Goal: Task Accomplishment & Management: Manage account settings

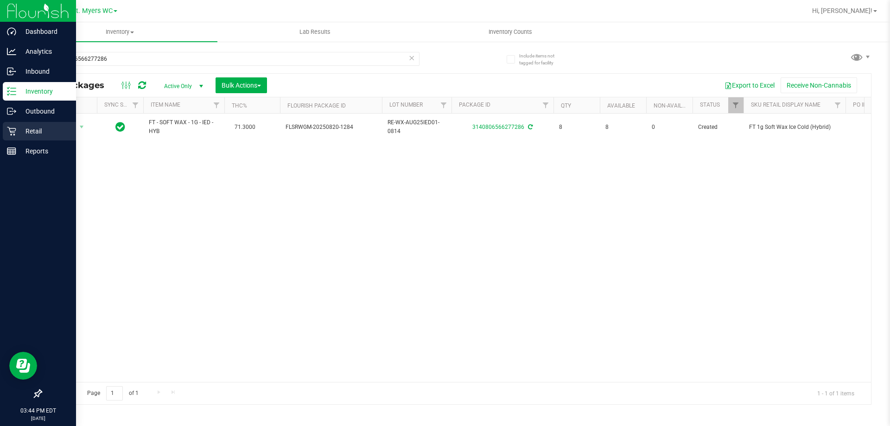
click at [30, 133] on p "Retail" at bounding box center [44, 131] width 56 height 11
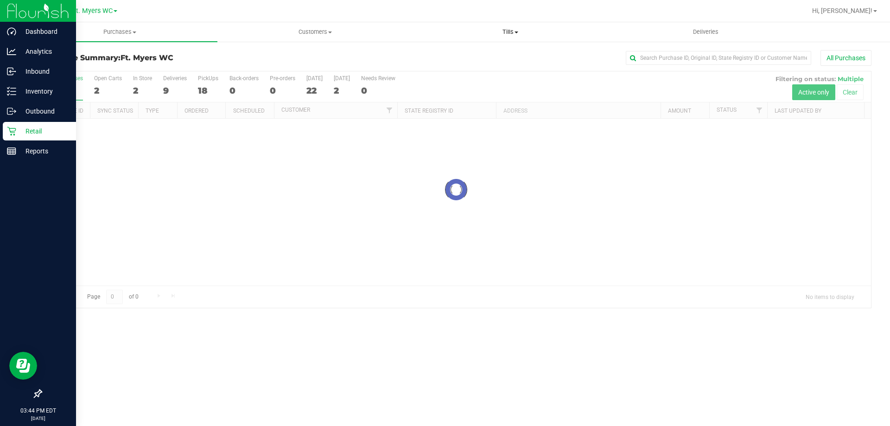
click at [504, 29] on span "Tills" at bounding box center [510, 32] width 194 height 8
click at [461, 54] on span "Manage tills" at bounding box center [444, 56] width 63 height 8
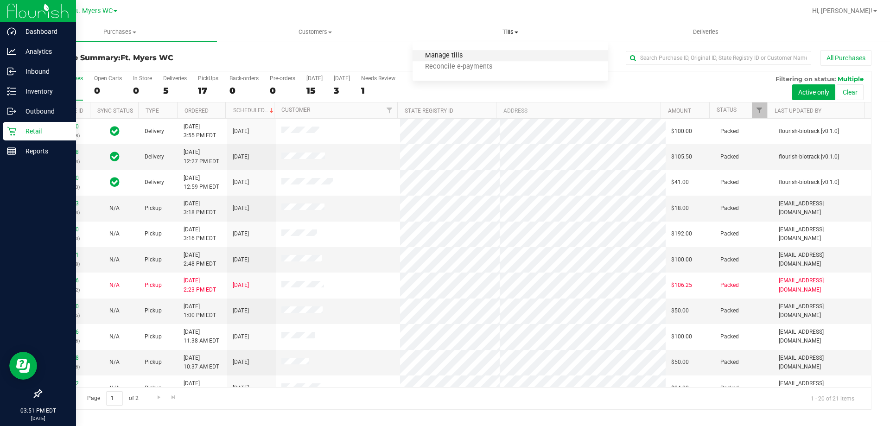
click at [437, 54] on span "Manage tills" at bounding box center [444, 56] width 63 height 8
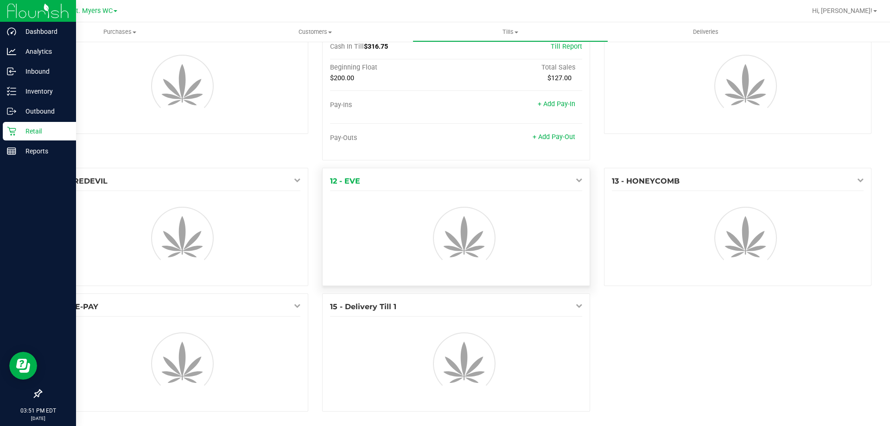
scroll to position [314, 0]
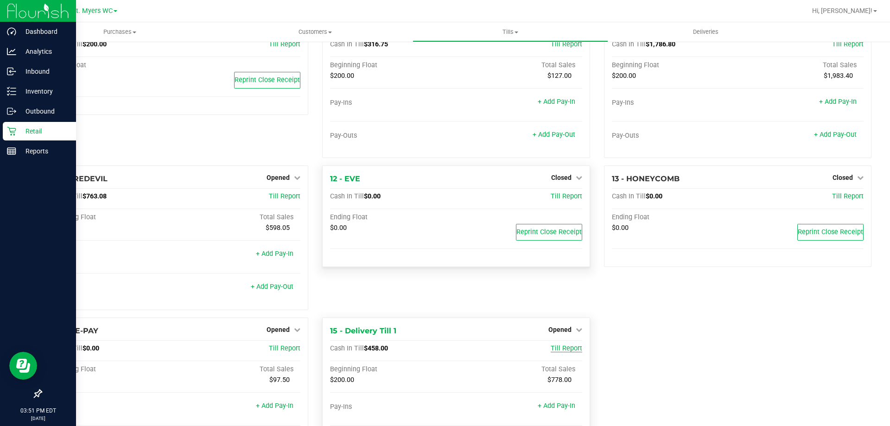
click at [559, 346] on span "Till Report" at bounding box center [567, 348] width 32 height 8
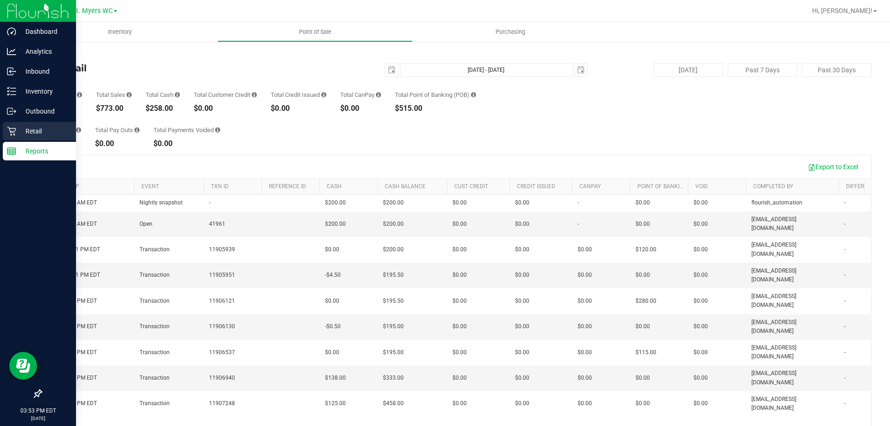
click at [23, 127] on p "Retail" at bounding box center [44, 131] width 56 height 11
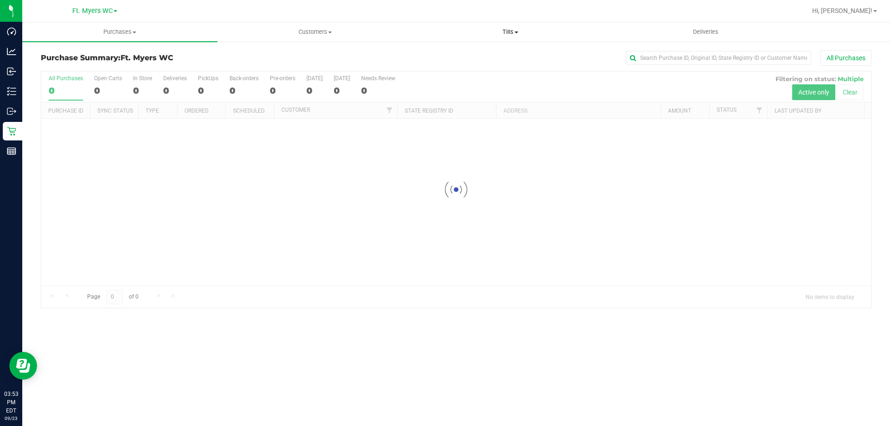
click at [520, 33] on span "Tills" at bounding box center [510, 32] width 194 height 8
click at [427, 58] on span "Manage tills" at bounding box center [444, 56] width 63 height 8
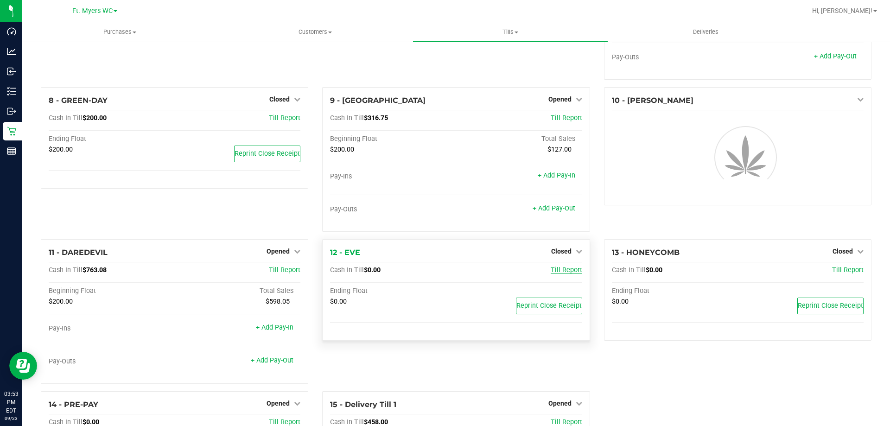
scroll to position [278, 0]
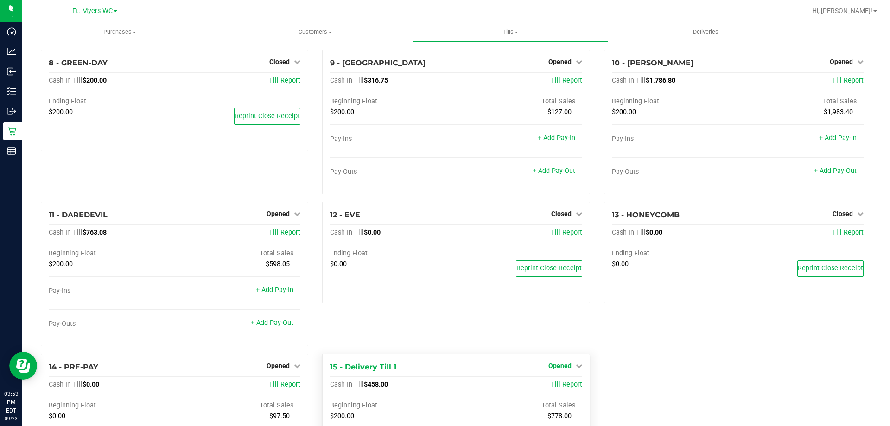
click at [569, 369] on link "Opened" at bounding box center [565, 365] width 34 height 7
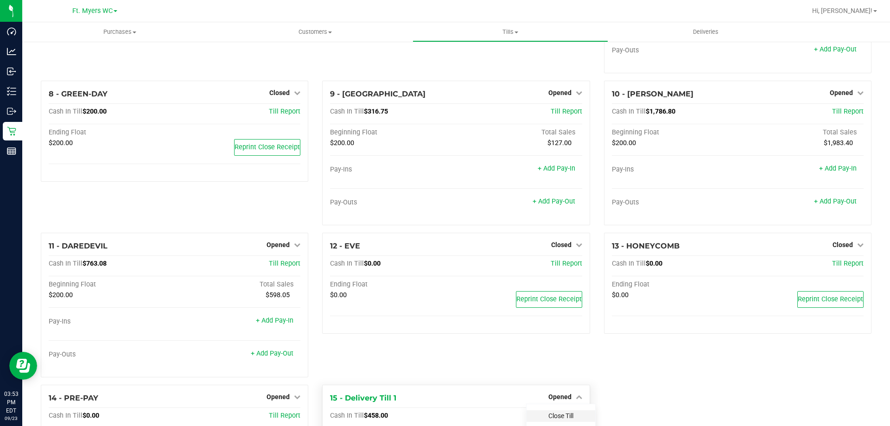
scroll to position [311, 0]
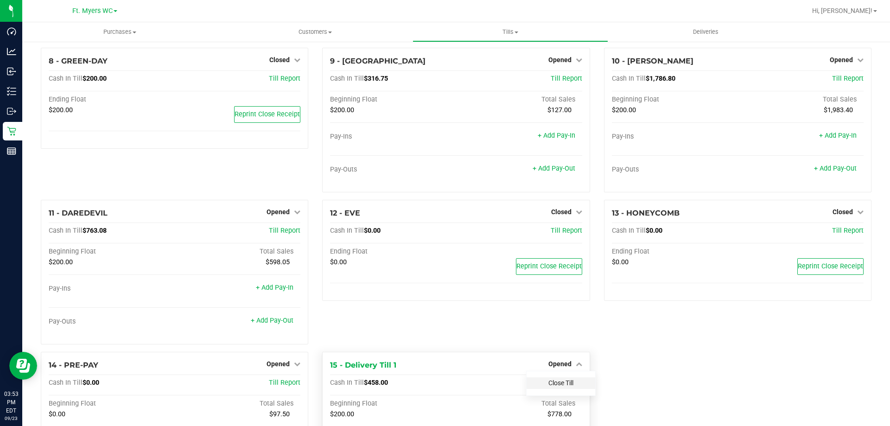
click at [562, 381] on link "Close Till" at bounding box center [560, 382] width 25 height 7
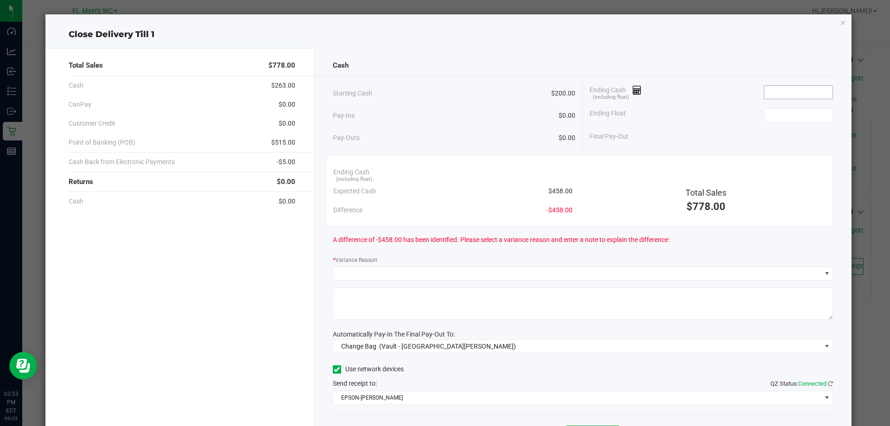
click at [808, 98] on input at bounding box center [798, 92] width 68 height 13
type input "$511.00"
click at [556, 212] on span "$53.00" at bounding box center [562, 210] width 20 height 10
click at [777, 125] on div "Ending Float" at bounding box center [711, 115] width 243 height 23
click at [777, 121] on input at bounding box center [798, 115] width 68 height 13
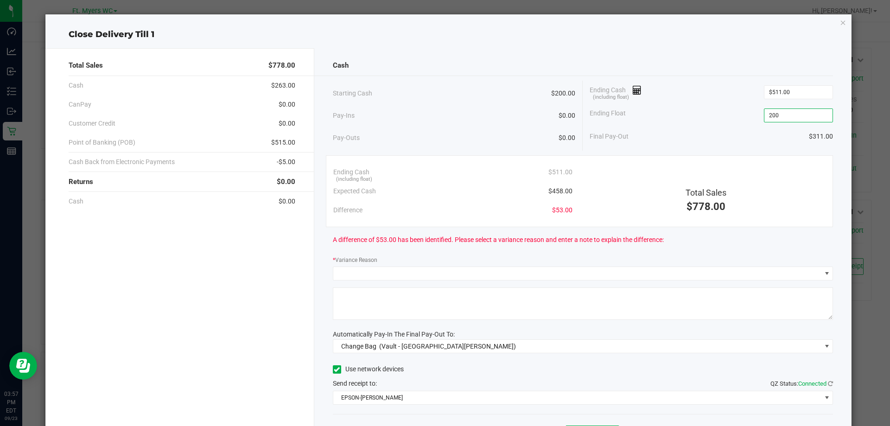
type input "$200.00"
click at [736, 102] on div "Ending Cash (including float) $511.00" at bounding box center [711, 92] width 243 height 23
click at [840, 25] on icon "button" at bounding box center [843, 22] width 6 height 11
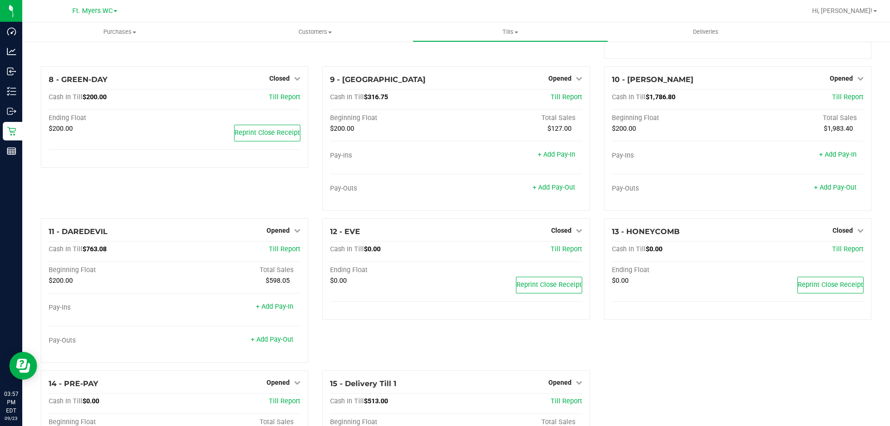
scroll to position [294, 0]
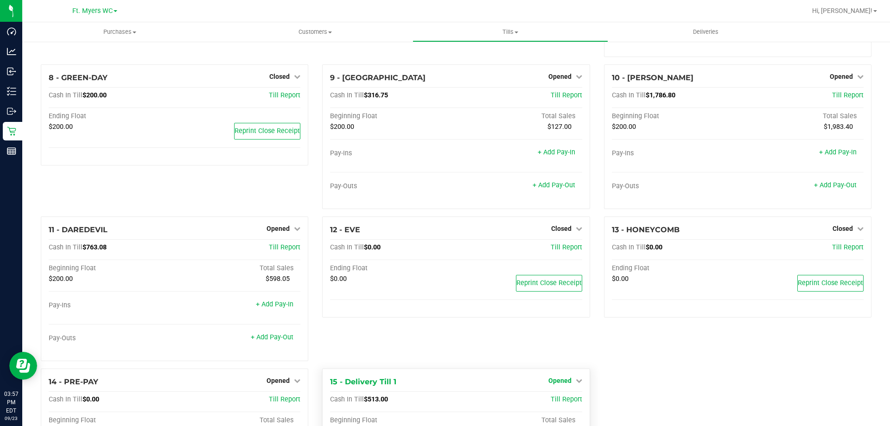
click at [576, 381] on icon at bounding box center [579, 380] width 6 height 6
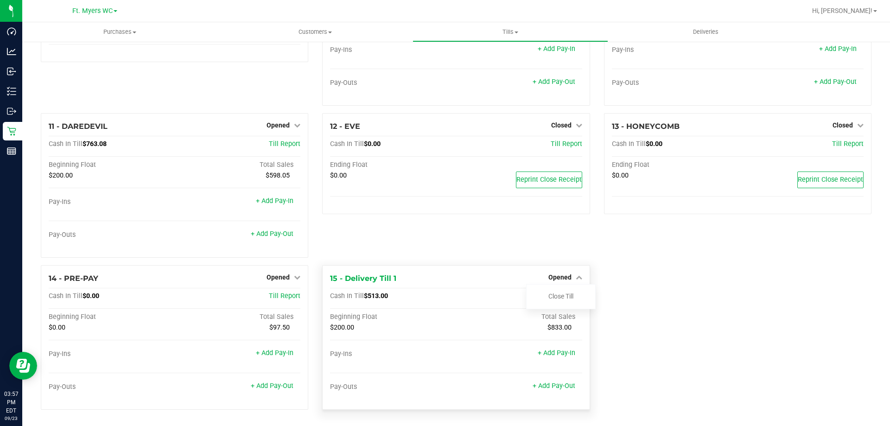
scroll to position [400, 0]
click at [589, 251] on div "12 - EVE Closed Open Till Cash In Till $0.00 Till Report Ending Float $0.00 Rep…" at bounding box center [455, 189] width 281 height 152
click at [553, 274] on span "Opened" at bounding box center [559, 276] width 23 height 7
click at [567, 275] on link "Opened" at bounding box center [565, 276] width 34 height 7
click at [558, 295] on link "Close Till" at bounding box center [560, 295] width 25 height 7
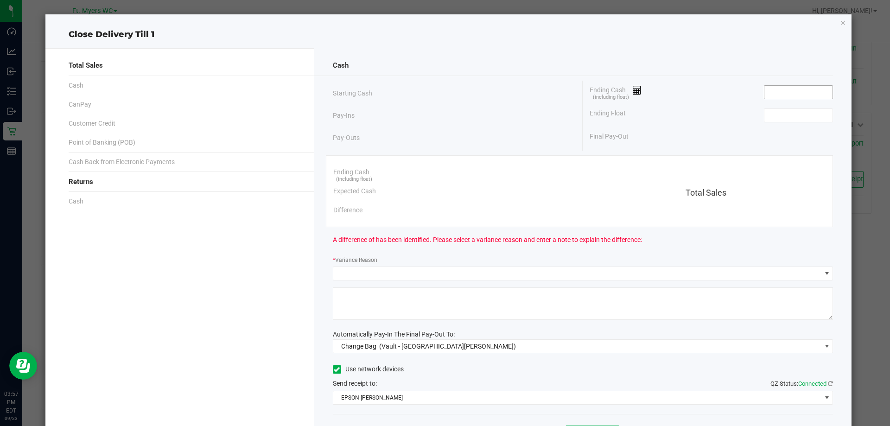
click at [794, 89] on input at bounding box center [798, 92] width 68 height 13
type input "1"
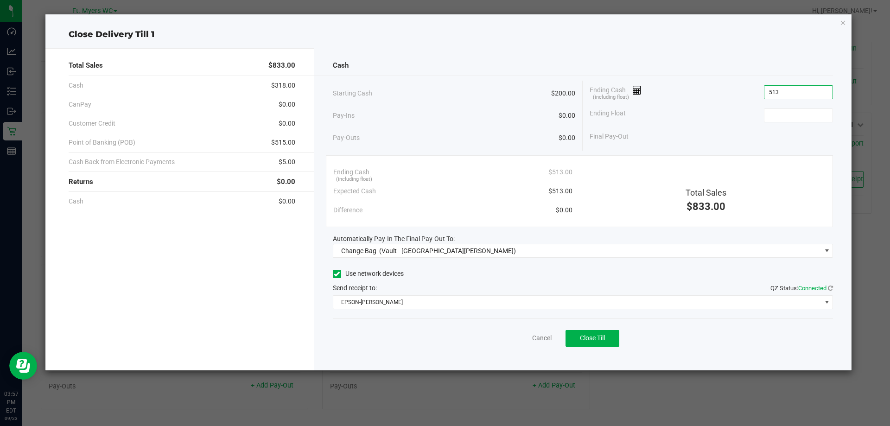
type input "$513.00"
click at [790, 107] on div "Ending Float" at bounding box center [711, 115] width 243 height 23
click at [773, 114] on input at bounding box center [798, 115] width 68 height 13
type input "$200.00"
click at [659, 156] on div "Ending Cash (including float) $513.00 Expected Cash $513.00 Difference $0.00 To…" at bounding box center [580, 191] width 508 height 72
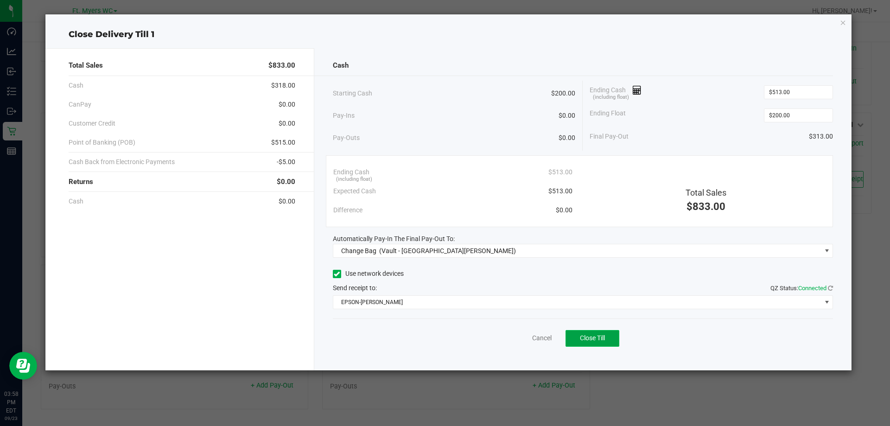
click at [605, 337] on span "Close Till" at bounding box center [592, 337] width 25 height 7
click at [652, 341] on button "Reprint Closing Receipt" at bounding box center [607, 338] width 95 height 17
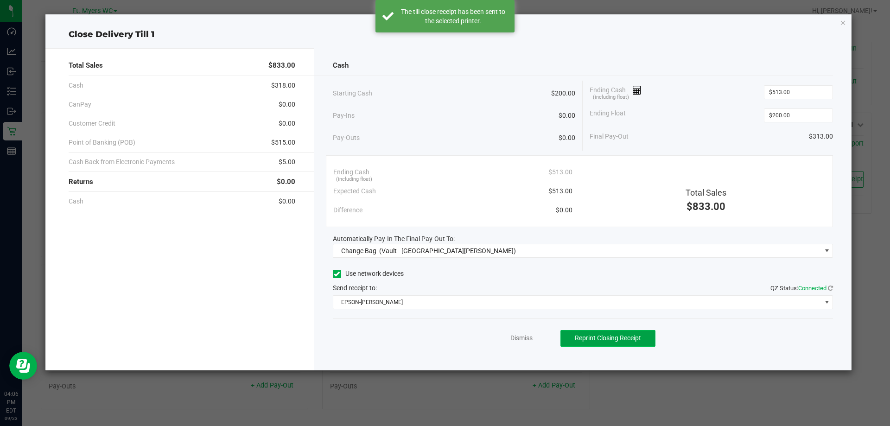
click at [652, 340] on button "Reprint Closing Receipt" at bounding box center [607, 338] width 95 height 17
click at [639, 312] on div "Cash Starting Cash $200.00 Pay-Ins $0.00 Pay-Outs $0.00 Ending Cash (including …" at bounding box center [583, 209] width 538 height 322
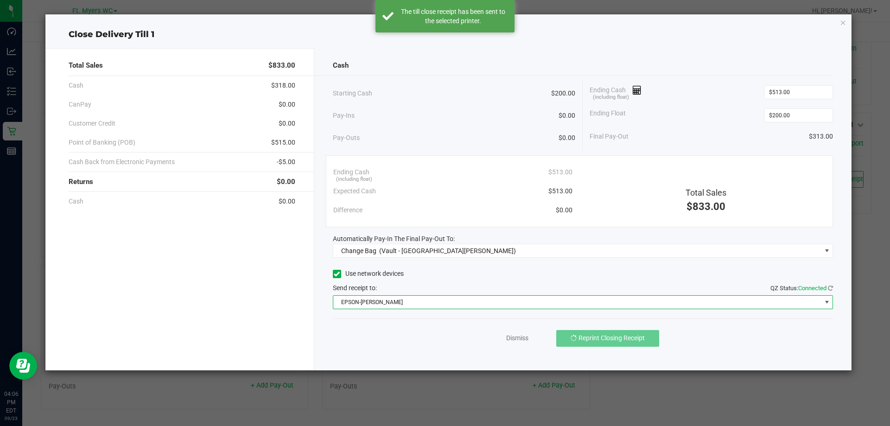
click at [629, 306] on span "EPSON-[PERSON_NAME]" at bounding box center [577, 302] width 488 height 13
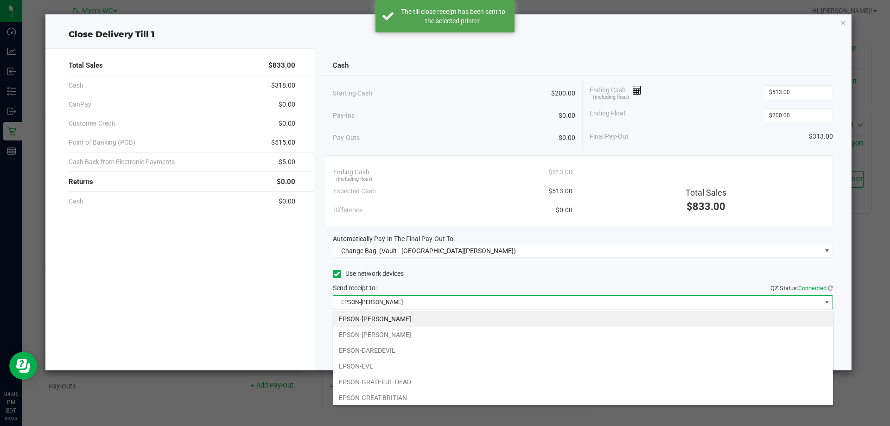
scroll to position [65, 0]
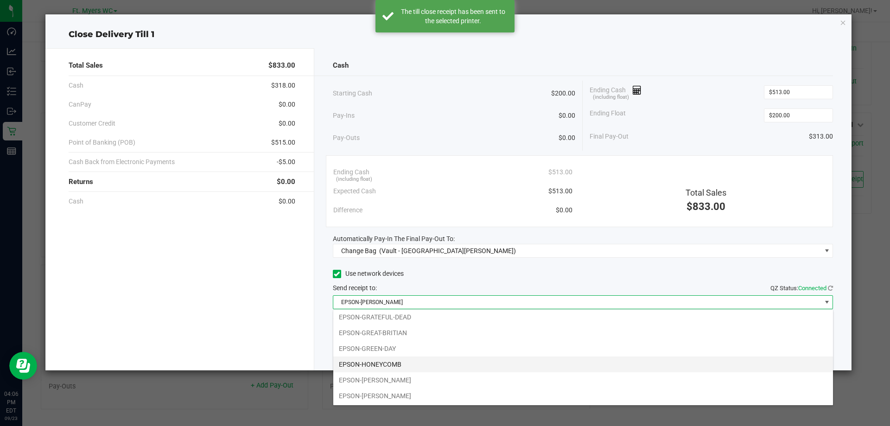
click at [404, 361] on li "EPSON-HONEYCOMB" at bounding box center [583, 364] width 500 height 16
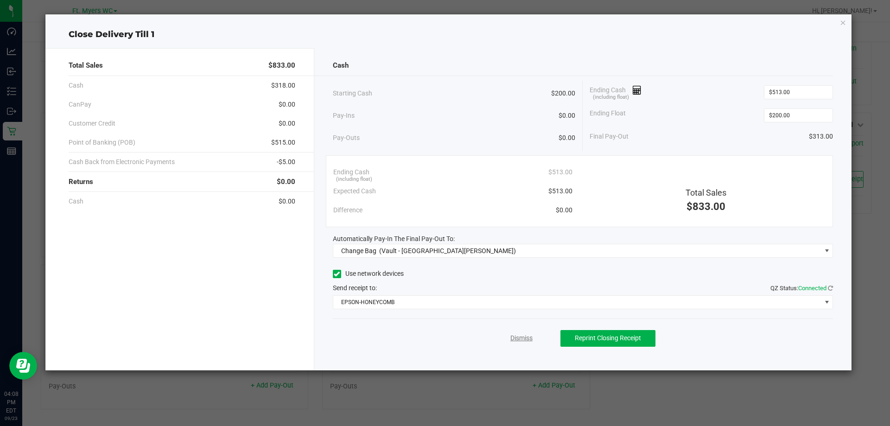
click at [520, 338] on link "Dismiss" at bounding box center [521, 338] width 22 height 10
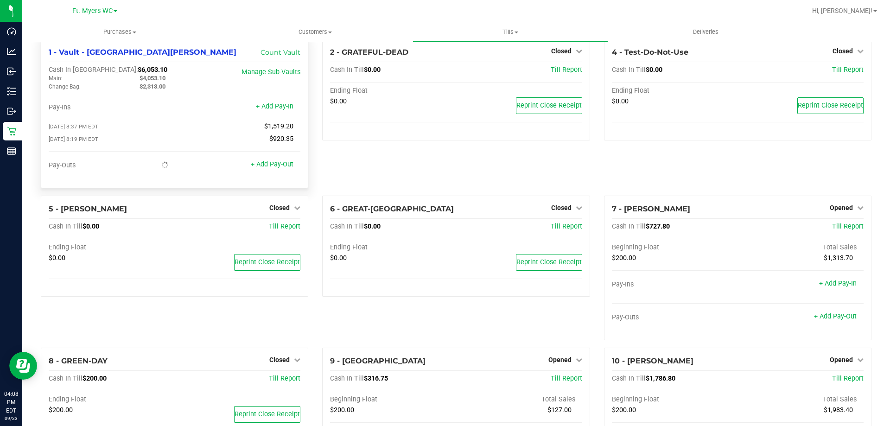
scroll to position [0, 0]
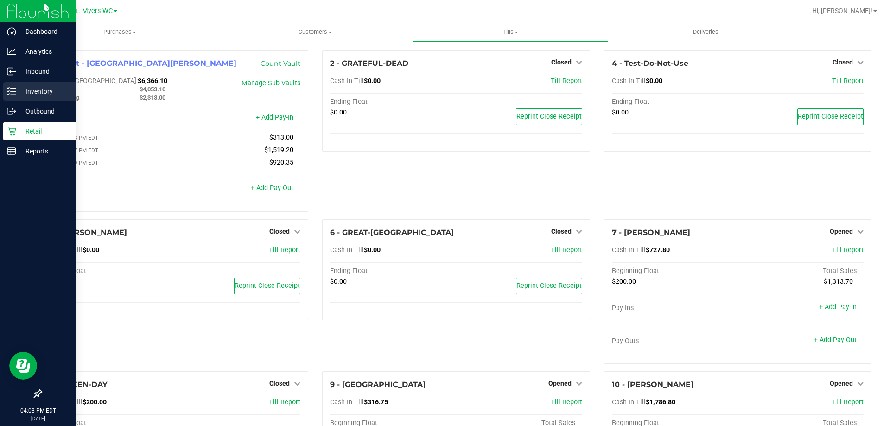
click at [35, 91] on p "Inventory" at bounding box center [44, 91] width 56 height 11
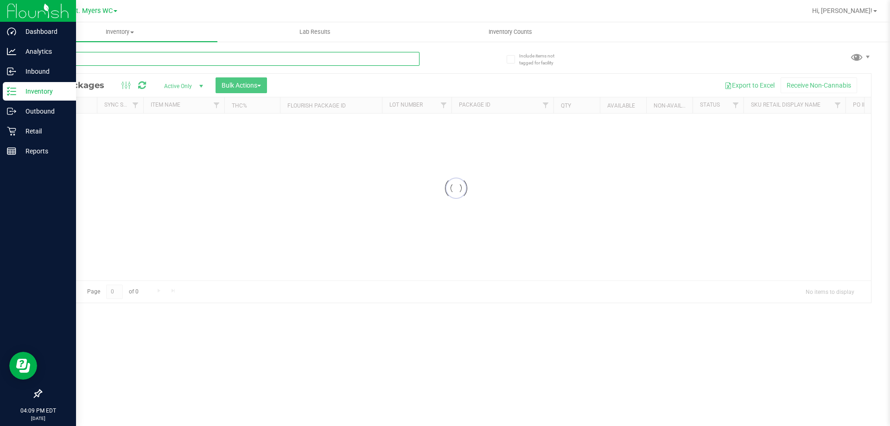
click at [128, 57] on input "text" at bounding box center [230, 59] width 379 height 14
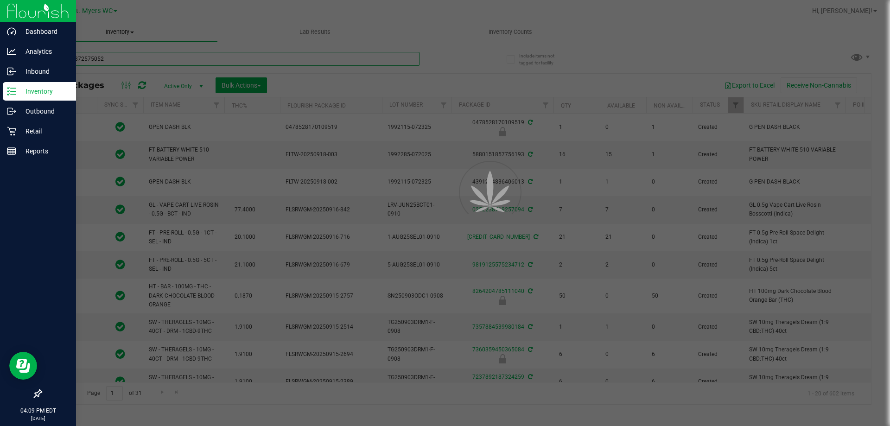
type input "6613988725750523"
type input "[DATE]"
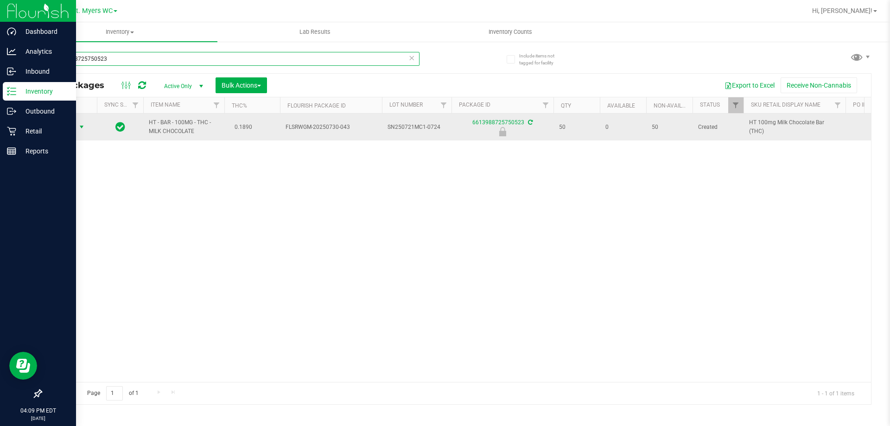
type input "6613988725750523"
click at [72, 131] on span "Action" at bounding box center [63, 127] width 25 height 13
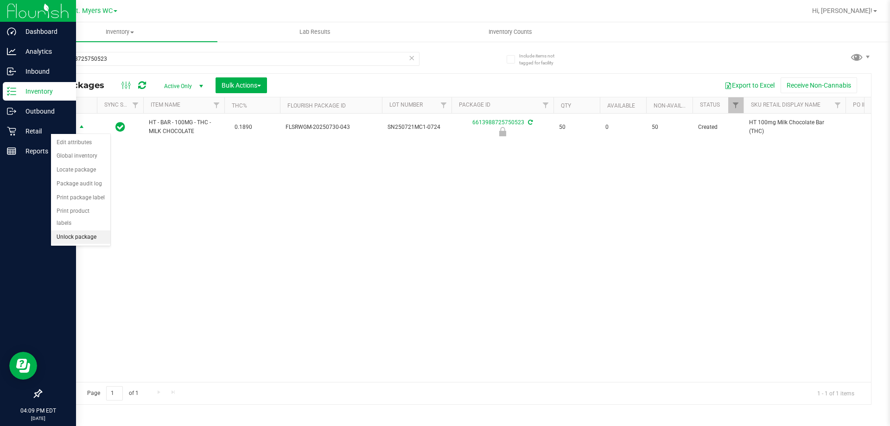
click at [82, 230] on li "Unlock package" at bounding box center [80, 237] width 59 height 14
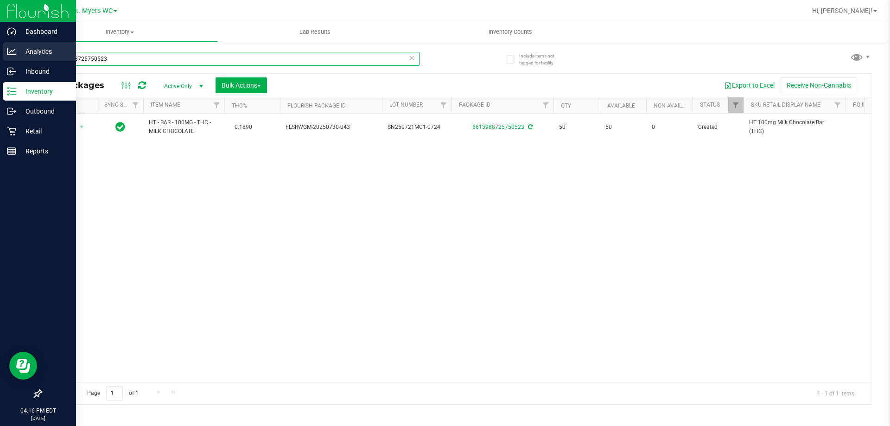
drag, startPoint x: 207, startPoint y: 55, endPoint x: 0, endPoint y: 46, distance: 207.4
click at [0, 46] on div "Dashboard Analytics Inbound Inventory Outbound Retail Reports 04:16 PM EDT [DAT…" at bounding box center [445, 213] width 890 height 426
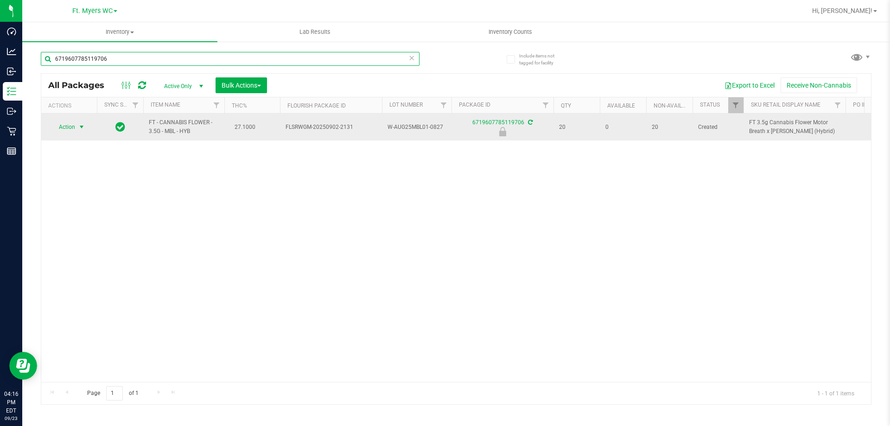
type input "6719607785119706"
click at [74, 125] on span "Action" at bounding box center [63, 127] width 25 height 13
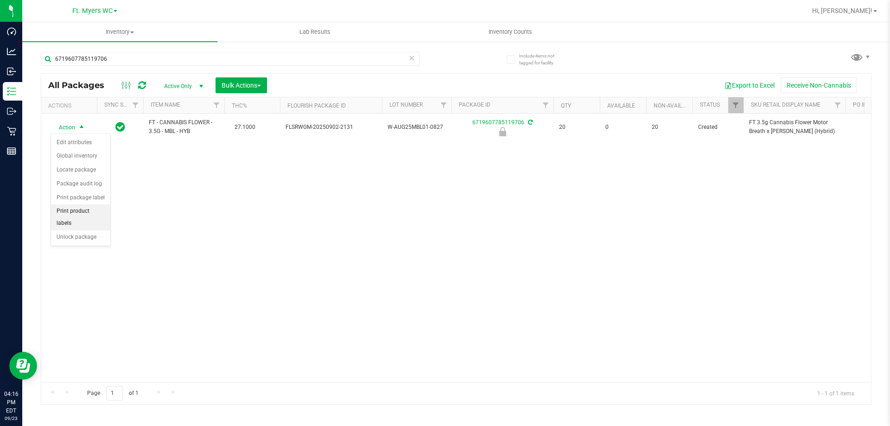
click at [80, 216] on li "Print product labels" at bounding box center [80, 216] width 59 height 25
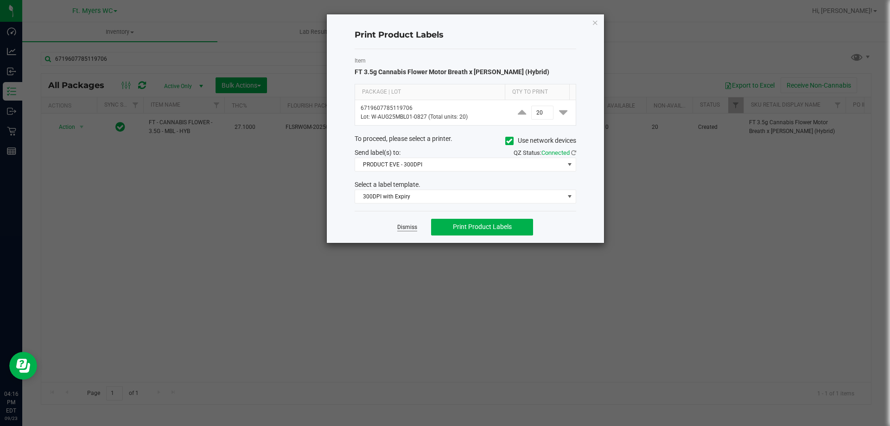
drag, startPoint x: 415, startPoint y: 229, endPoint x: 320, endPoint y: 200, distance: 99.6
click at [413, 227] on link "Dismiss" at bounding box center [407, 227] width 20 height 8
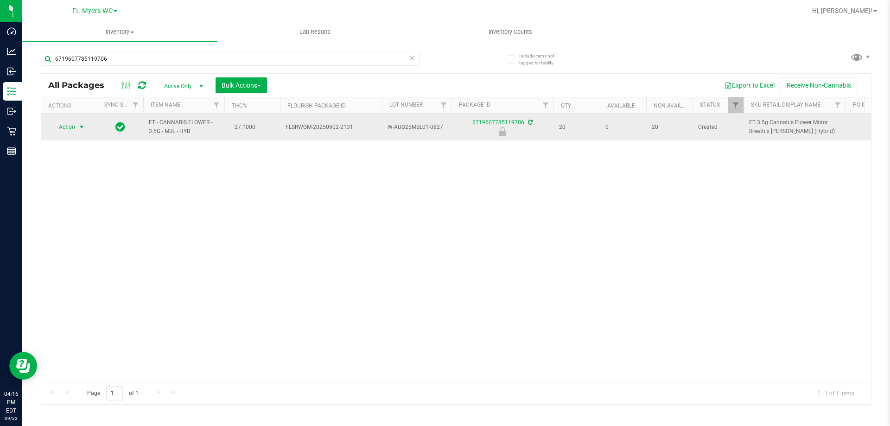
click at [71, 130] on span "Action" at bounding box center [63, 127] width 25 height 13
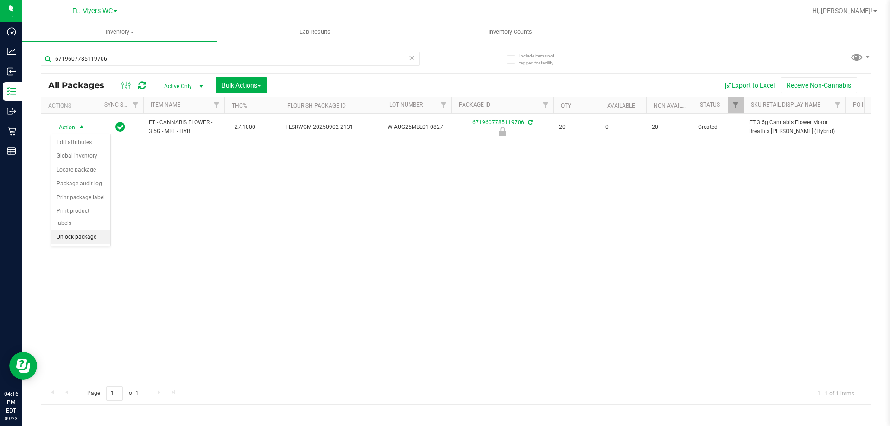
click at [87, 230] on li "Unlock package" at bounding box center [80, 237] width 59 height 14
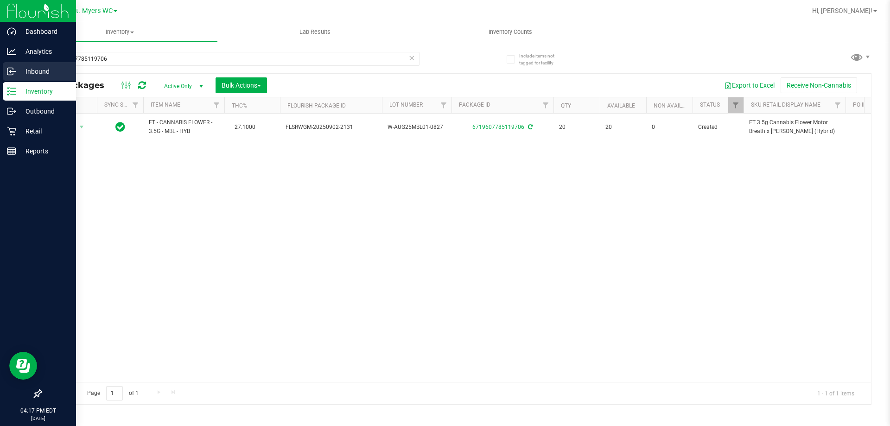
click at [21, 63] on div "Inbound" at bounding box center [39, 71] width 73 height 19
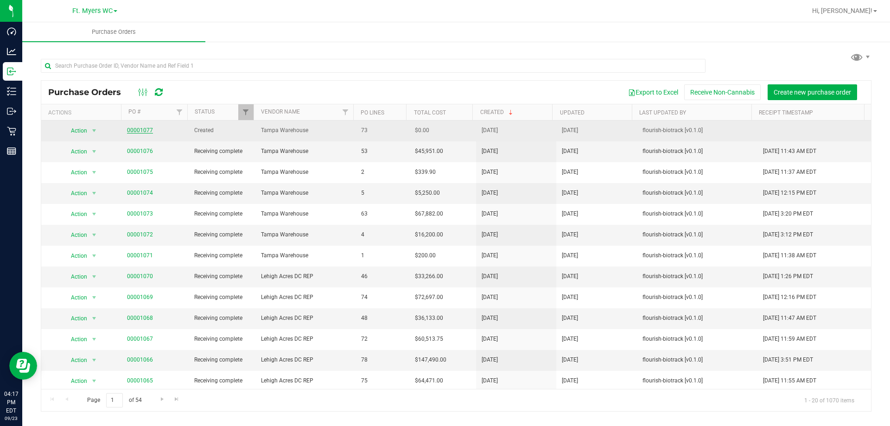
click at [135, 131] on link "00001077" at bounding box center [140, 130] width 26 height 6
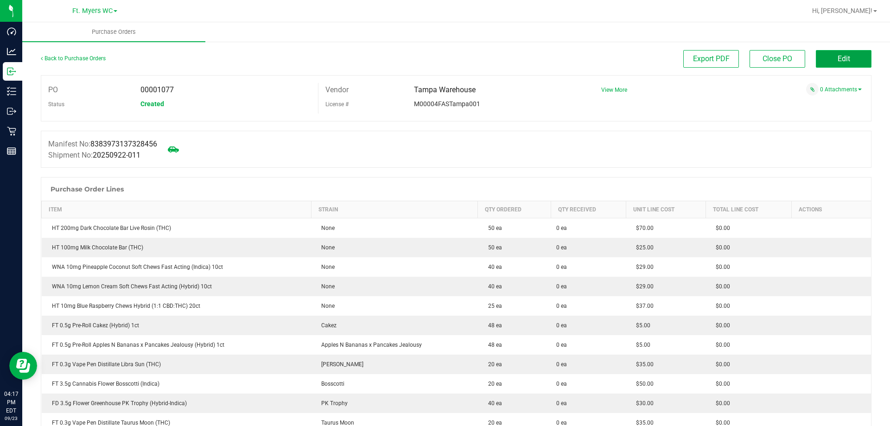
click at [838, 58] on span "Edit" at bounding box center [844, 58] width 13 height 9
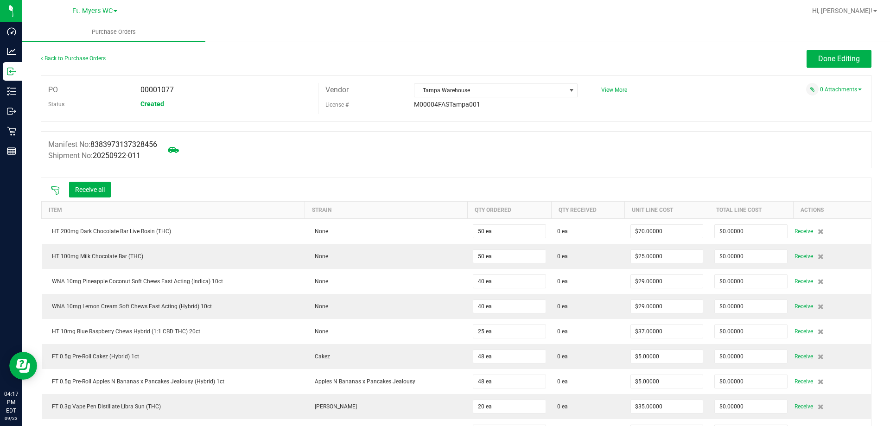
click at [56, 191] on icon at bounding box center [55, 190] width 8 height 8
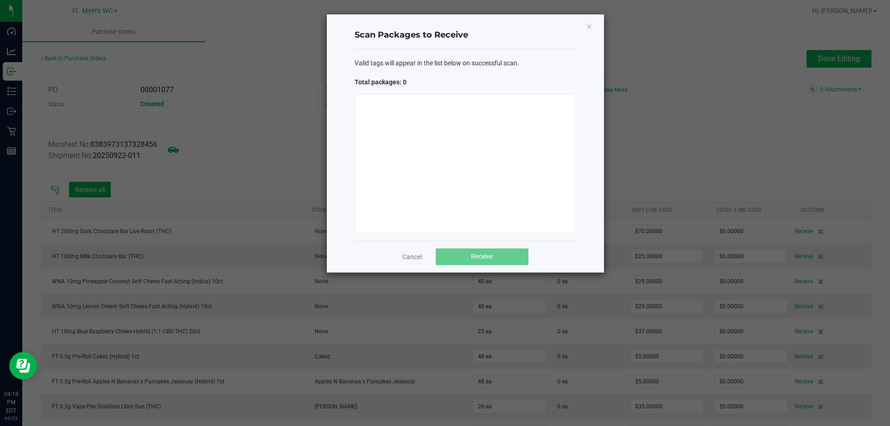
click at [409, 131] on div at bounding box center [466, 163] width 222 height 139
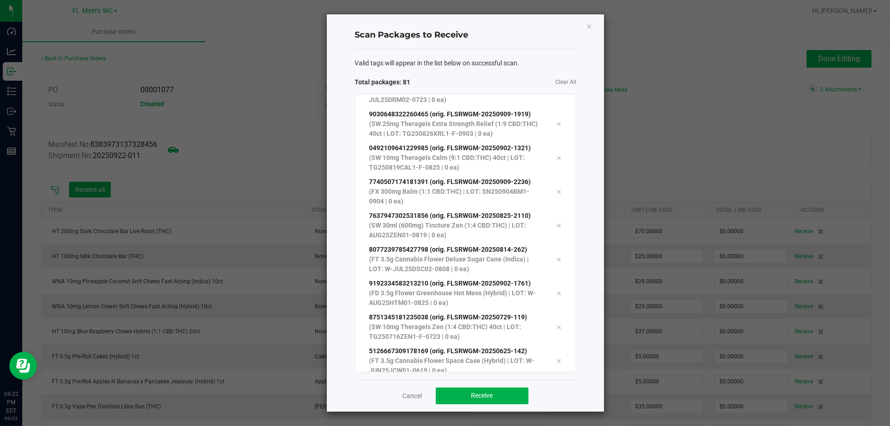
scroll to position [2453, 0]
click at [482, 398] on span "Receive" at bounding box center [482, 395] width 22 height 7
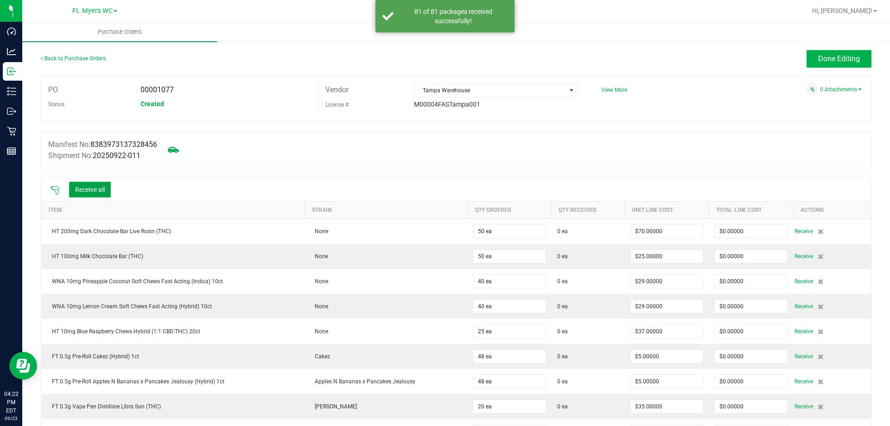
click at [106, 186] on button "Receive all" at bounding box center [90, 190] width 42 height 16
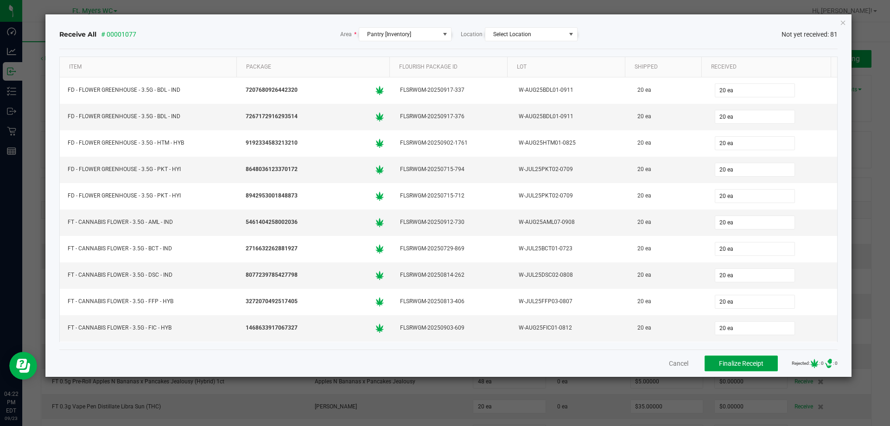
click at [725, 362] on span "Finalize Receipt" at bounding box center [741, 363] width 44 height 7
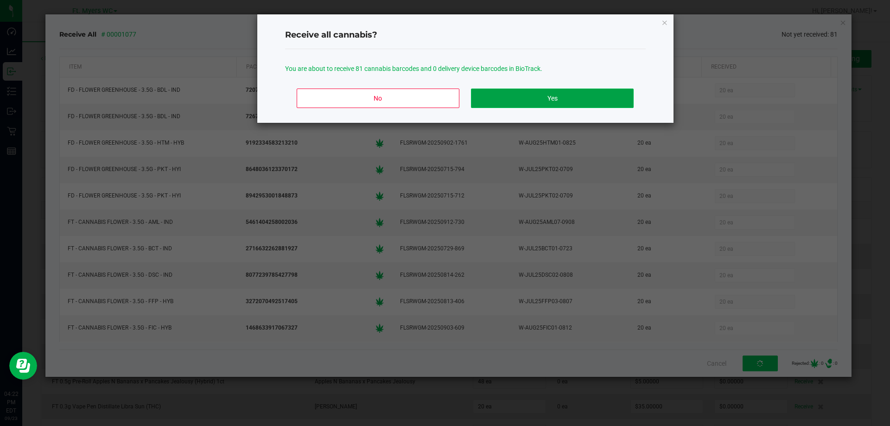
click at [504, 94] on button "Yes" at bounding box center [552, 98] width 162 height 19
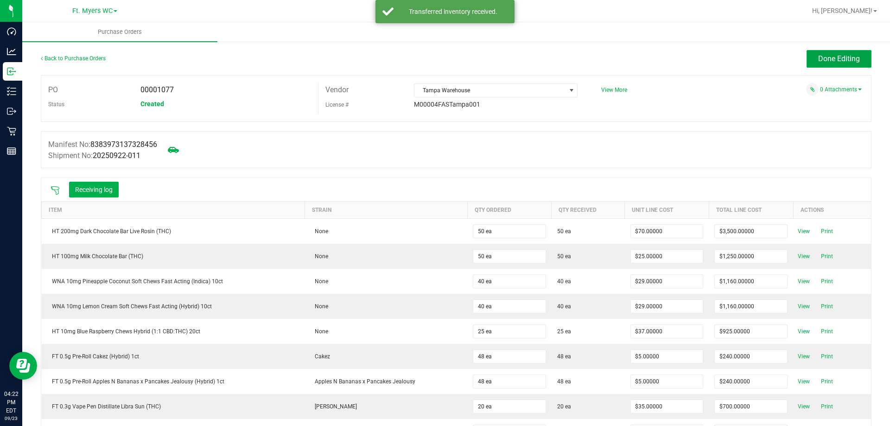
click at [832, 56] on span "Done Editing" at bounding box center [839, 58] width 42 height 9
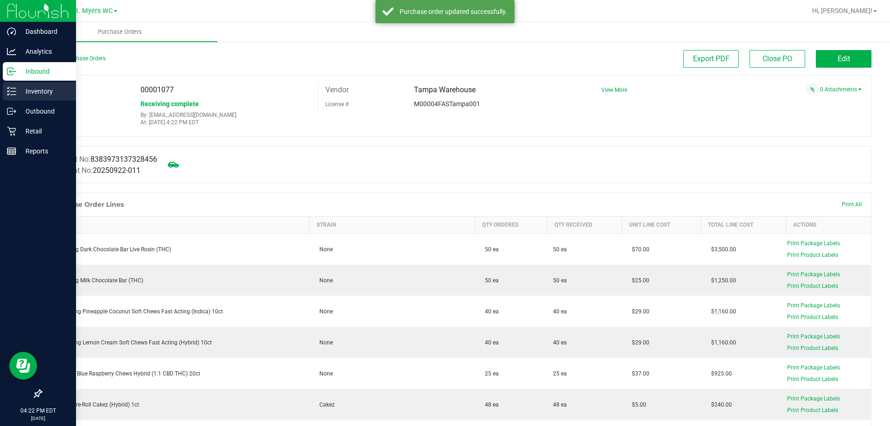
click at [14, 92] on icon at bounding box center [11, 91] width 9 height 9
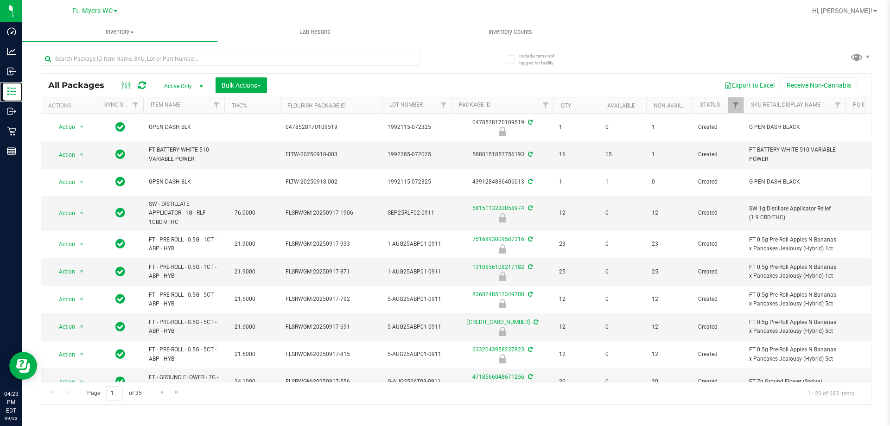
scroll to position [0, 244]
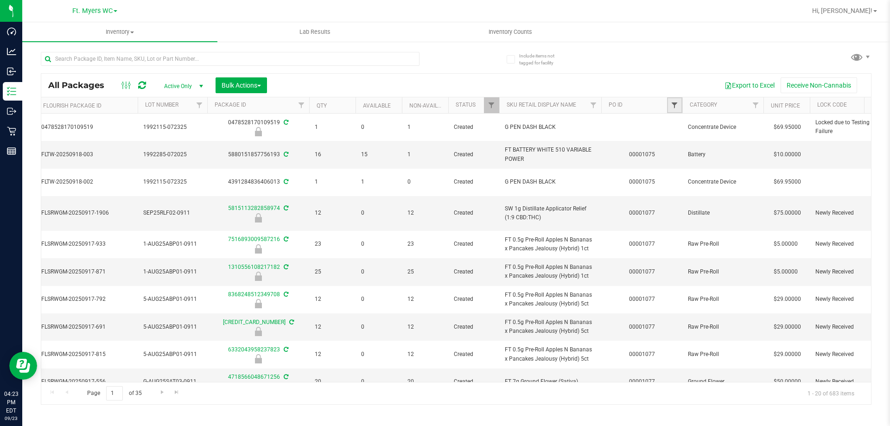
click at [674, 107] on span "Filter" at bounding box center [674, 105] width 7 height 7
type input "1077"
click at [692, 146] on button "Filter" at bounding box center [695, 150] width 44 height 20
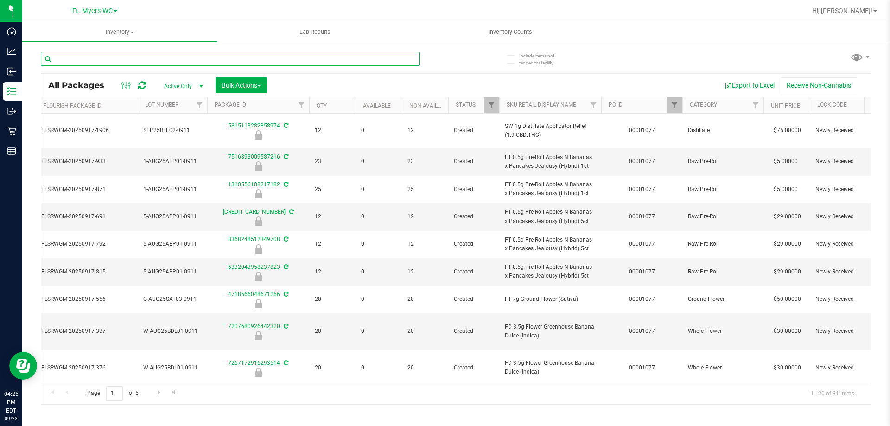
click at [108, 60] on input "text" at bounding box center [230, 59] width 379 height 14
type input "4926018759102701"
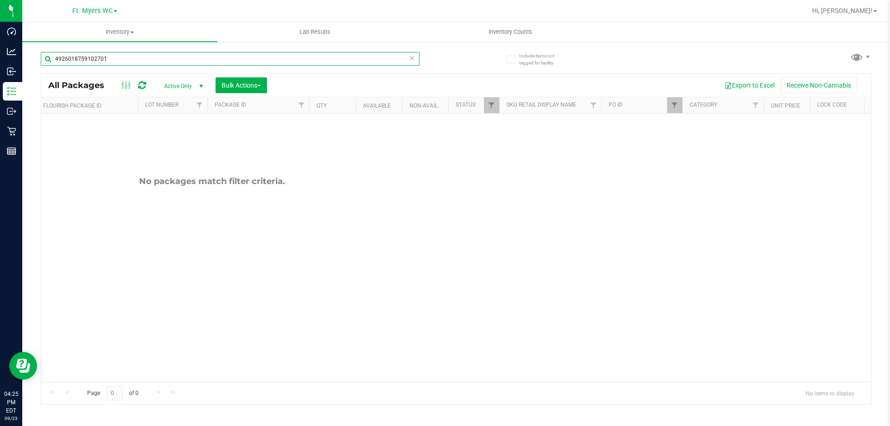
click at [113, 55] on input "4926018759102701" at bounding box center [230, 59] width 379 height 14
click at [127, 62] on input "4926018759102701" at bounding box center [230, 59] width 379 height 14
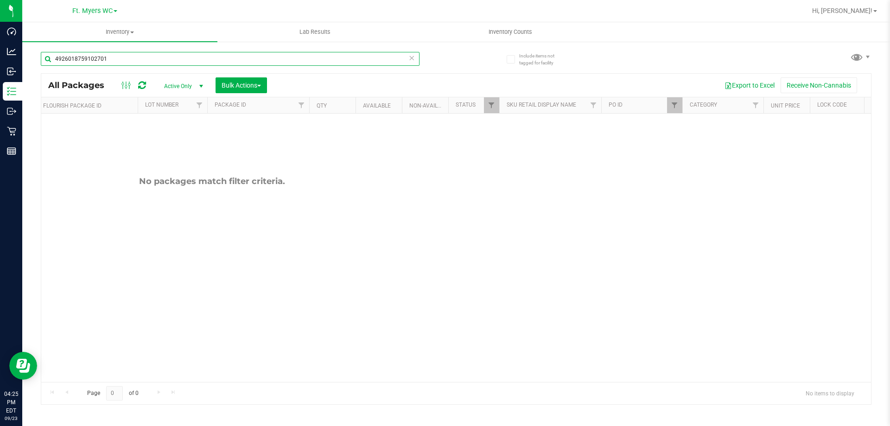
click at [127, 62] on input "4926018759102701" at bounding box center [230, 59] width 379 height 14
click at [94, 64] on input "dbr" at bounding box center [230, 59] width 379 height 14
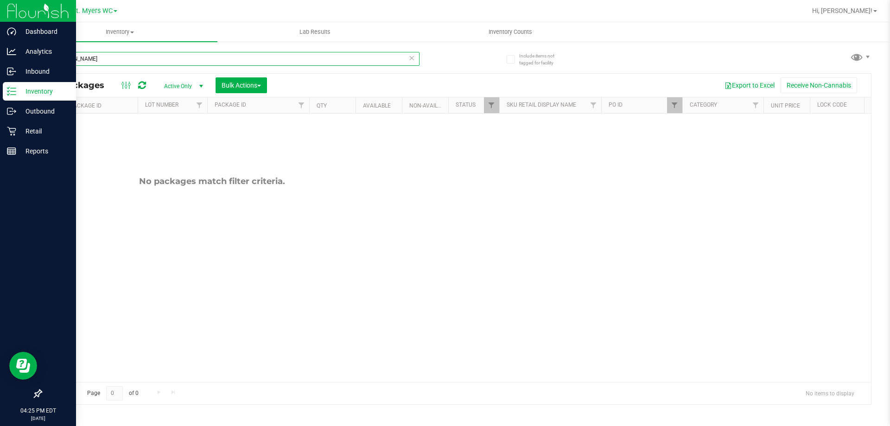
type input "[PERSON_NAME]"
click at [47, 92] on p "Inventory" at bounding box center [44, 91] width 56 height 11
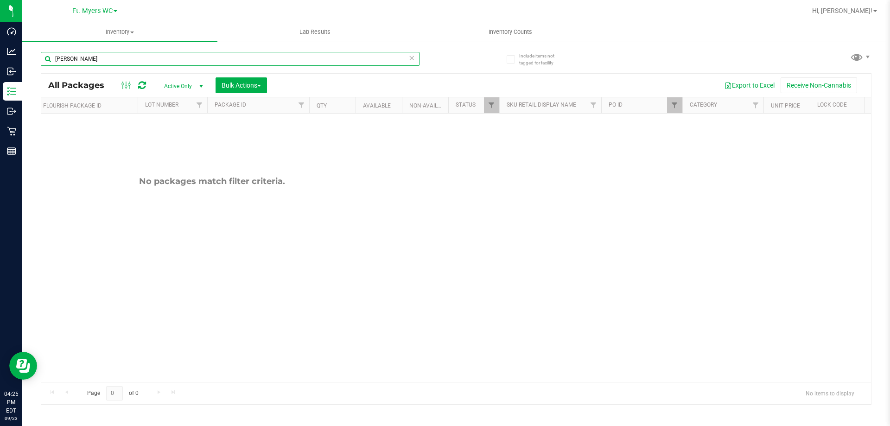
click at [121, 57] on input "[PERSON_NAME]" at bounding box center [230, 59] width 379 height 14
click at [113, 33] on span "Inventory" at bounding box center [119, 32] width 195 height 8
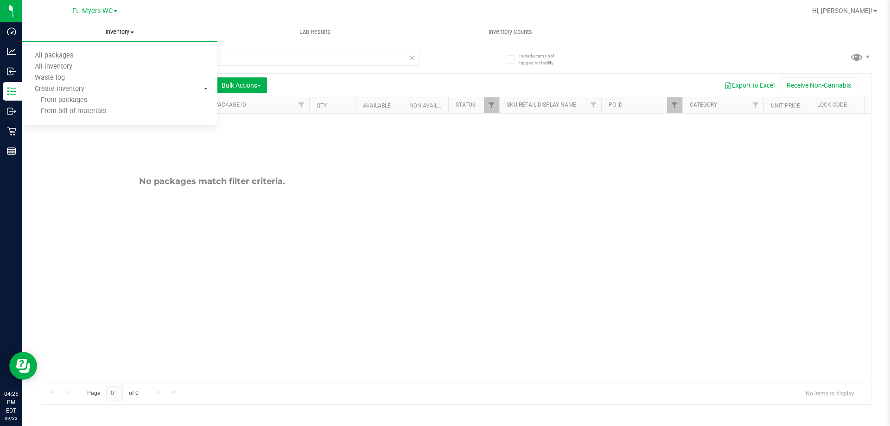
click at [114, 34] on span "Inventory" at bounding box center [119, 32] width 195 height 8
click at [97, 53] on li "All packages" at bounding box center [119, 56] width 195 height 11
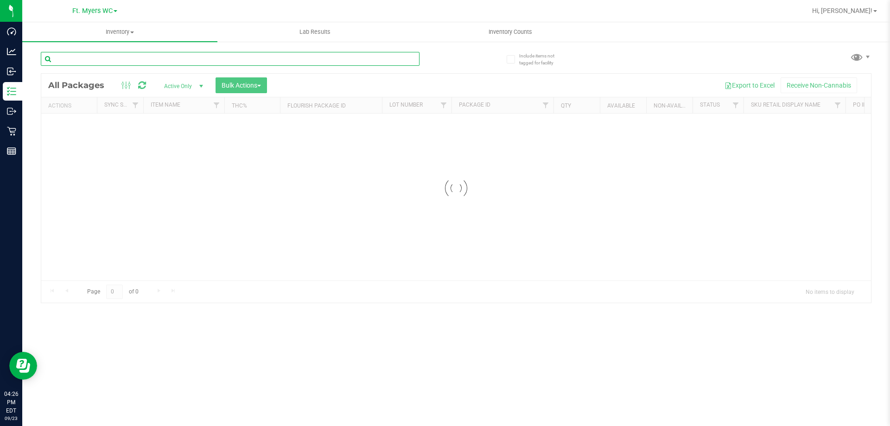
click at [102, 62] on input "text" at bounding box center [230, 59] width 379 height 14
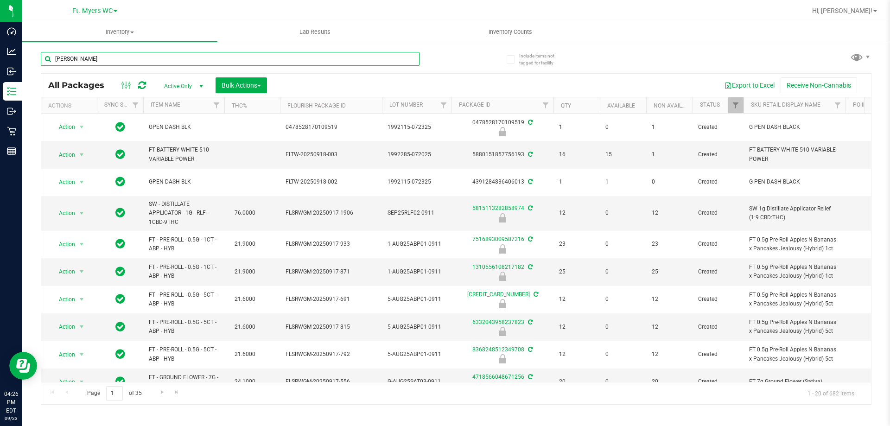
type input "[PERSON_NAME]"
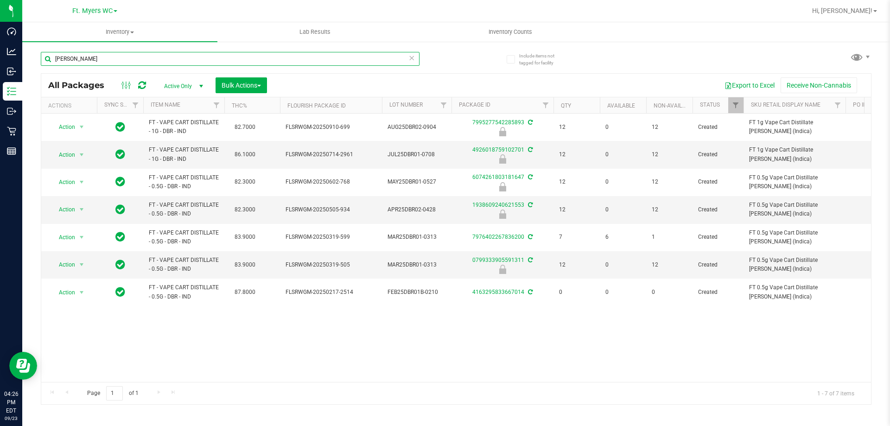
click at [156, 62] on input "[PERSON_NAME]" at bounding box center [230, 59] width 379 height 14
click at [156, 61] on input "[PERSON_NAME]" at bounding box center [230, 59] width 379 height 14
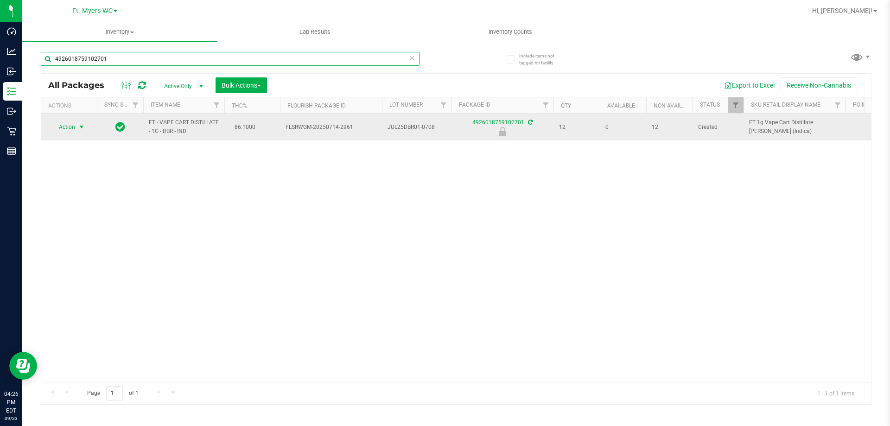
type input "4926018759102701"
click at [71, 128] on span "Action" at bounding box center [63, 127] width 25 height 13
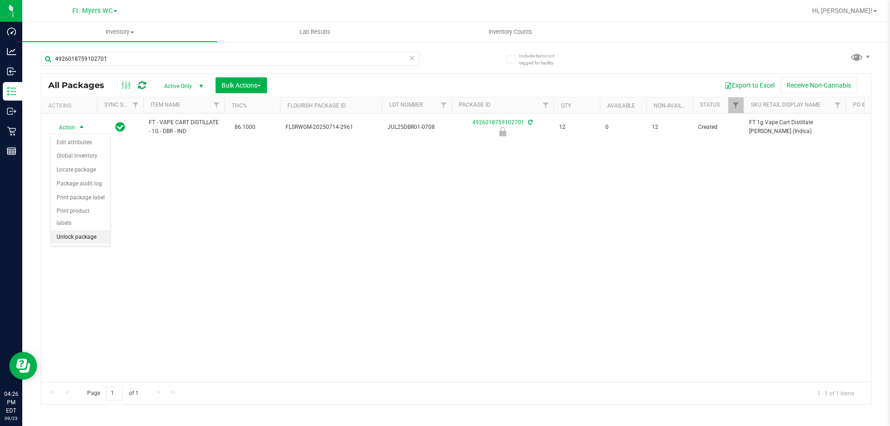
click at [64, 230] on li "Unlock package" at bounding box center [80, 237] width 59 height 14
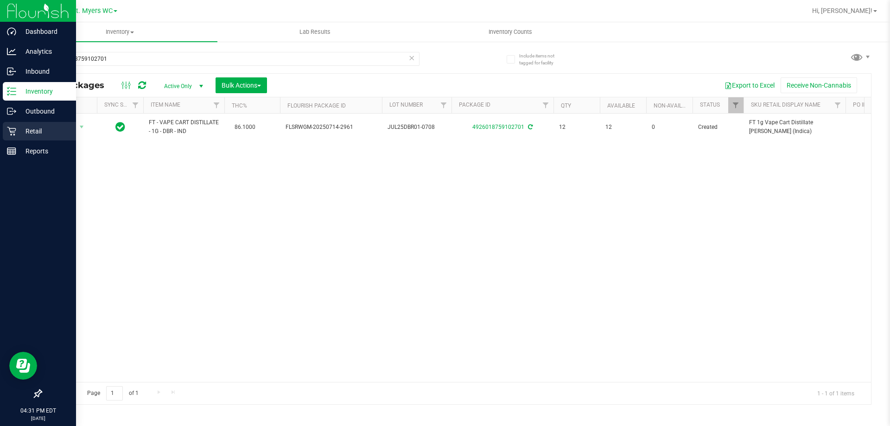
click at [34, 140] on div "Retail" at bounding box center [39, 131] width 73 height 19
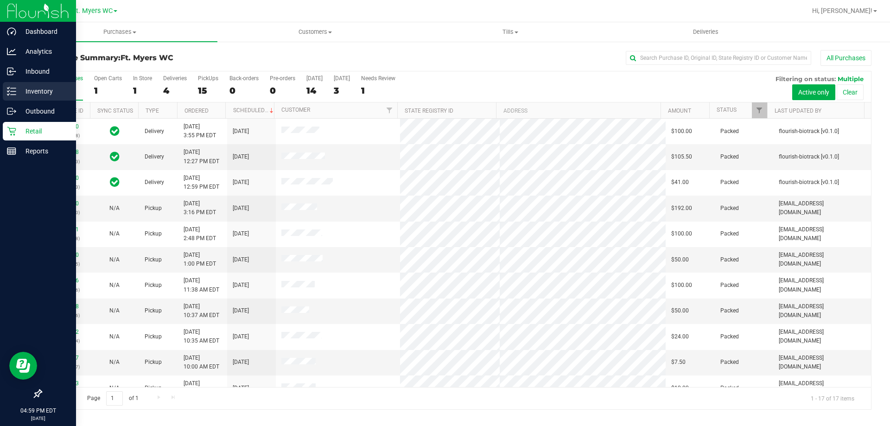
click at [6, 91] on div "Inventory" at bounding box center [39, 91] width 73 height 19
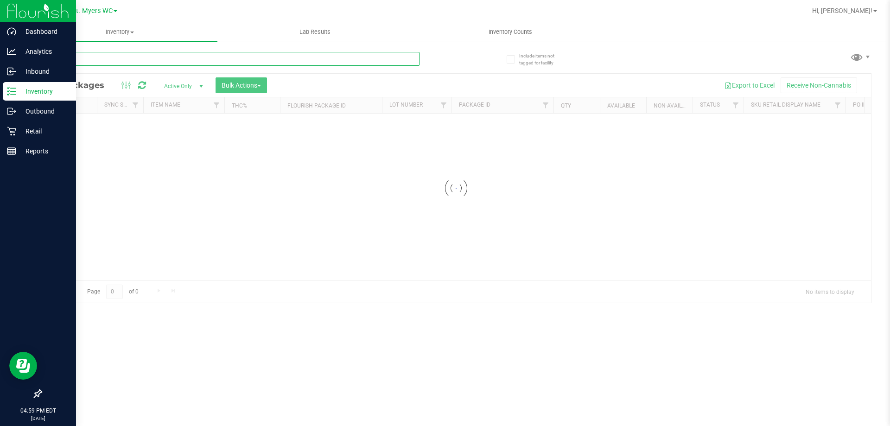
click at [302, 59] on input "text" at bounding box center [230, 59] width 379 height 14
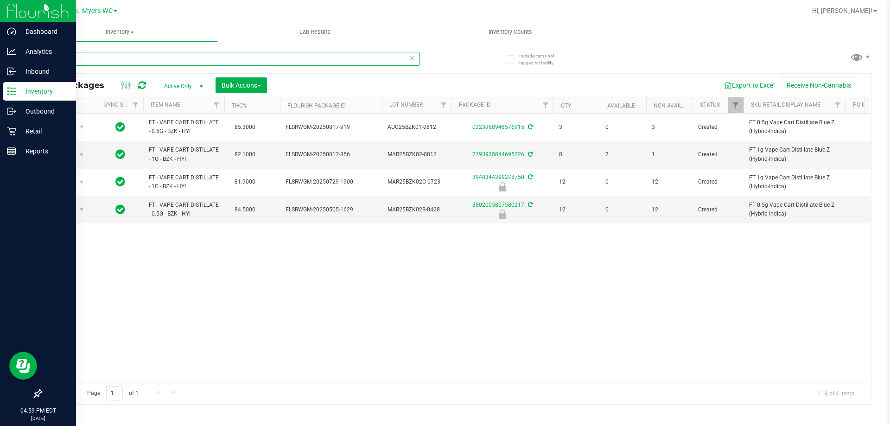
click at [291, 62] on input "bzk" at bounding box center [230, 59] width 379 height 14
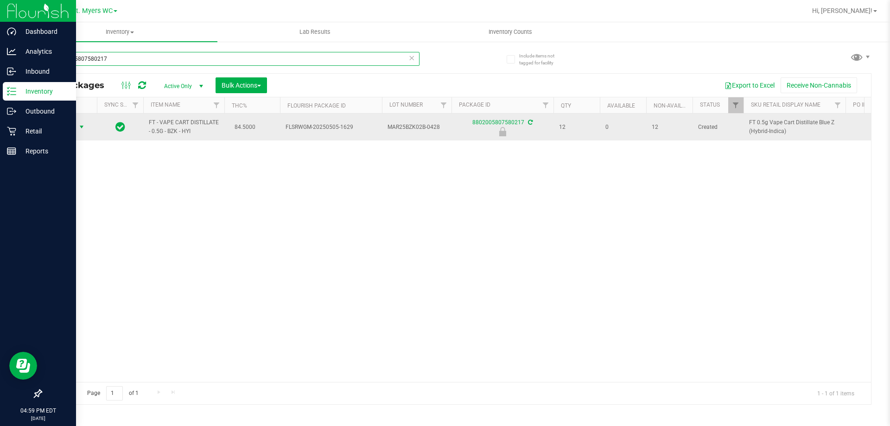
type input "8802005807580217"
click at [76, 124] on span "select" at bounding box center [82, 127] width 12 height 13
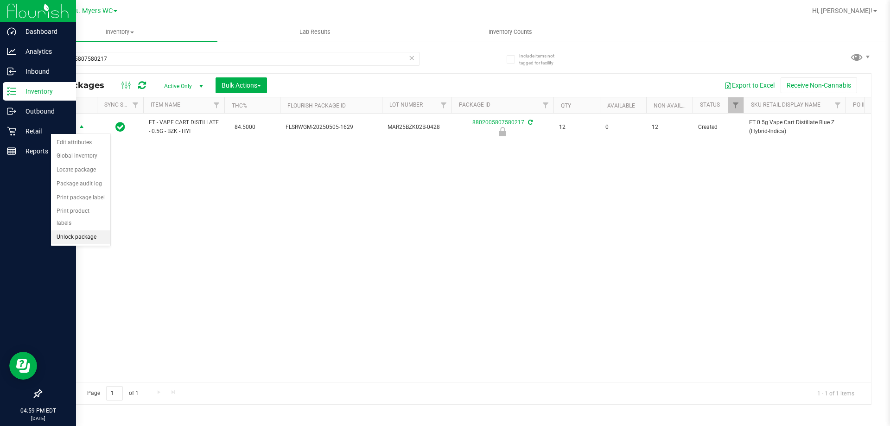
click at [80, 230] on li "Unlock package" at bounding box center [80, 237] width 59 height 14
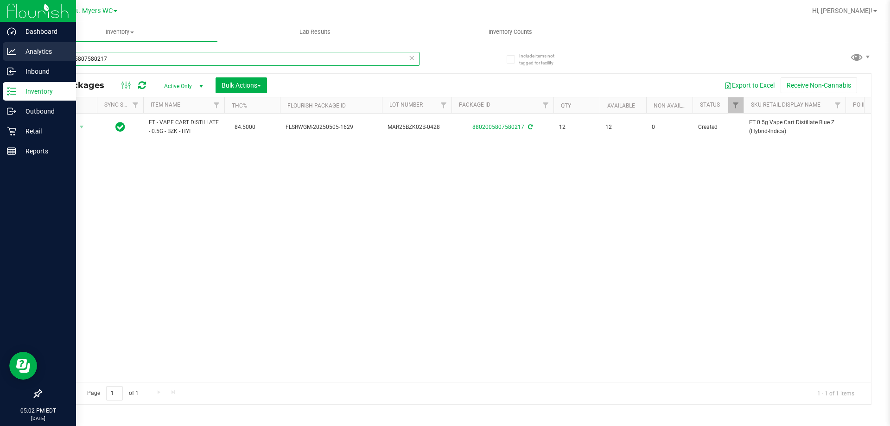
drag, startPoint x: 135, startPoint y: 56, endPoint x: 0, endPoint y: 53, distance: 135.4
click at [0, 53] on div "Dashboard Analytics Inbound Inventory Outbound Retail Reports 05:02 PM EDT [DAT…" at bounding box center [445, 213] width 890 height 426
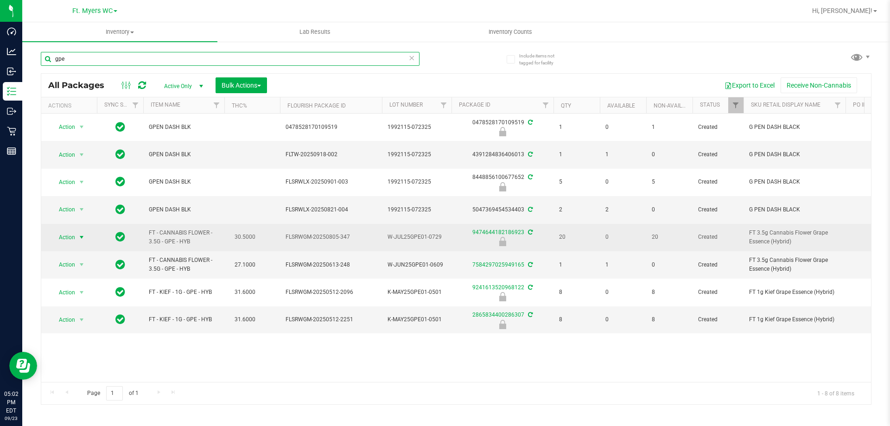
type input "gpe"
click at [80, 239] on span "select" at bounding box center [81, 237] width 7 height 7
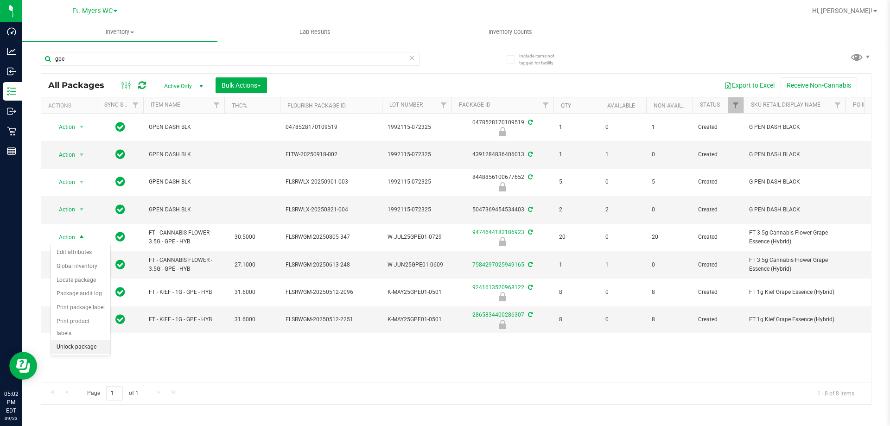
click at [80, 340] on li "Unlock package" at bounding box center [80, 347] width 59 height 14
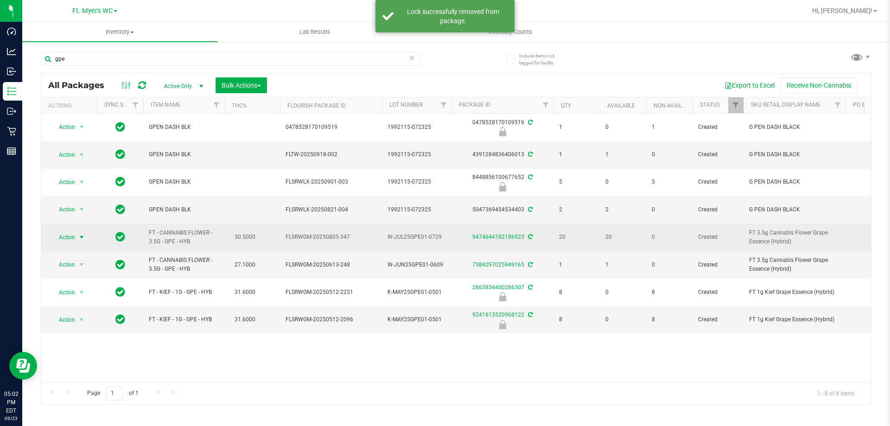
click at [58, 236] on span "Action" at bounding box center [63, 237] width 25 height 13
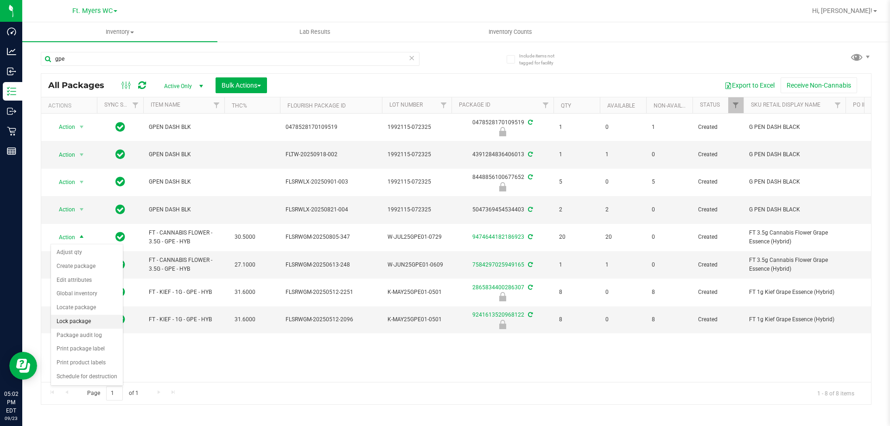
click at [95, 323] on li "Lock package" at bounding box center [87, 322] width 72 height 14
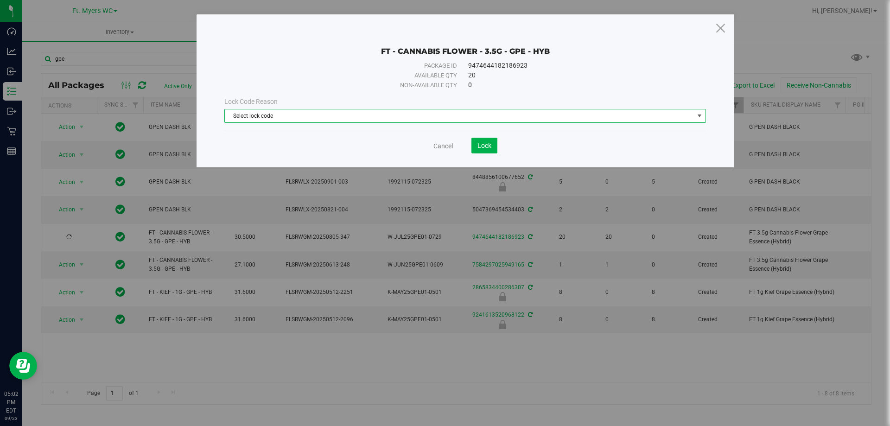
click at [250, 113] on span "Select lock code" at bounding box center [459, 115] width 469 height 13
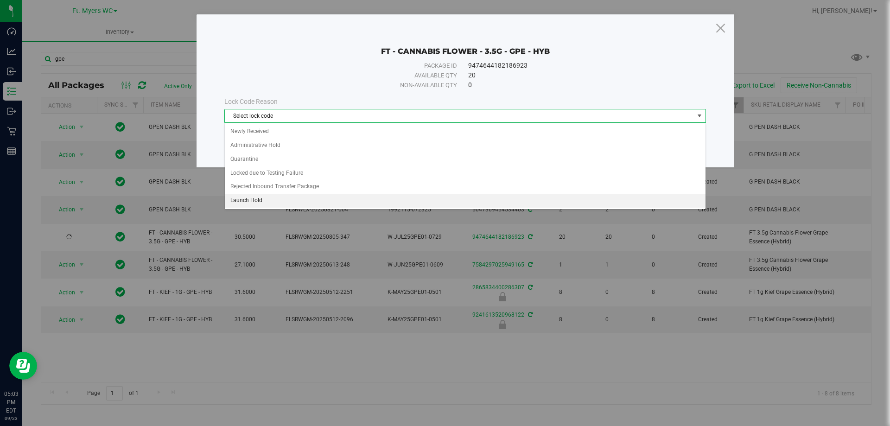
click at [283, 198] on li "Launch Hold" at bounding box center [465, 201] width 481 height 14
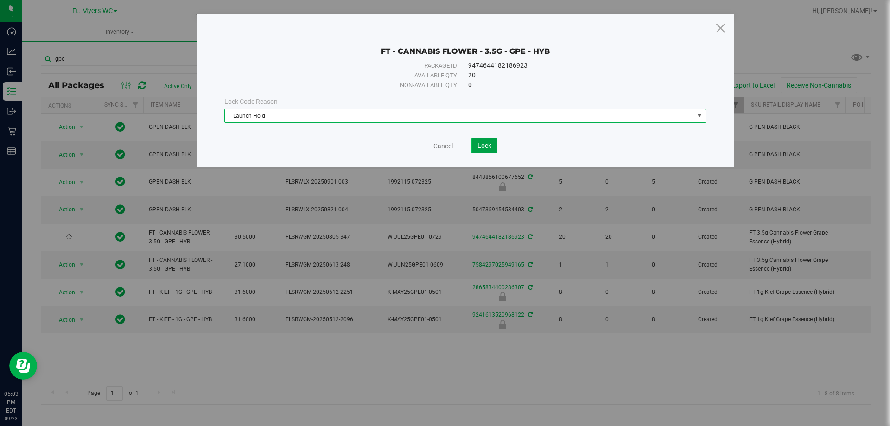
click at [476, 151] on button "Lock" at bounding box center [484, 146] width 26 height 16
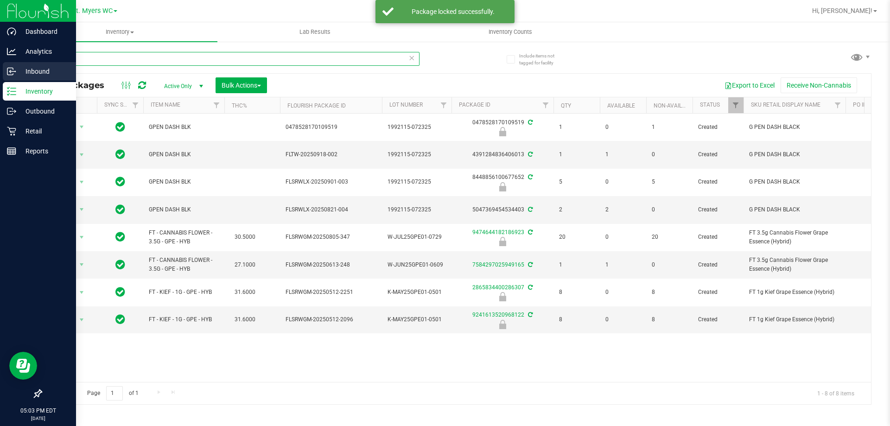
drag, startPoint x: 106, startPoint y: 62, endPoint x: 0, endPoint y: 70, distance: 106.0
click at [0, 70] on div "Dashboard Analytics Inbound Inventory Outbound Retail Reports 05:03 PM EDT [DAT…" at bounding box center [445, 213] width 890 height 426
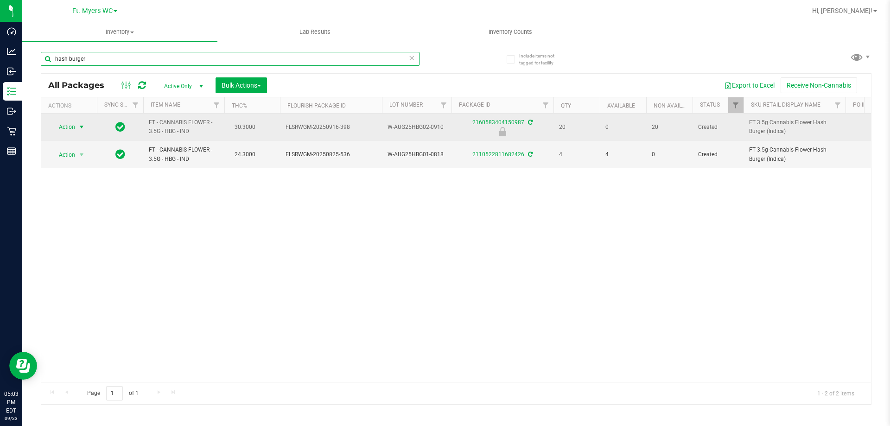
type input "hash burger"
click at [70, 130] on span "Action" at bounding box center [63, 127] width 25 height 13
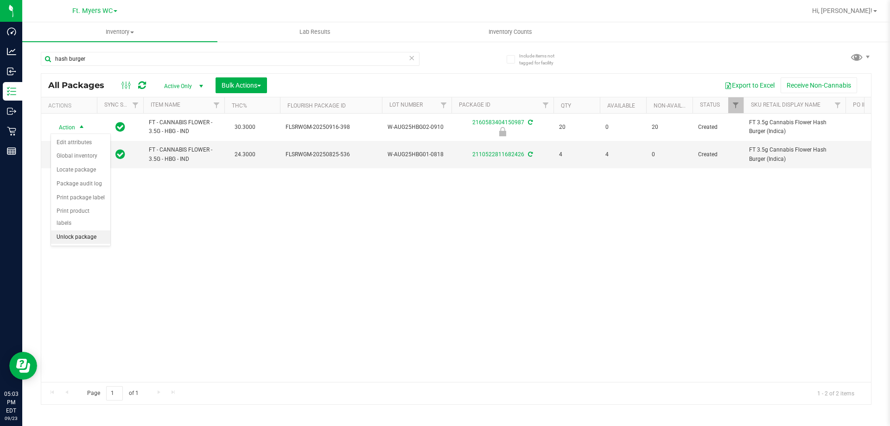
click at [73, 230] on li "Unlock package" at bounding box center [80, 237] width 59 height 14
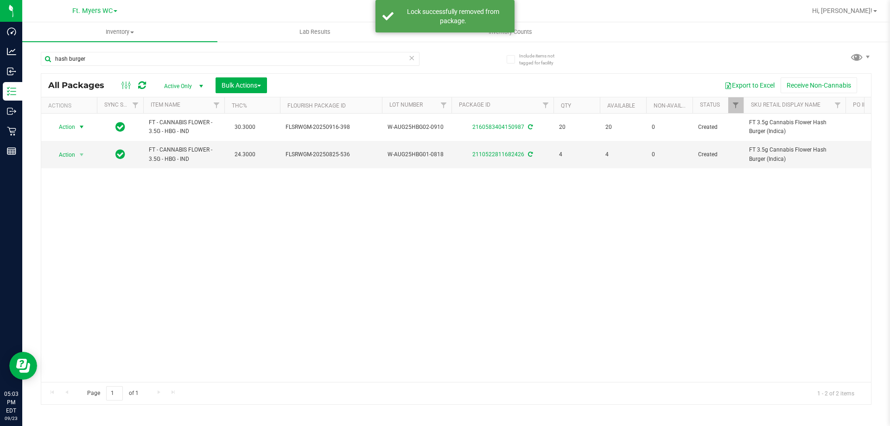
click at [82, 127] on span "select" at bounding box center [81, 126] width 7 height 7
click at [89, 217] on li "Lock package" at bounding box center [87, 211] width 72 height 14
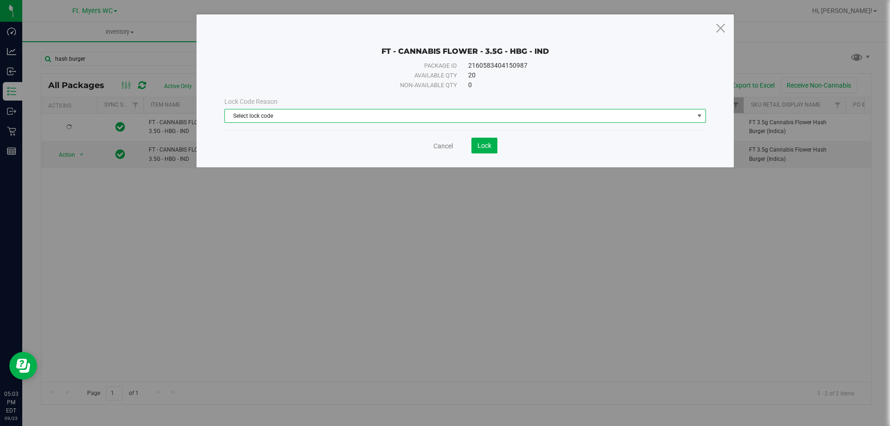
click at [258, 121] on span "Select lock code" at bounding box center [459, 115] width 469 height 13
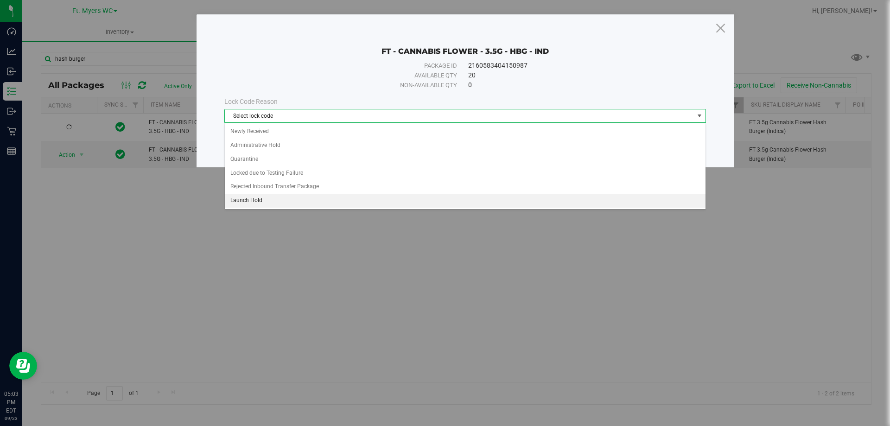
click at [261, 201] on li "Launch Hold" at bounding box center [465, 201] width 481 height 14
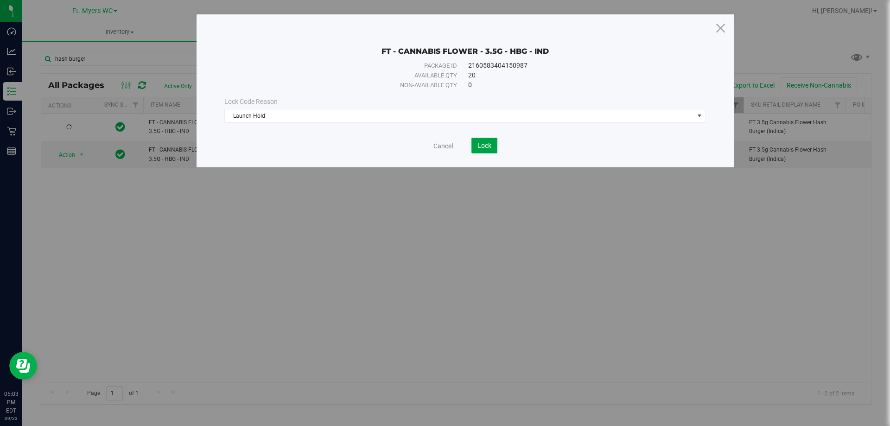
click at [492, 141] on button "Lock" at bounding box center [484, 146] width 26 height 16
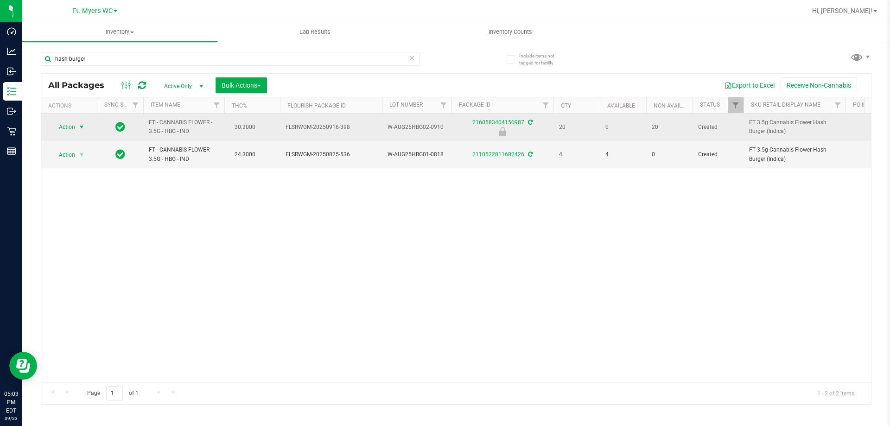
click at [76, 121] on span "select" at bounding box center [82, 127] width 12 height 13
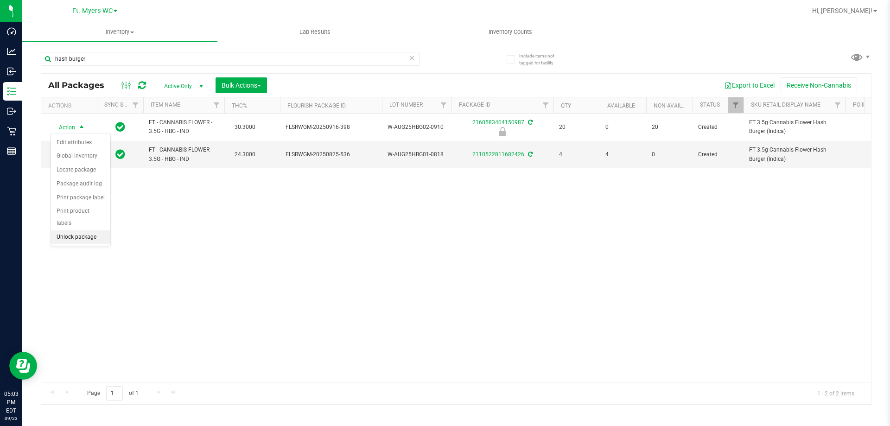
click at [86, 230] on li "Unlock package" at bounding box center [80, 237] width 59 height 14
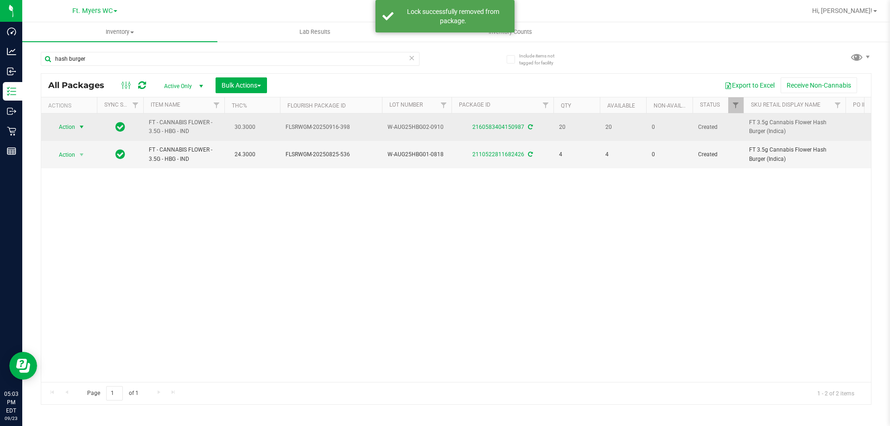
click at [73, 131] on span "Action" at bounding box center [63, 127] width 25 height 13
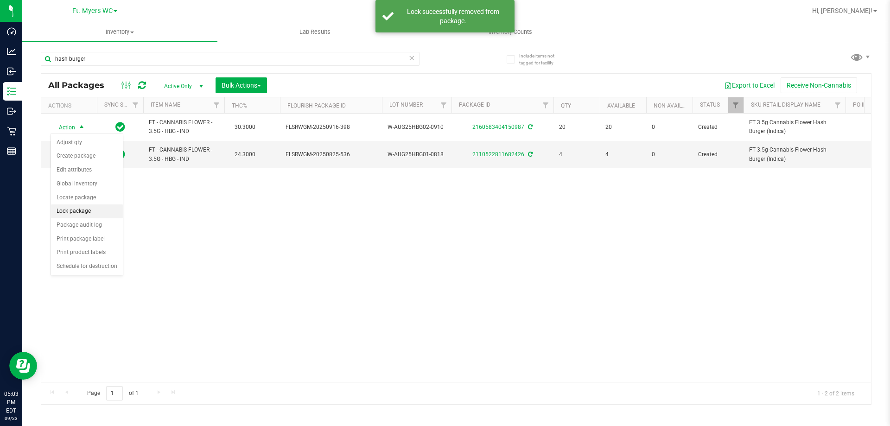
click at [80, 211] on li "Lock package" at bounding box center [87, 211] width 72 height 14
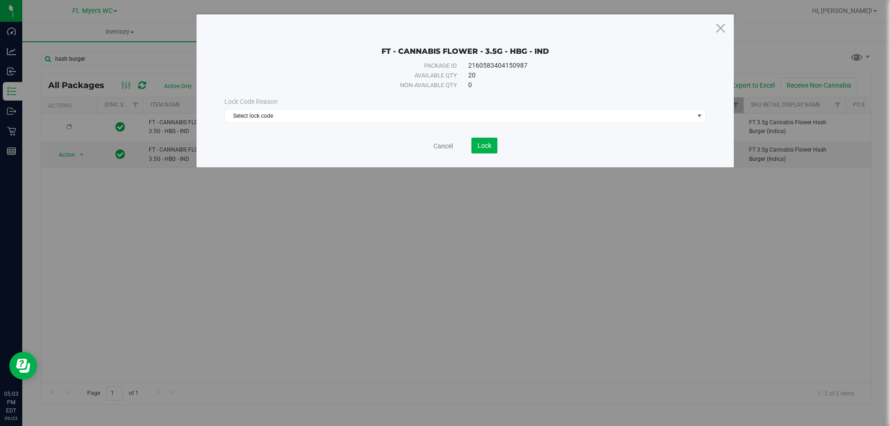
click at [259, 105] on span "Lock Code Reason" at bounding box center [250, 101] width 53 height 7
click at [260, 113] on span "Select lock code" at bounding box center [459, 115] width 469 height 13
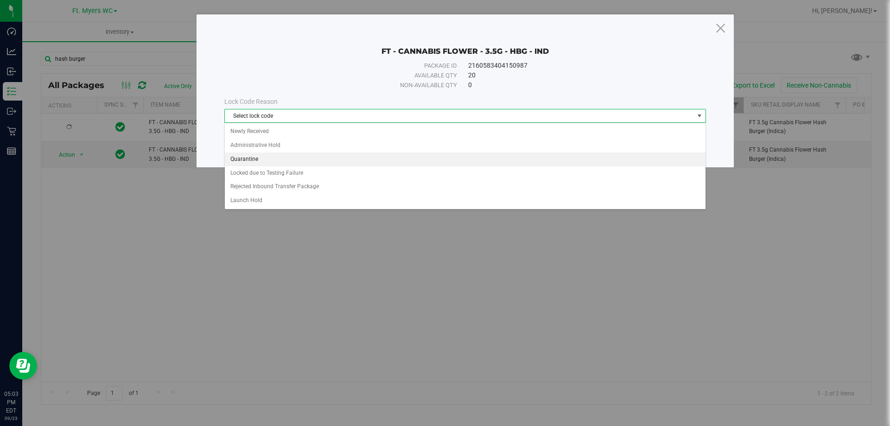
click at [256, 156] on li "Quarantine" at bounding box center [465, 159] width 481 height 14
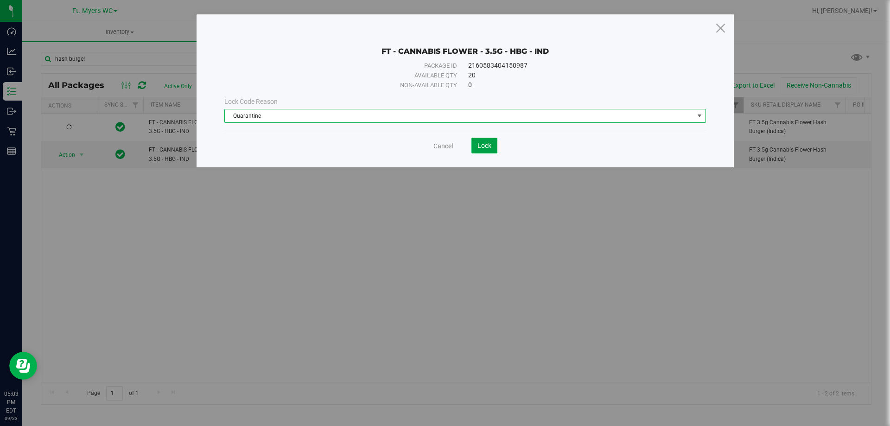
click at [493, 144] on button "Lock" at bounding box center [484, 146] width 26 height 16
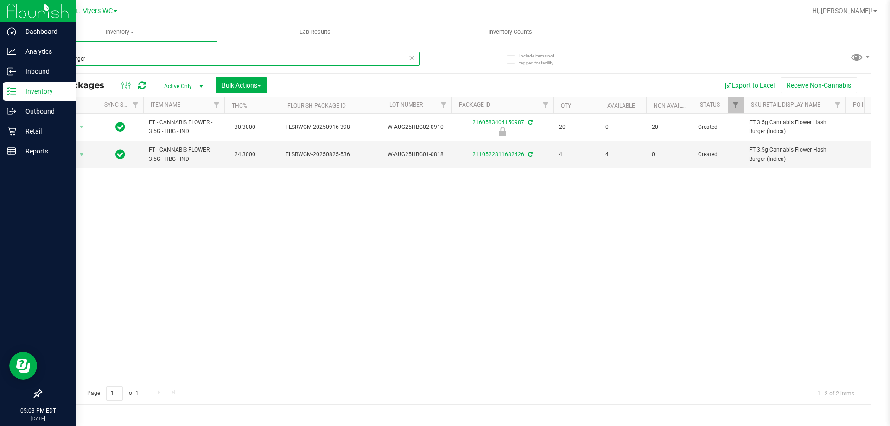
drag, startPoint x: 191, startPoint y: 63, endPoint x: 0, endPoint y: 88, distance: 192.6
click at [0, 88] on div "Dashboard Analytics Inbound Inventory Outbound Retail Reports 05:03 PM EDT [DAT…" at bounding box center [445, 213] width 890 height 426
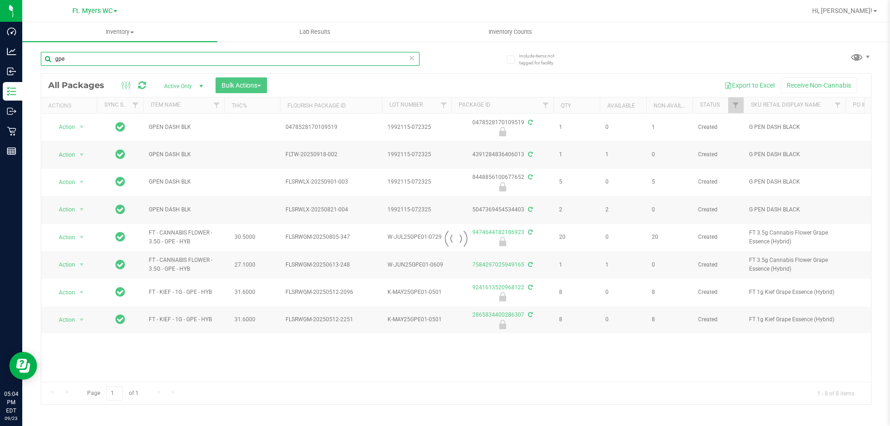
type input "gpe"
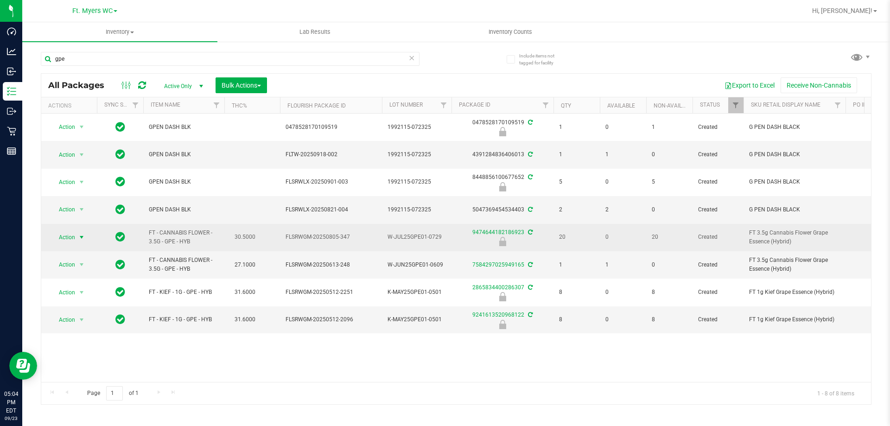
drag, startPoint x: 55, startPoint y: 236, endPoint x: 63, endPoint y: 236, distance: 7.9
click at [56, 236] on span "Action" at bounding box center [63, 237] width 25 height 13
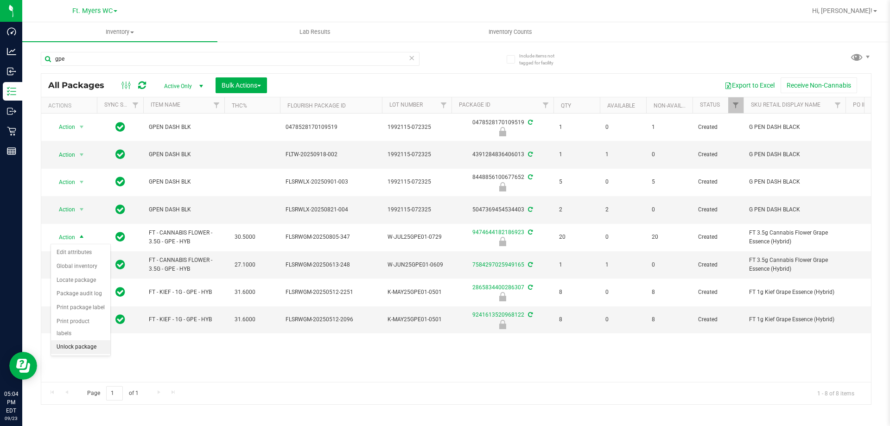
click at [84, 340] on li "Unlock package" at bounding box center [80, 347] width 59 height 14
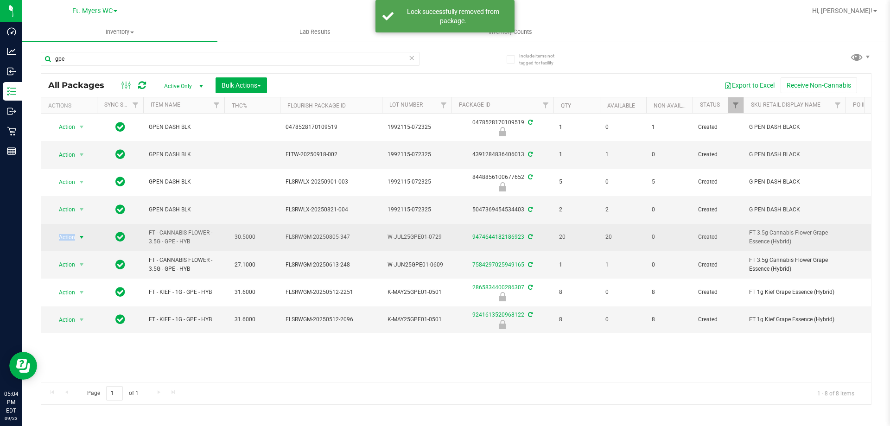
click at [70, 241] on span "Action" at bounding box center [63, 237] width 25 height 13
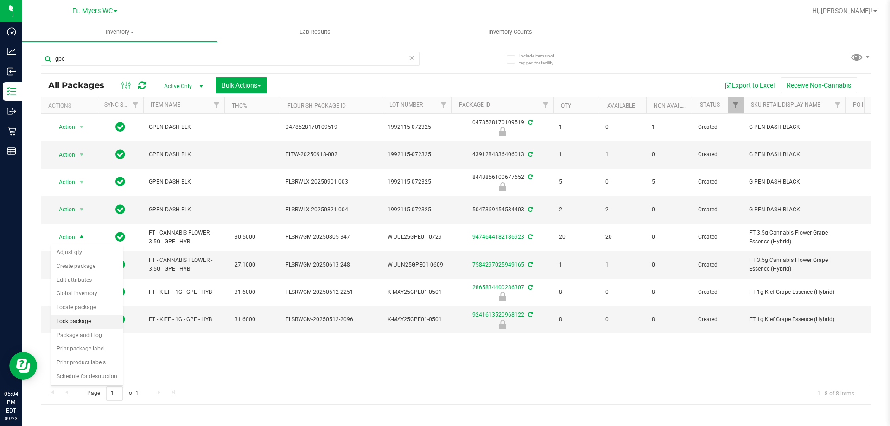
click at [75, 318] on li "Lock package" at bounding box center [87, 322] width 72 height 14
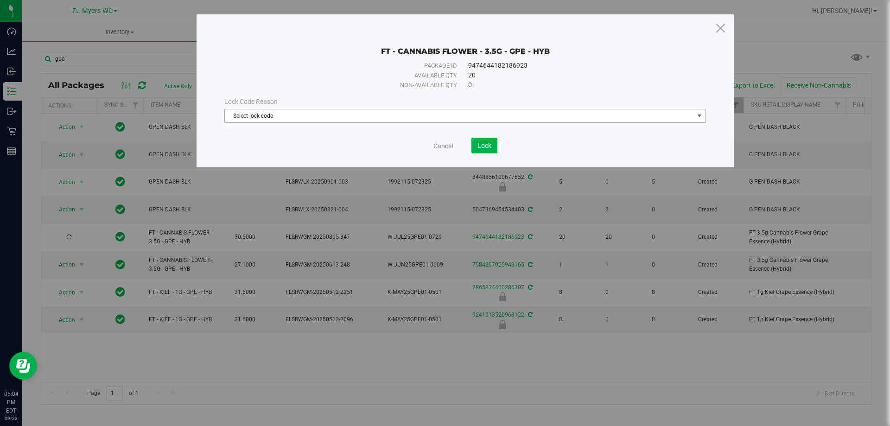
click at [265, 112] on span "Select lock code" at bounding box center [459, 115] width 469 height 13
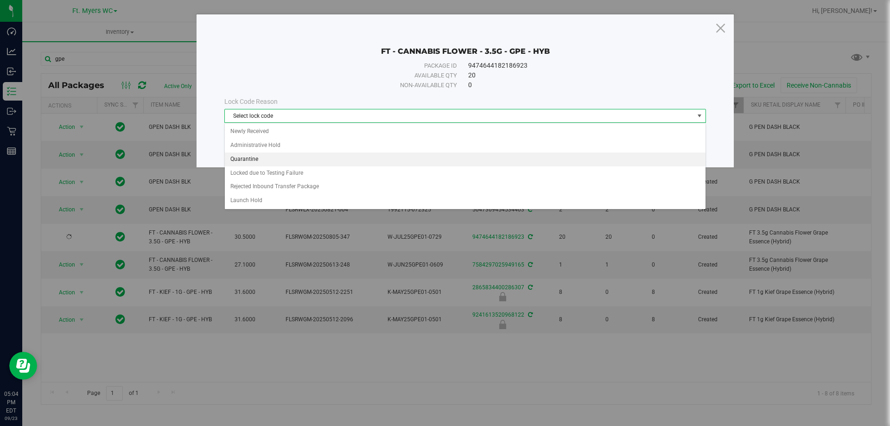
click at [263, 165] on li "Quarantine" at bounding box center [465, 159] width 481 height 14
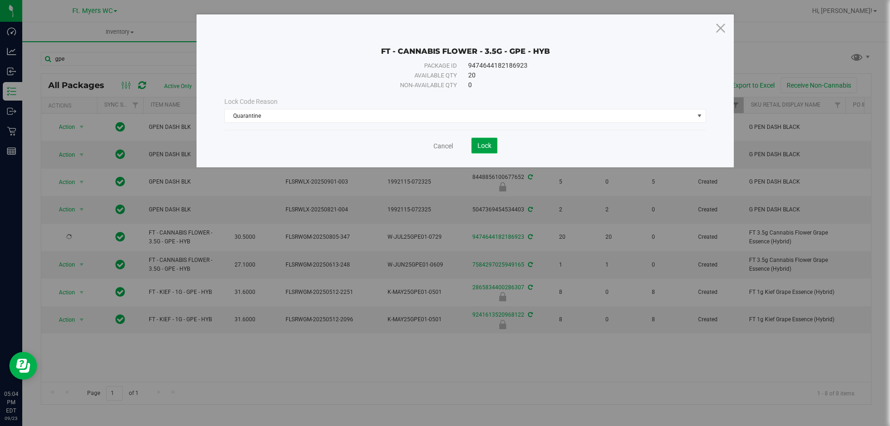
click at [486, 150] on button "Lock" at bounding box center [484, 146] width 26 height 16
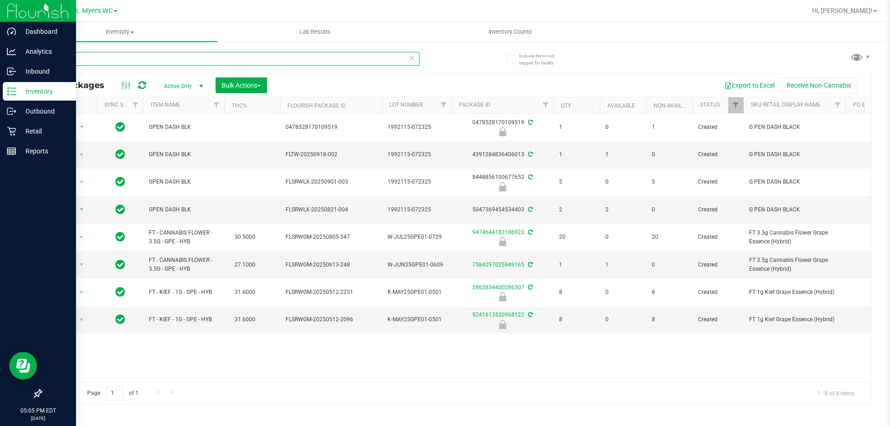
drag, startPoint x: 113, startPoint y: 55, endPoint x: 0, endPoint y: 84, distance: 116.7
click at [0, 84] on div "Dashboard Analytics Inbound Inventory Outbound Retail Reports 05:05 PM EDT [DAT…" at bounding box center [445, 213] width 890 height 426
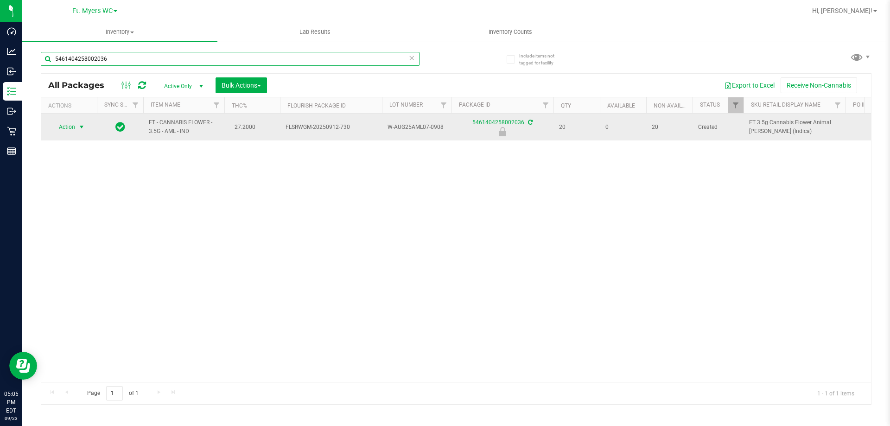
type input "5461404258002036"
click at [78, 128] on span "select" at bounding box center [81, 126] width 7 height 7
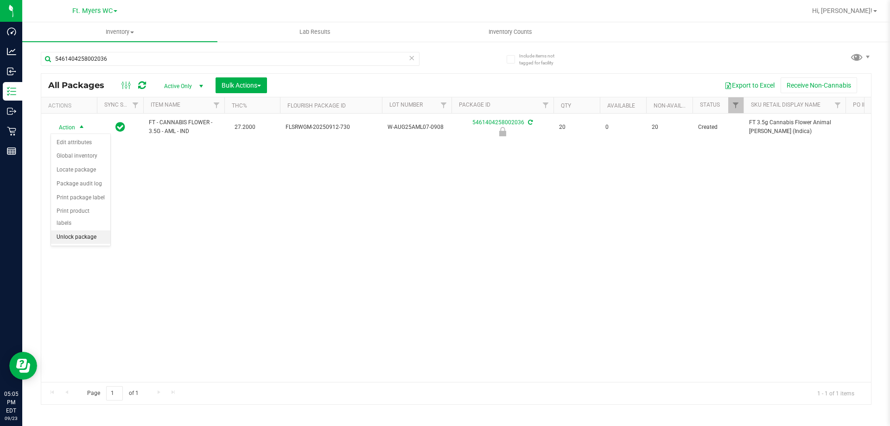
click at [79, 230] on li "Unlock package" at bounding box center [80, 237] width 59 height 14
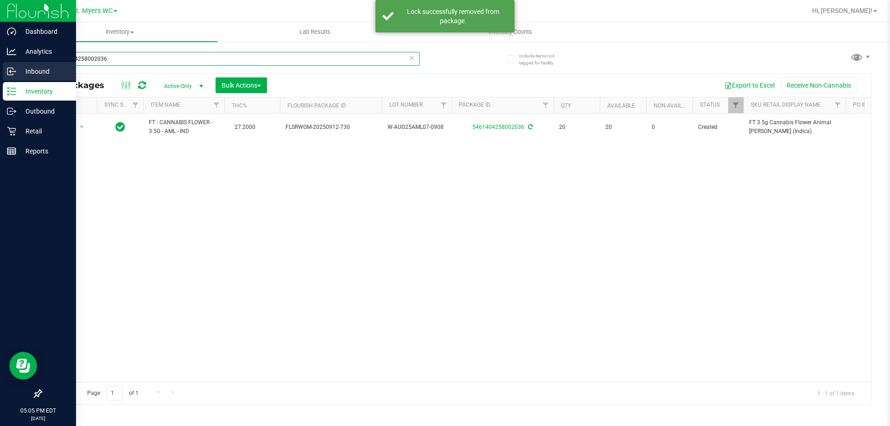
drag, startPoint x: 144, startPoint y: 59, endPoint x: 0, endPoint y: 69, distance: 144.0
click at [0, 69] on div "Dashboard Analytics Inbound Inventory Outbound Retail Reports 05:05 PM EDT [DAT…" at bounding box center [445, 213] width 890 height 426
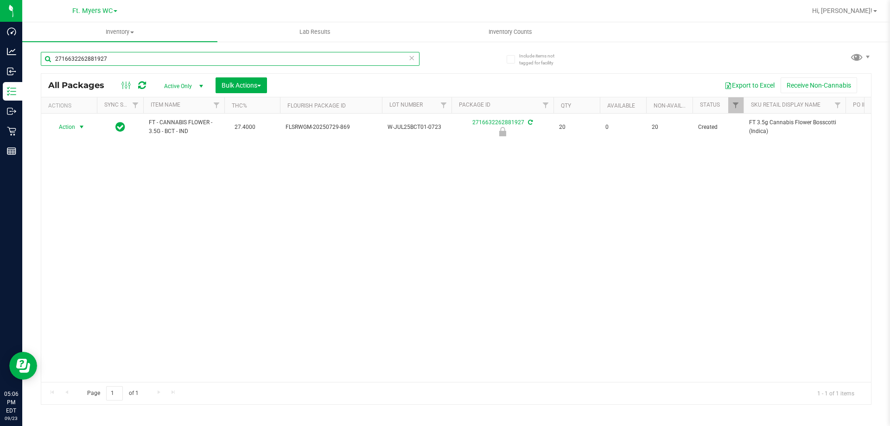
type input "2716632262881927"
click at [63, 129] on span "Action" at bounding box center [63, 127] width 25 height 13
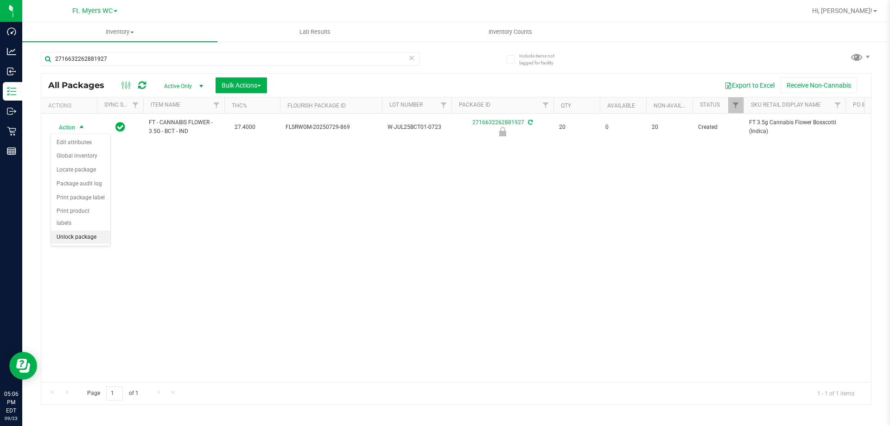
click at [86, 230] on li "Unlock package" at bounding box center [80, 237] width 59 height 14
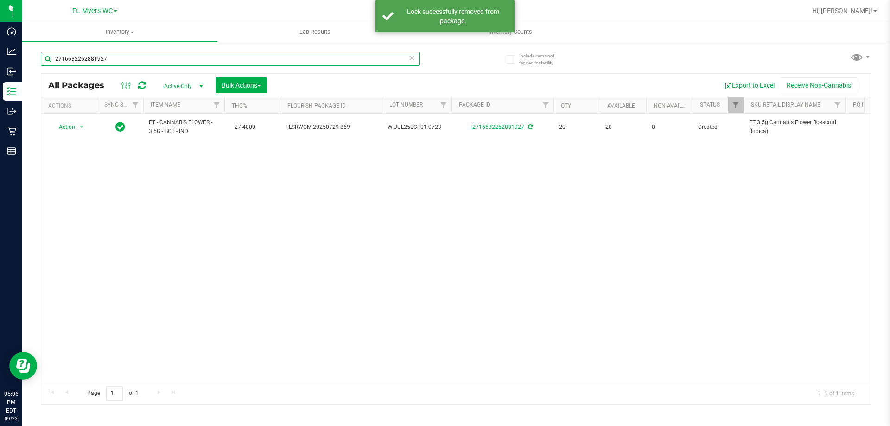
drag, startPoint x: 227, startPoint y: 59, endPoint x: 260, endPoint y: 59, distance: 33.4
click at [0, 17] on div "Dashboard Analytics Inbound Inventory Outbound Retail Reports 05:06 PM EDT [DAT…" at bounding box center [445, 213] width 890 height 426
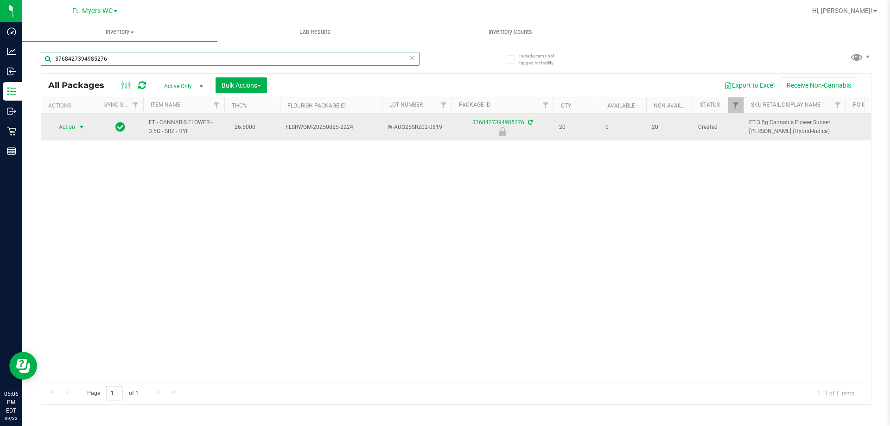
type input "3768427394985276"
click at [81, 122] on span "select" at bounding box center [82, 127] width 12 height 13
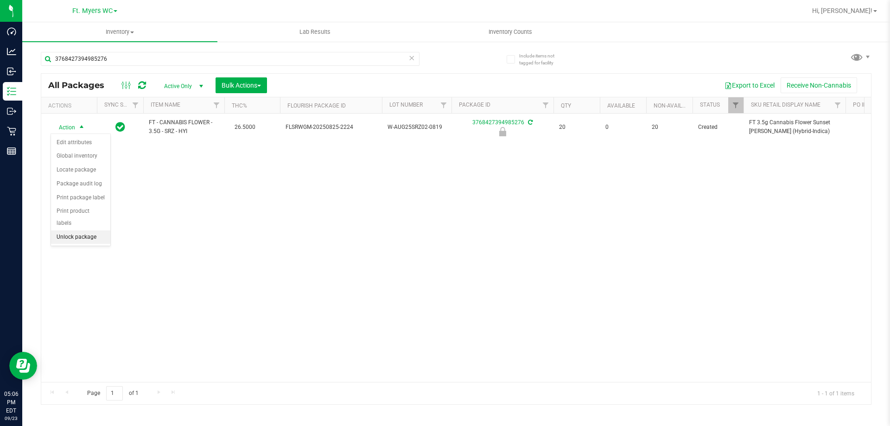
click at [85, 230] on li "Unlock package" at bounding box center [80, 237] width 59 height 14
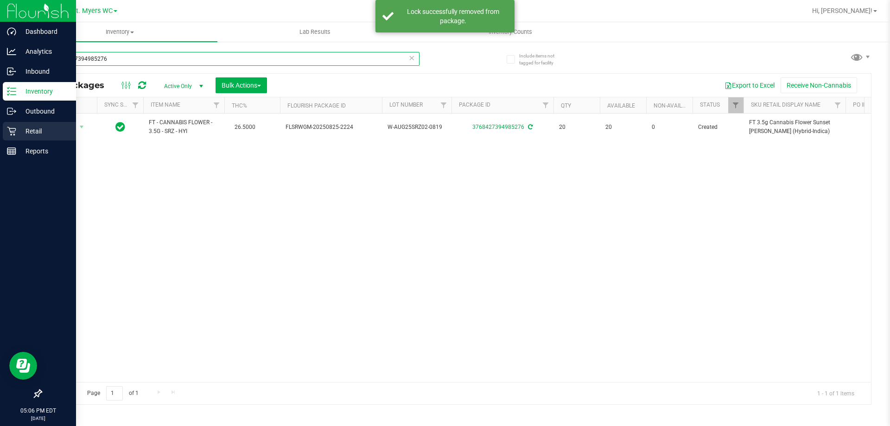
drag, startPoint x: 108, startPoint y: 55, endPoint x: 0, endPoint y: 124, distance: 127.9
click at [0, 124] on div "Dashboard Analytics Inbound Inventory Outbound Retail Reports 05:06 PM EDT [DAT…" at bounding box center [445, 213] width 890 height 426
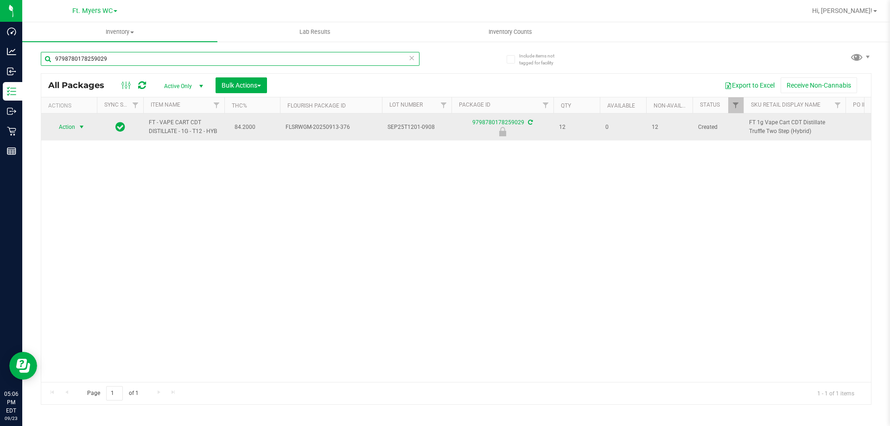
type input "9798780178259029"
click at [68, 127] on span "Action" at bounding box center [63, 127] width 25 height 13
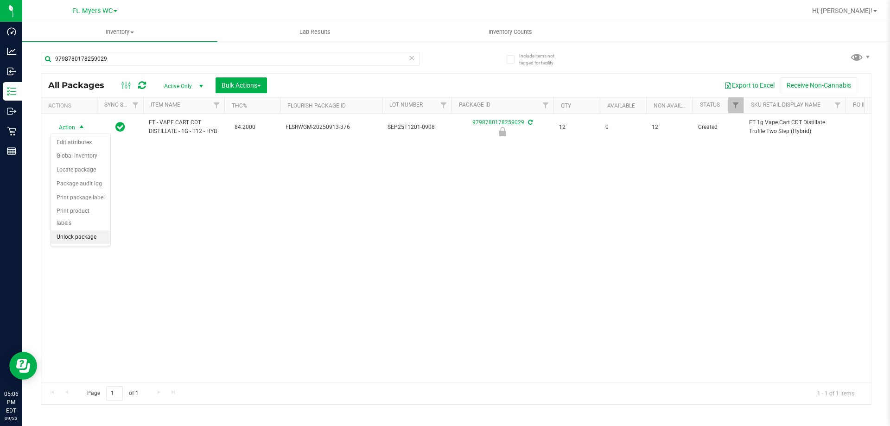
click at [79, 230] on li "Unlock package" at bounding box center [80, 237] width 59 height 14
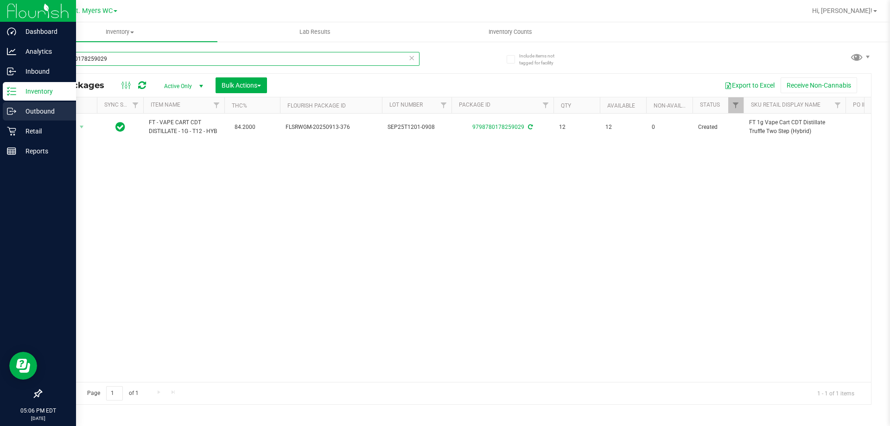
drag, startPoint x: 130, startPoint y: 57, endPoint x: 5, endPoint y: 109, distance: 135.9
click at [5, 109] on div "Dashboard Analytics Inbound Inventory Outbound Retail Reports 05:06 PM EDT [DAT…" at bounding box center [445, 213] width 890 height 426
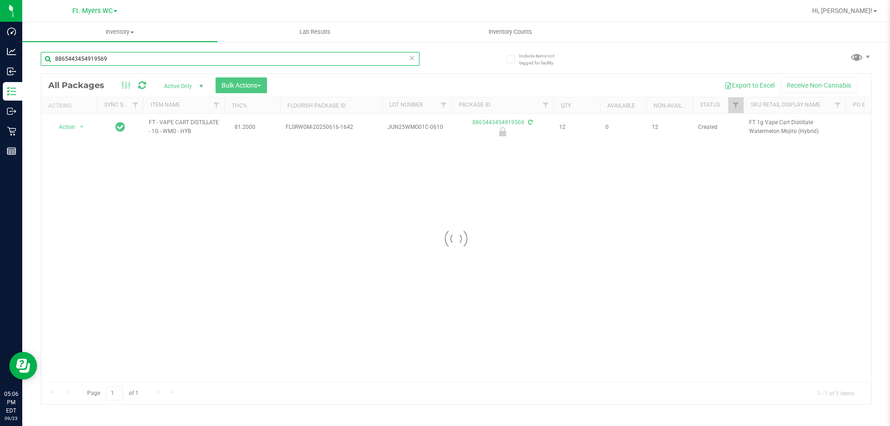
type input "8865443454919569"
click at [80, 126] on div at bounding box center [456, 239] width 830 height 330
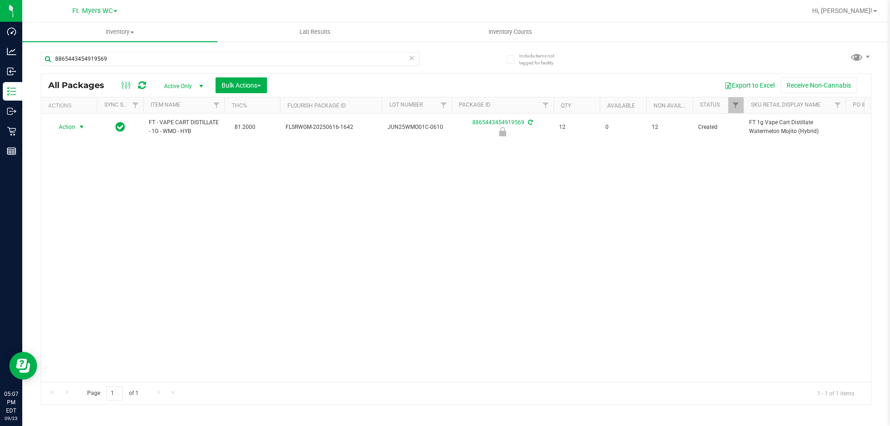
click at [76, 129] on span "select" at bounding box center [82, 127] width 12 height 13
click at [76, 233] on div "Action Edit attributes Global inventory Locate package Package audit log Print …" at bounding box center [81, 189] width 60 height 113
click at [77, 230] on li "Unlock package" at bounding box center [80, 237] width 59 height 14
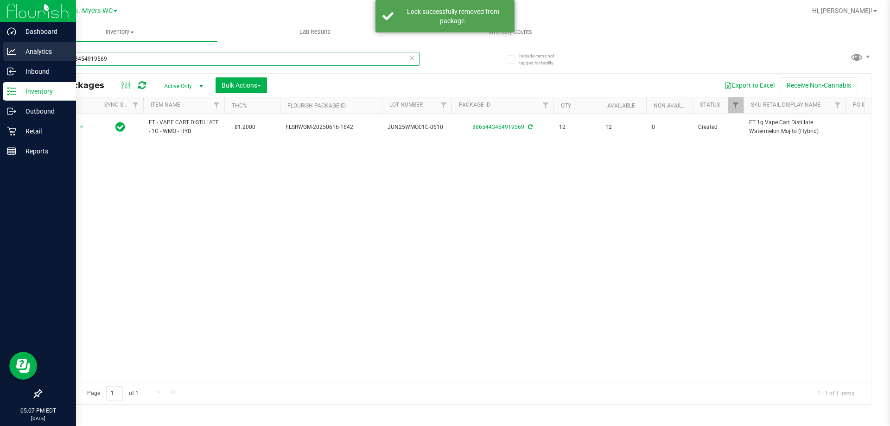
drag, startPoint x: 137, startPoint y: 59, endPoint x: 0, endPoint y: 60, distance: 137.2
click at [0, 60] on div "Dashboard Analytics Inbound Inventory Outbound Retail Reports 05:07 PM EDT [DAT…" at bounding box center [445, 213] width 890 height 426
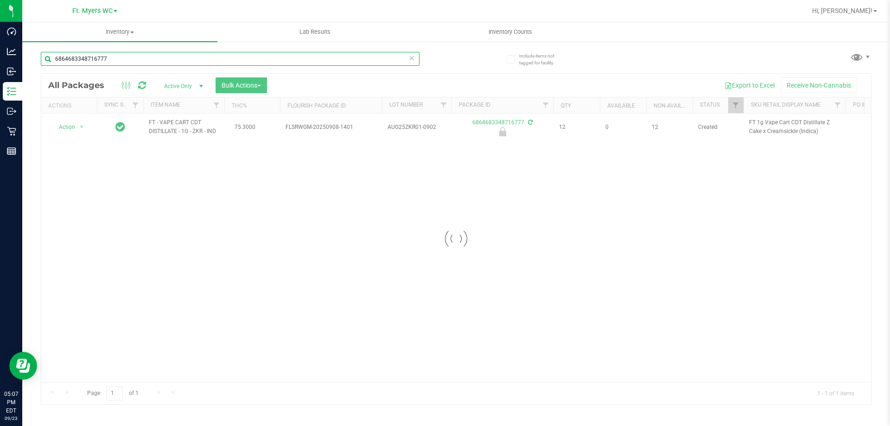
type input "6864683348716777"
click at [82, 127] on div at bounding box center [456, 239] width 830 height 330
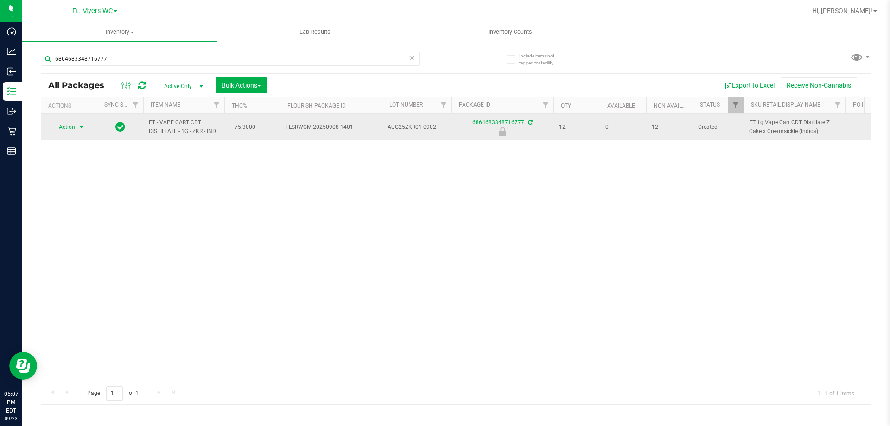
click at [84, 130] on span "select" at bounding box center [81, 126] width 7 height 7
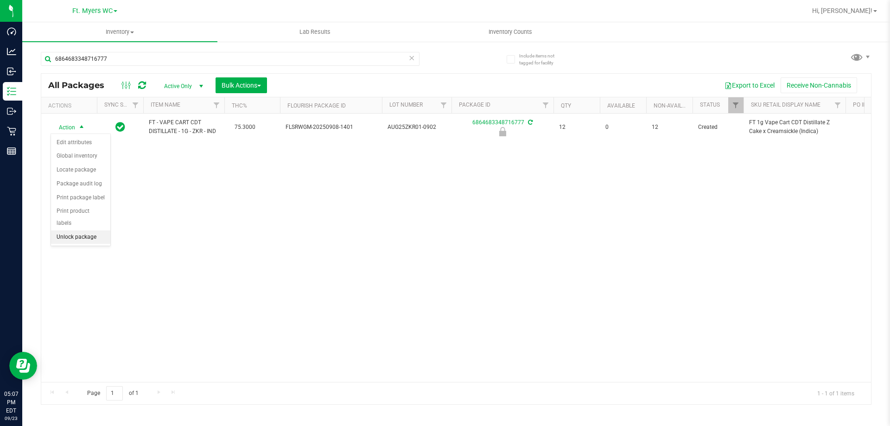
drag, startPoint x: 66, startPoint y: 230, endPoint x: 71, endPoint y: 224, distance: 8.2
click at [70, 230] on li "Unlock package" at bounding box center [80, 237] width 59 height 14
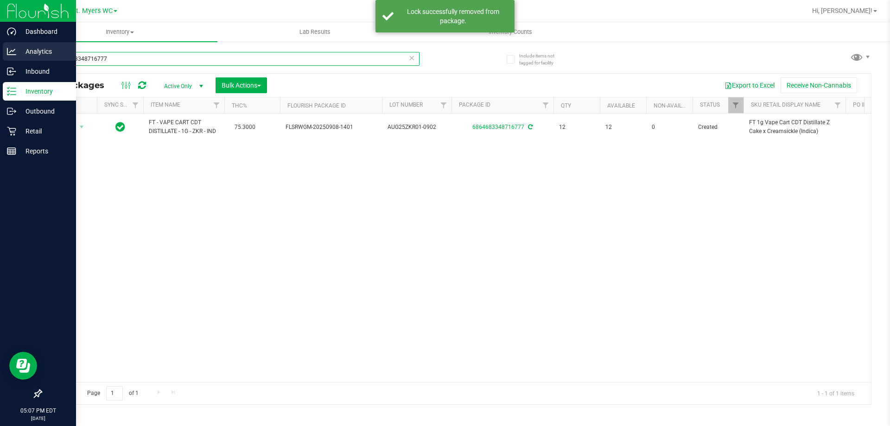
drag, startPoint x: 154, startPoint y: 58, endPoint x: 0, endPoint y: 59, distance: 153.9
click at [0, 59] on div "Dashboard Analytics Inbound Inventory Outbound Retail Reports 05:07 PM EDT [DAT…" at bounding box center [445, 213] width 890 height 426
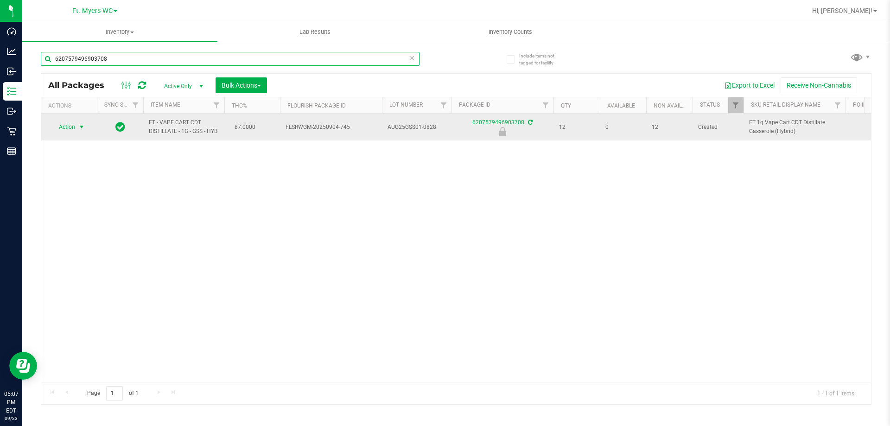
type input "6207579496903708"
click at [84, 129] on span "select" at bounding box center [81, 126] width 7 height 7
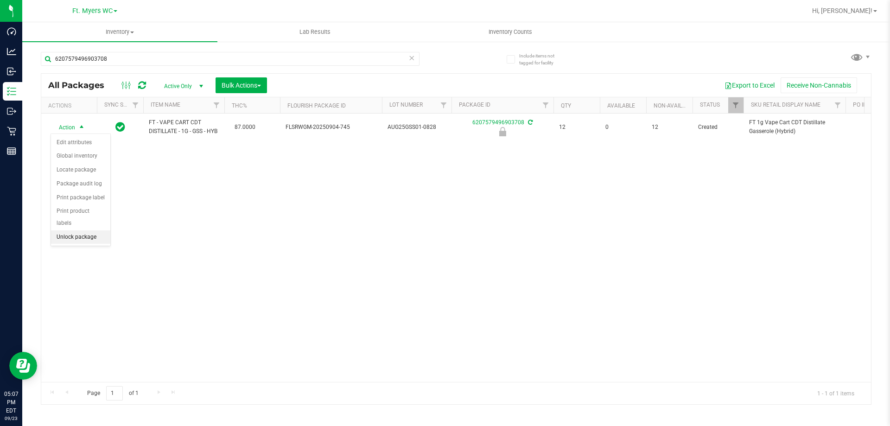
click at [94, 230] on li "Unlock package" at bounding box center [80, 237] width 59 height 14
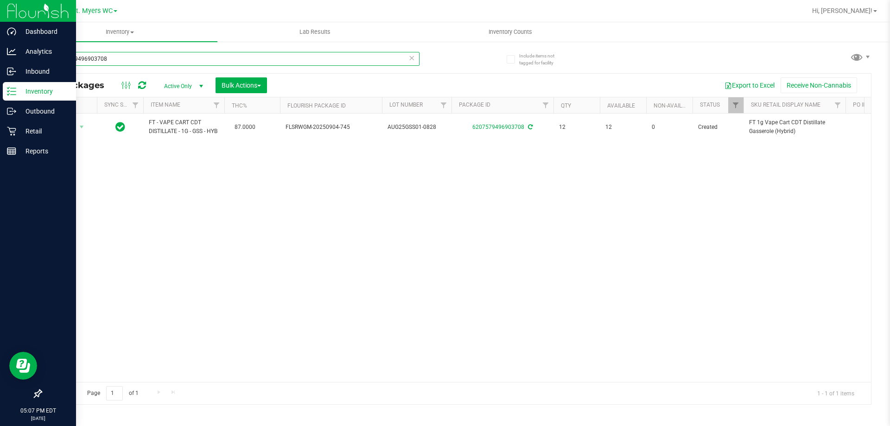
drag, startPoint x: 131, startPoint y: 55, endPoint x: 0, endPoint y: 87, distance: 135.0
click at [0, 87] on div "Dashboard Analytics Inbound Inventory Outbound Retail Reports 05:07 PM EDT [DAT…" at bounding box center [445, 213] width 890 height 426
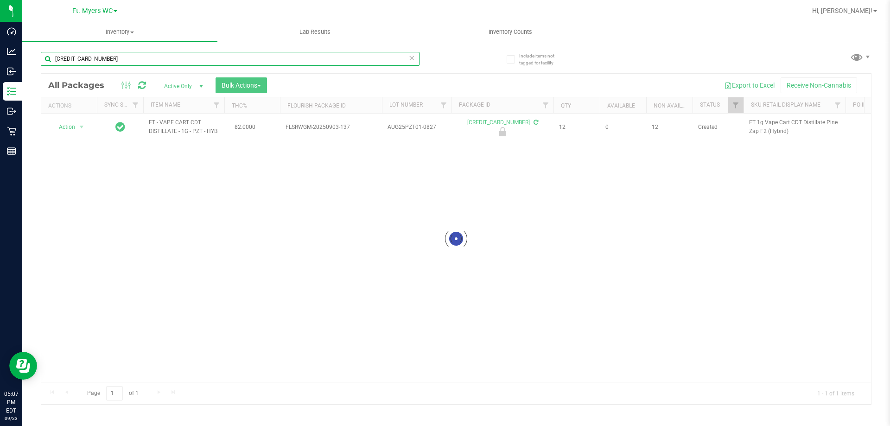
type input "[CREDIT_CARD_NUMBER]"
click at [77, 129] on div at bounding box center [456, 239] width 830 height 330
click at [73, 127] on div at bounding box center [456, 239] width 830 height 330
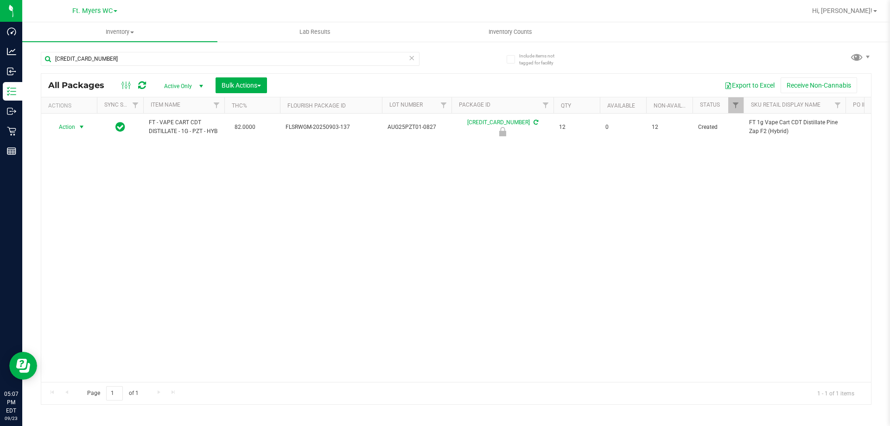
click at [73, 127] on span "Action" at bounding box center [63, 127] width 25 height 13
click at [67, 230] on li "Unlock package" at bounding box center [80, 237] width 59 height 14
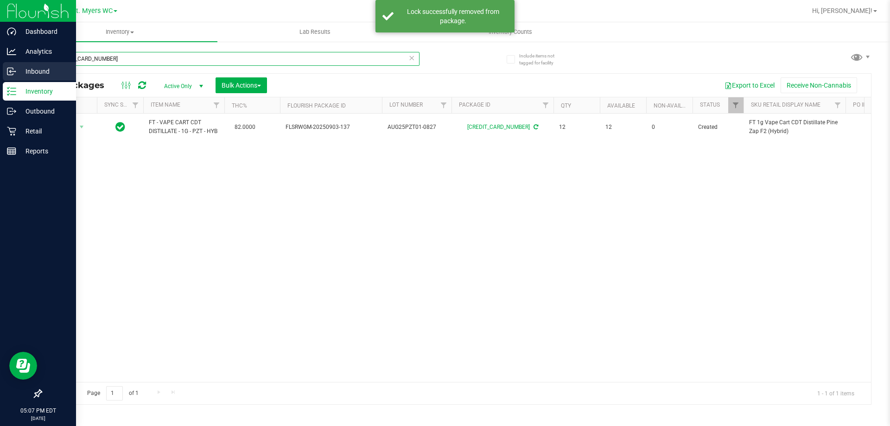
drag, startPoint x: 188, startPoint y: 64, endPoint x: 0, endPoint y: 80, distance: 188.8
click at [0, 80] on div "Dashboard Analytics Inbound Inventory Outbound Retail Reports 05:07 PM EDT [DAT…" at bounding box center [445, 213] width 890 height 426
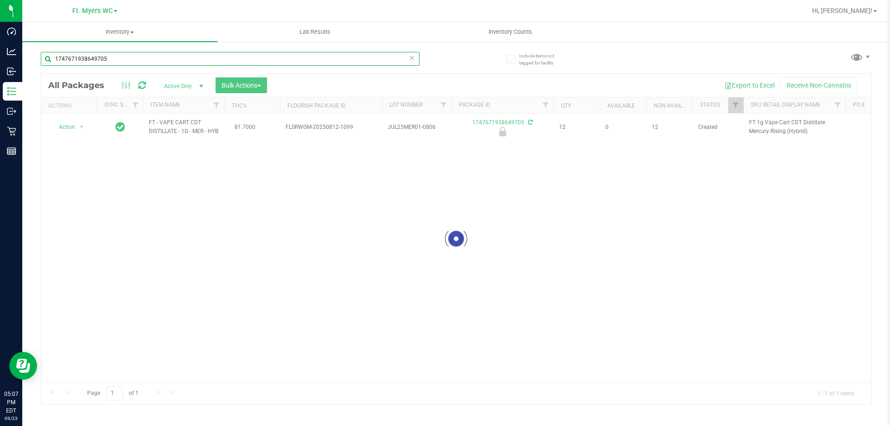
type input "1747671938649705"
click at [72, 133] on div at bounding box center [456, 239] width 830 height 330
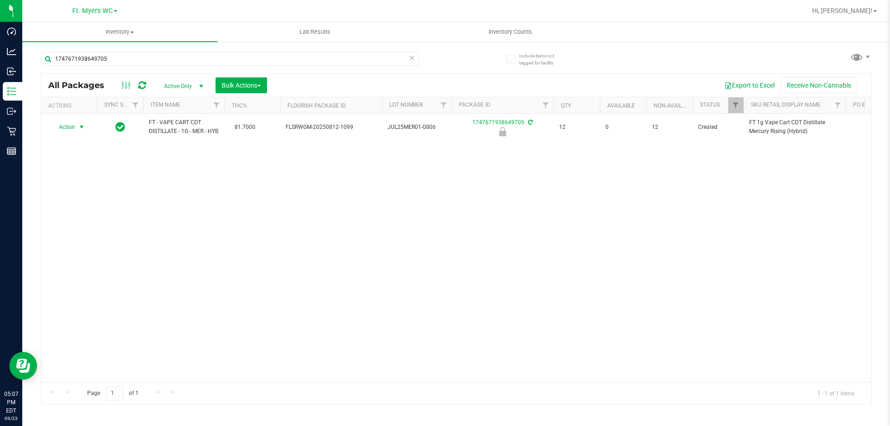
click at [72, 133] on span "Action" at bounding box center [63, 127] width 25 height 13
click at [69, 234] on li "Unlock package" at bounding box center [80, 241] width 59 height 14
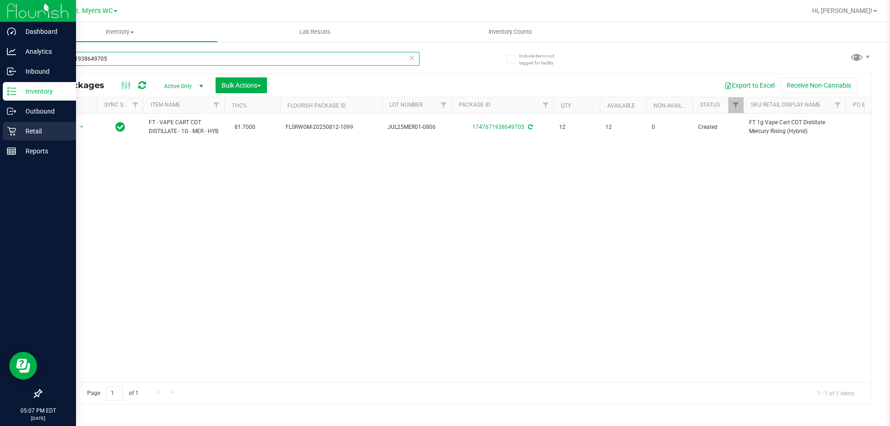
drag, startPoint x: 189, startPoint y: 59, endPoint x: 0, endPoint y: 140, distance: 205.4
click at [0, 140] on div "Dashboard Analytics Inbound Inventory Outbound Retail Reports 05:07 PM EDT [DAT…" at bounding box center [445, 213] width 890 height 426
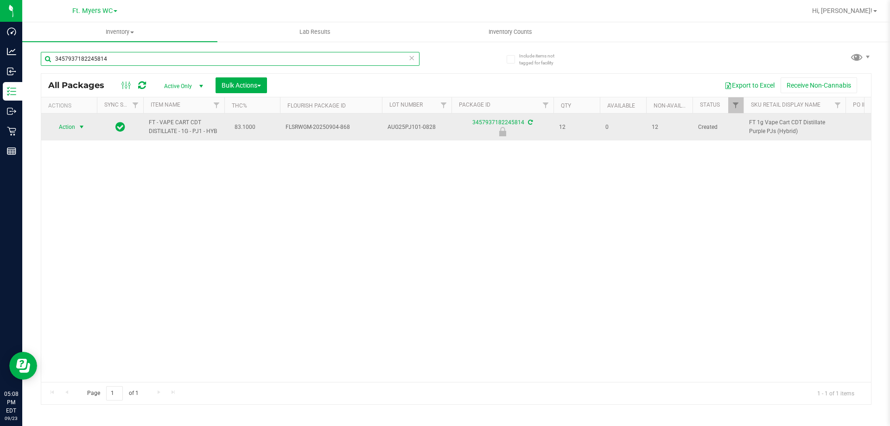
type input "3457937182245814"
click at [78, 132] on span "select" at bounding box center [82, 127] width 12 height 13
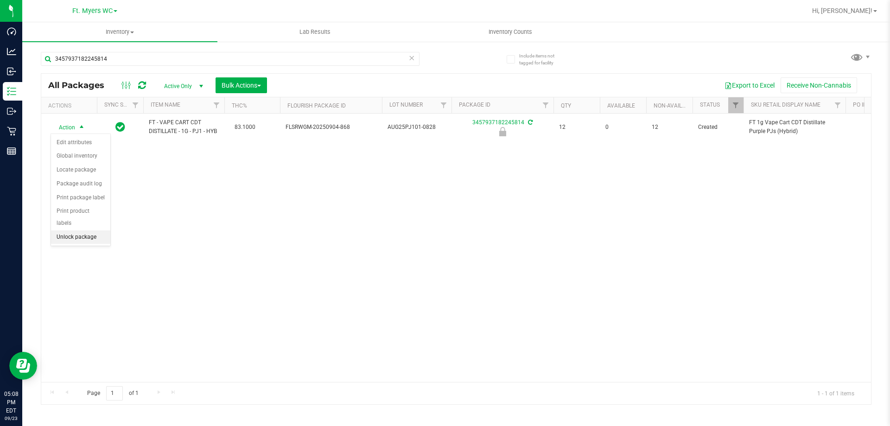
click at [89, 230] on li "Unlock package" at bounding box center [80, 237] width 59 height 14
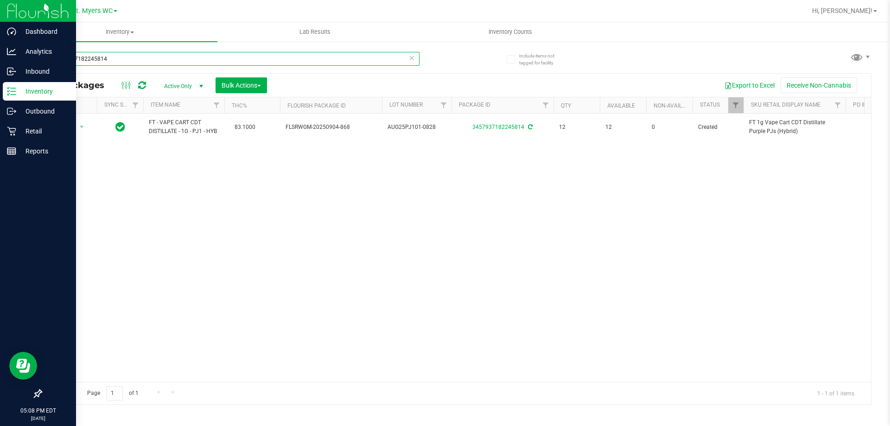
drag, startPoint x: 186, startPoint y: 61, endPoint x: 0, endPoint y: 88, distance: 187.8
click at [0, 88] on div "Dashboard Analytics Inbound Inventory Outbound Retail Reports 05:08 PM EDT [DAT…" at bounding box center [445, 213] width 890 height 426
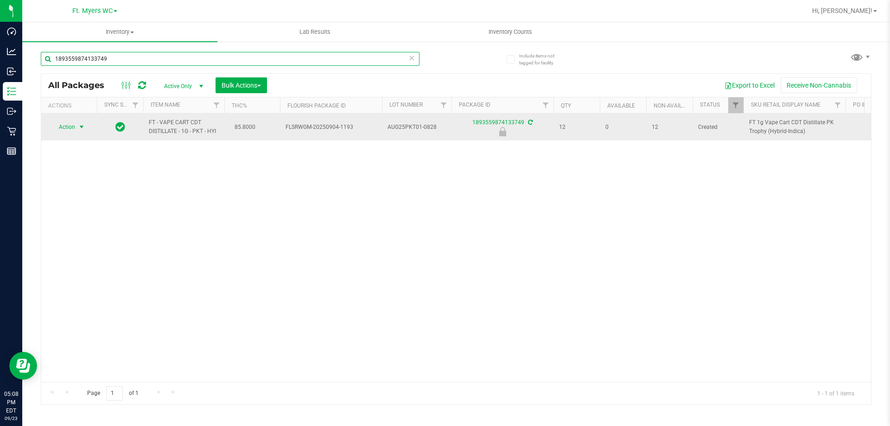
type input "1893559874133749"
click at [77, 128] on span "select" at bounding box center [82, 127] width 12 height 13
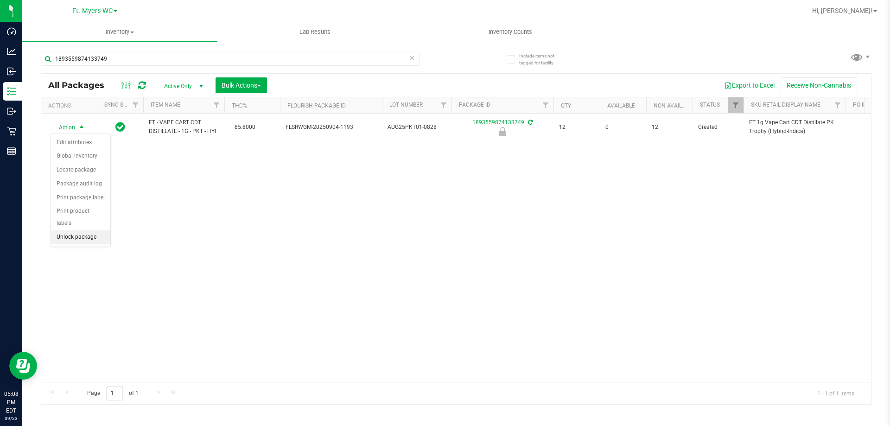
click at [79, 230] on li "Unlock package" at bounding box center [80, 237] width 59 height 14
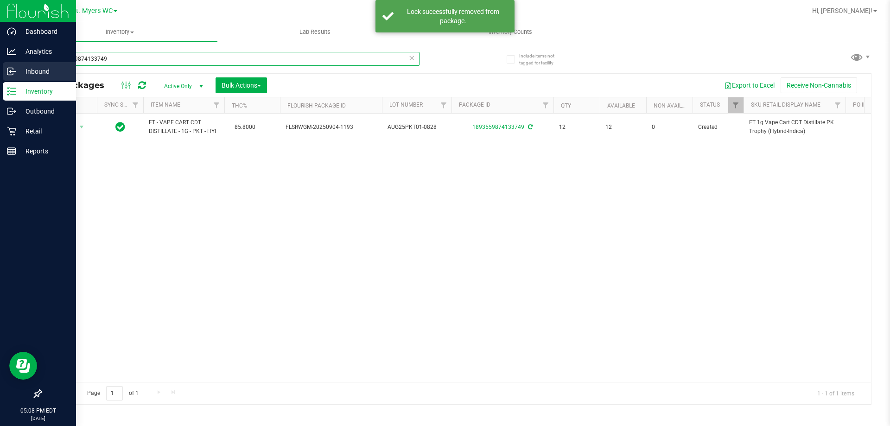
drag, startPoint x: 117, startPoint y: 63, endPoint x: 0, endPoint y: 63, distance: 117.3
click at [0, 63] on div "Dashboard Analytics Inbound Inventory Outbound Retail Reports 05:08 PM EDT [DAT…" at bounding box center [445, 213] width 890 height 426
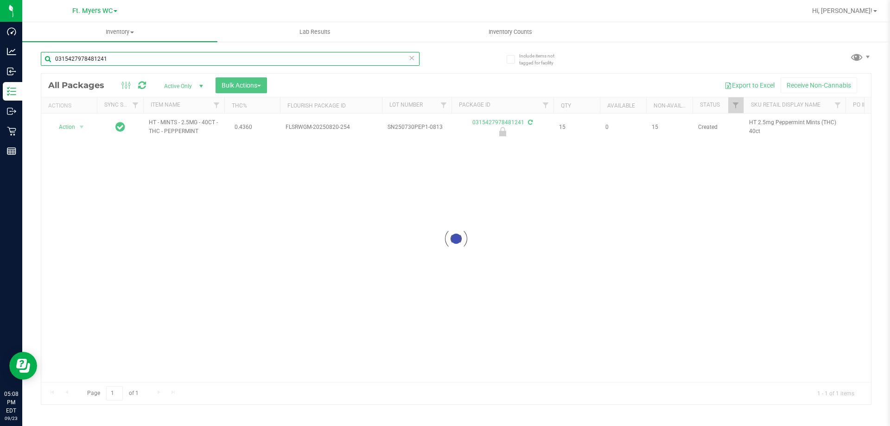
type input "0315427978481241"
click at [80, 128] on div at bounding box center [456, 239] width 830 height 330
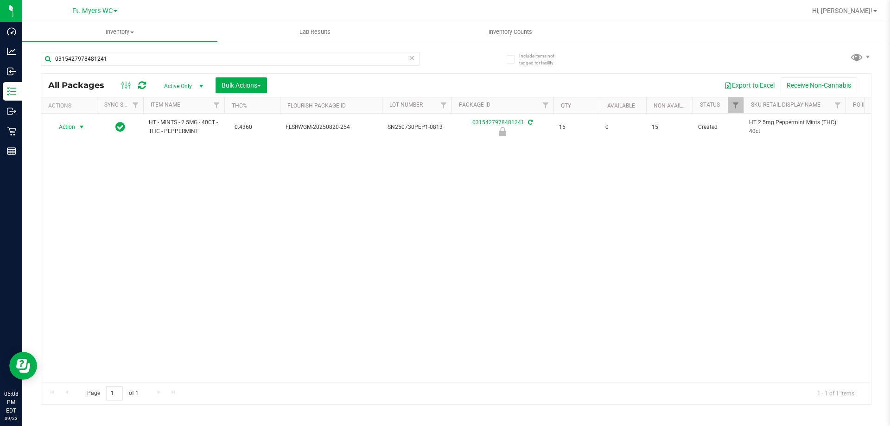
click at [80, 128] on span "select" at bounding box center [81, 126] width 7 height 7
click at [80, 230] on li "Unlock package" at bounding box center [80, 237] width 59 height 14
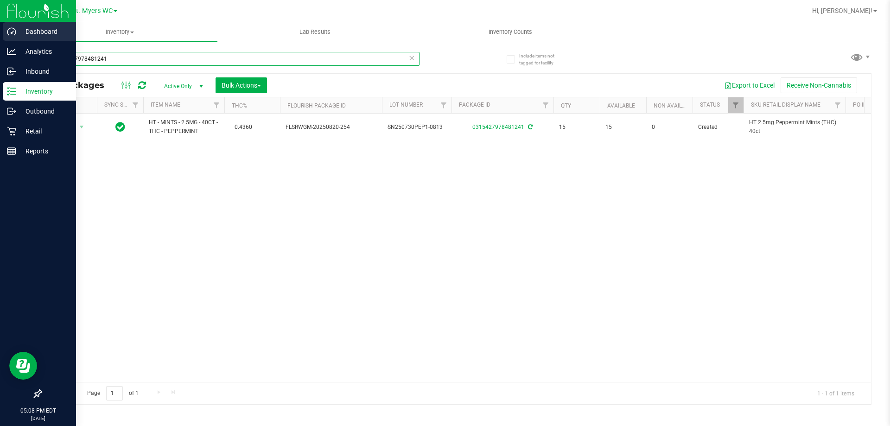
drag, startPoint x: 135, startPoint y: 57, endPoint x: 0, endPoint y: 38, distance: 136.7
click at [0, 38] on div "Dashboard Analytics Inbound Inventory Outbound Retail Reports 05:08 PM EDT [DAT…" at bounding box center [445, 213] width 890 height 426
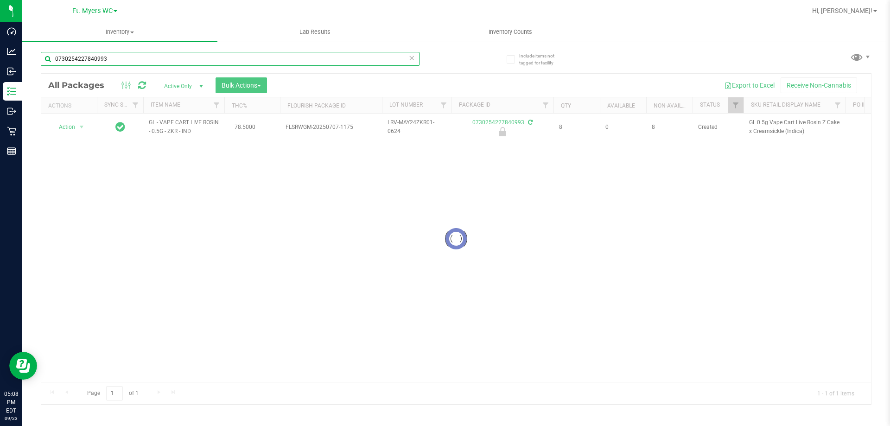
type input "0730254227840993"
click at [80, 126] on div at bounding box center [456, 239] width 830 height 330
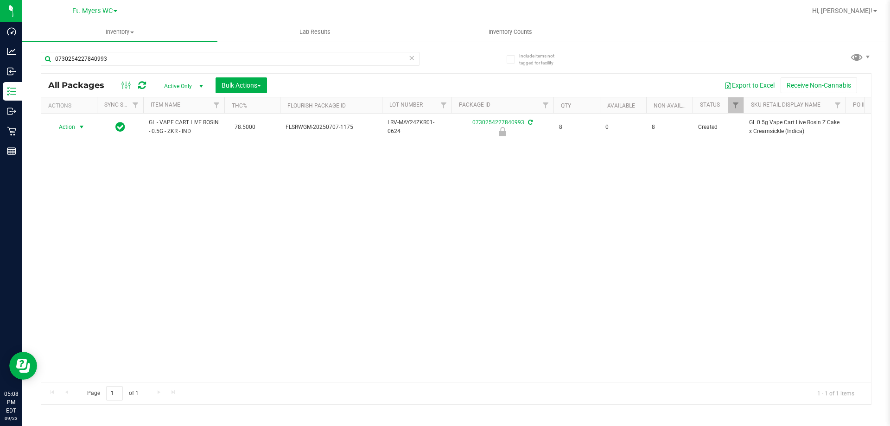
click at [80, 126] on span "select" at bounding box center [81, 126] width 7 height 7
click at [68, 231] on li "Unlock package" at bounding box center [80, 237] width 59 height 14
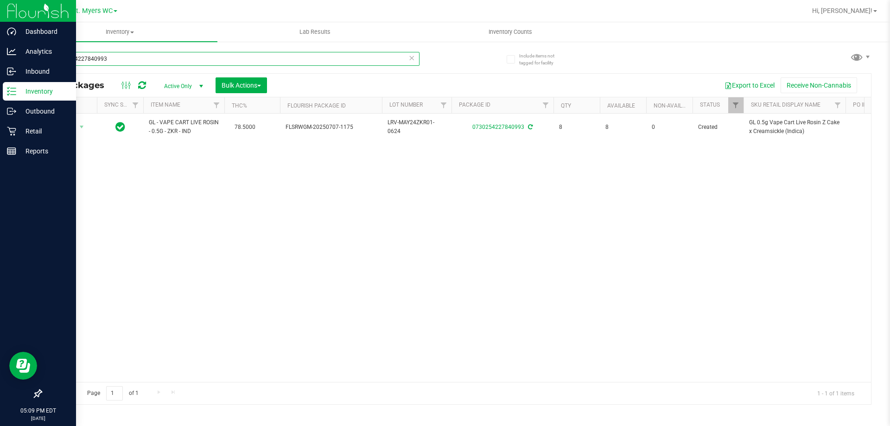
drag, startPoint x: 111, startPoint y: 57, endPoint x: 14, endPoint y: 3, distance: 111.0
click at [8, 3] on div "Dashboard Analytics Inbound Inventory Outbound Retail Reports 05:09 PM EDT [DAT…" at bounding box center [445, 213] width 890 height 426
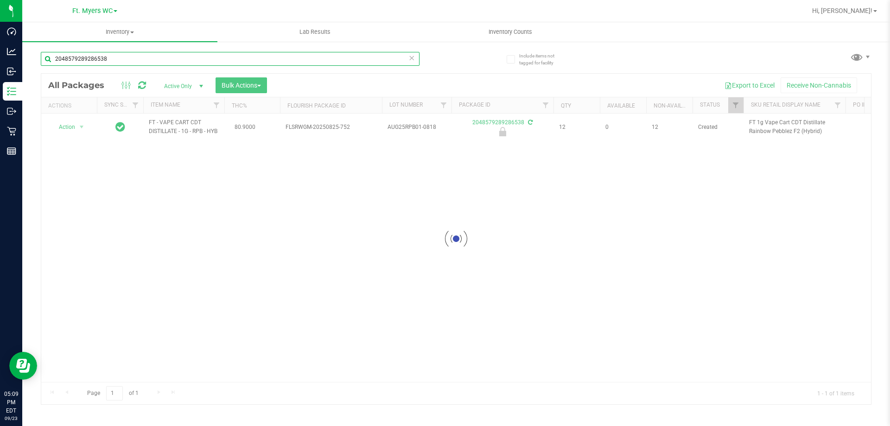
type input "2048579289286538"
click at [74, 129] on div at bounding box center [456, 239] width 830 height 330
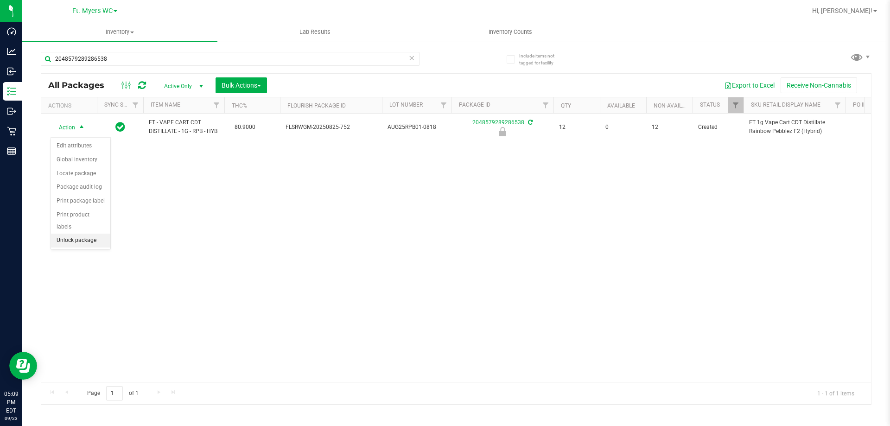
click at [71, 234] on li "Unlock package" at bounding box center [80, 241] width 59 height 14
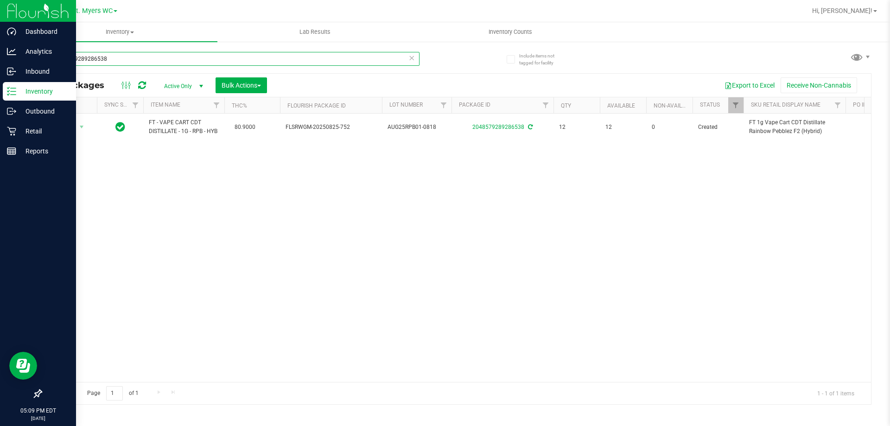
drag, startPoint x: 111, startPoint y: 57, endPoint x: 71, endPoint y: 83, distance: 48.0
click at [12, 83] on div "Dashboard Analytics Inbound Inventory Outbound Retail Reports 05:09 PM EDT [DAT…" at bounding box center [445, 213] width 890 height 426
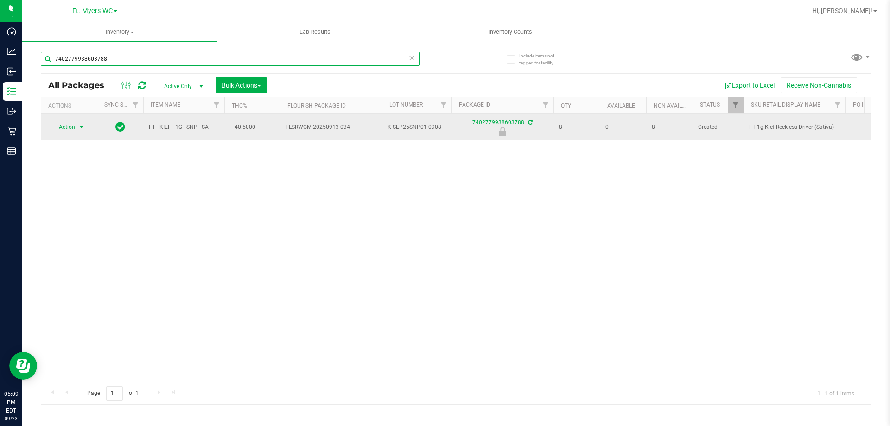
type input "7402779938603788"
click at [84, 129] on span "select" at bounding box center [81, 126] width 7 height 7
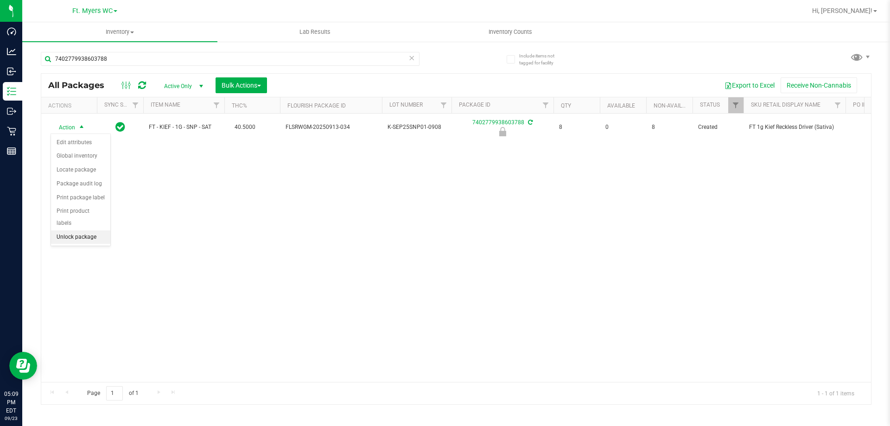
click at [70, 230] on li "Unlock package" at bounding box center [80, 237] width 59 height 14
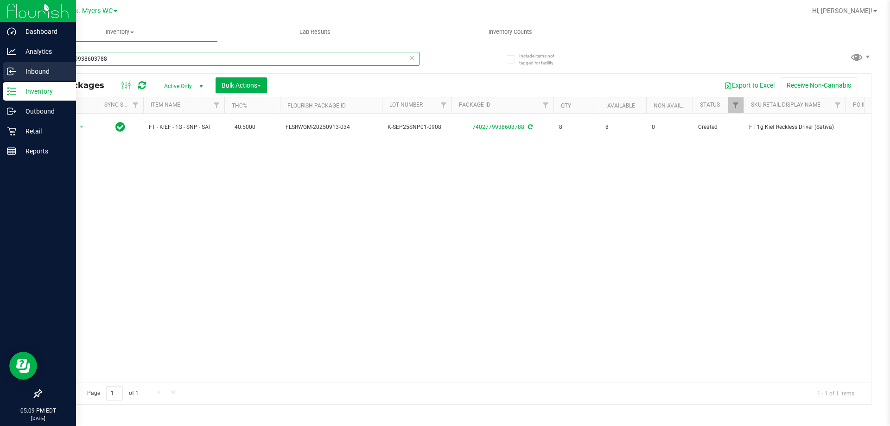
drag, startPoint x: 135, startPoint y: 53, endPoint x: 0, endPoint y: 74, distance: 137.0
click at [0, 74] on div "Dashboard Analytics Inbound Inventory Outbound Retail Reports 05:09 PM EDT [DAT…" at bounding box center [445, 213] width 890 height 426
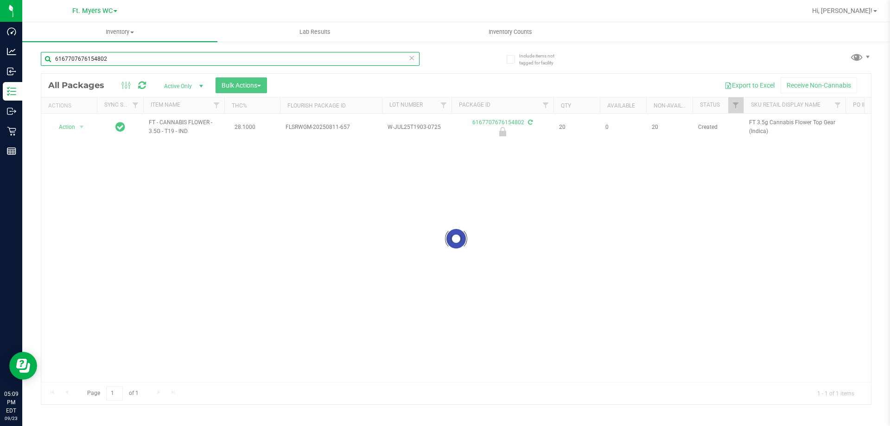
type input "6167707676154802"
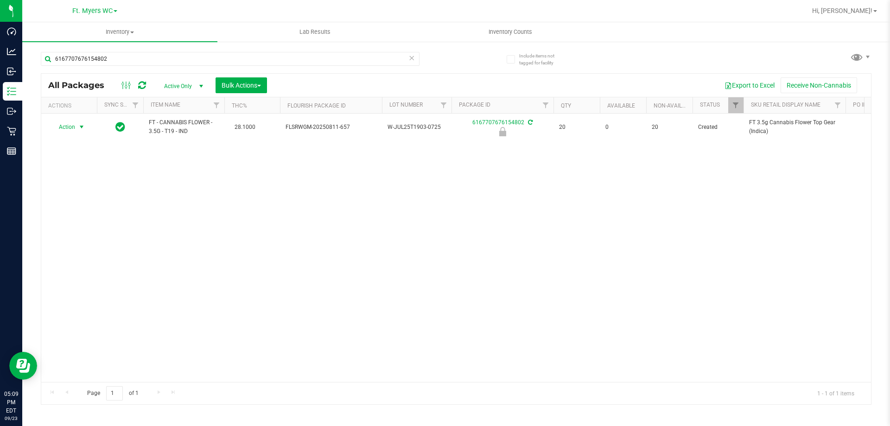
click at [81, 130] on span "select" at bounding box center [81, 126] width 7 height 7
click at [71, 230] on li "Unlock package" at bounding box center [80, 237] width 59 height 14
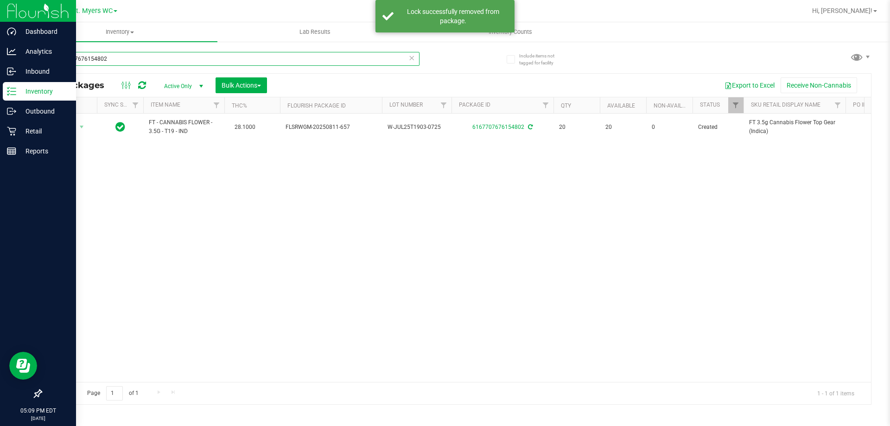
drag, startPoint x: 133, startPoint y: 57, endPoint x: 0, endPoint y: 98, distance: 139.6
click at [0, 98] on div "Dashboard Analytics Inbound Inventory Outbound Retail Reports 05:09 PM EDT [DAT…" at bounding box center [445, 213] width 890 height 426
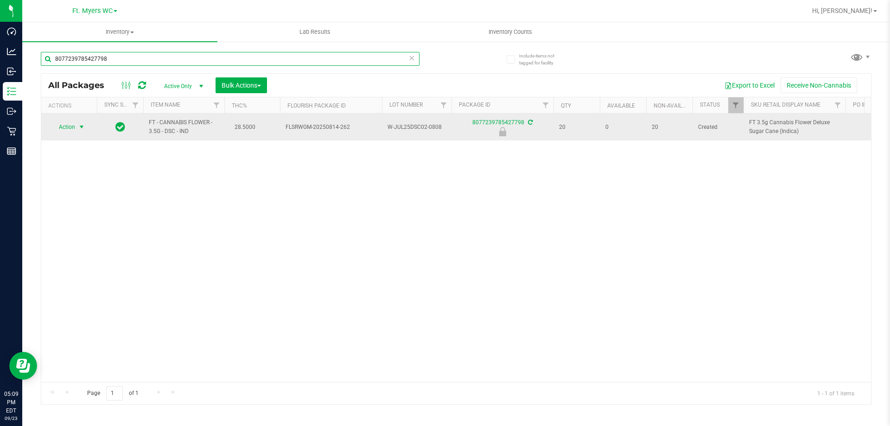
type input "8077239785427798"
click at [75, 130] on span "Action" at bounding box center [63, 127] width 25 height 13
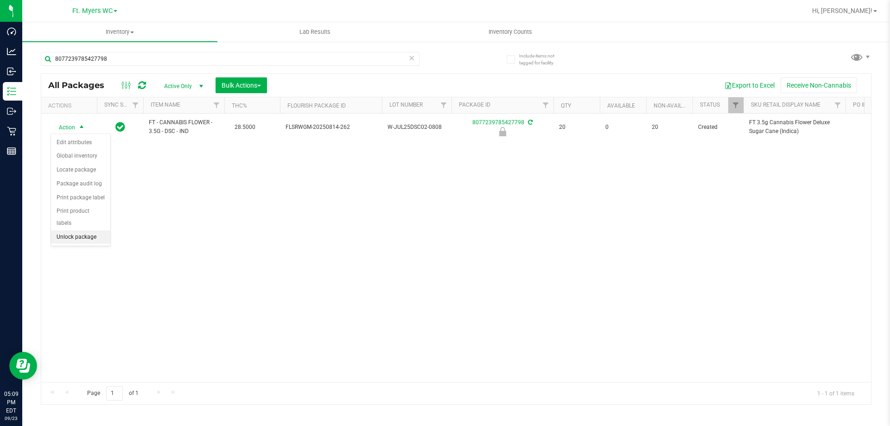
click at [77, 230] on li "Unlock package" at bounding box center [80, 237] width 59 height 14
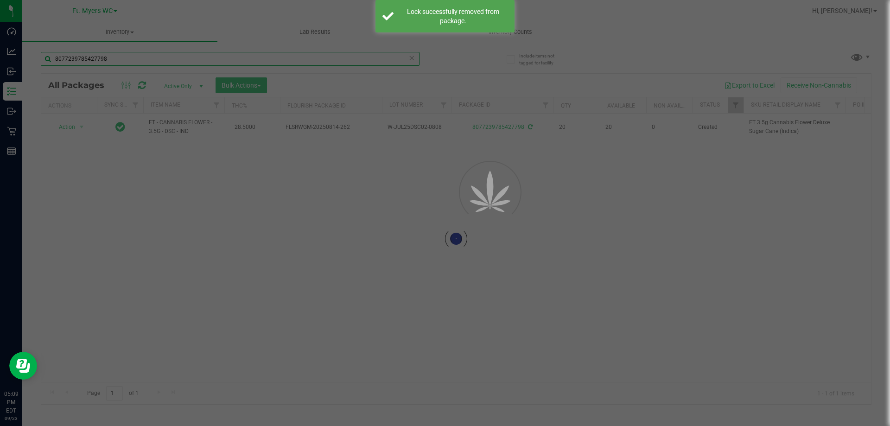
click at [22, 65] on div "Inventory All packages All inventory Waste log Create inventory Lab Results Inv…" at bounding box center [456, 224] width 868 height 404
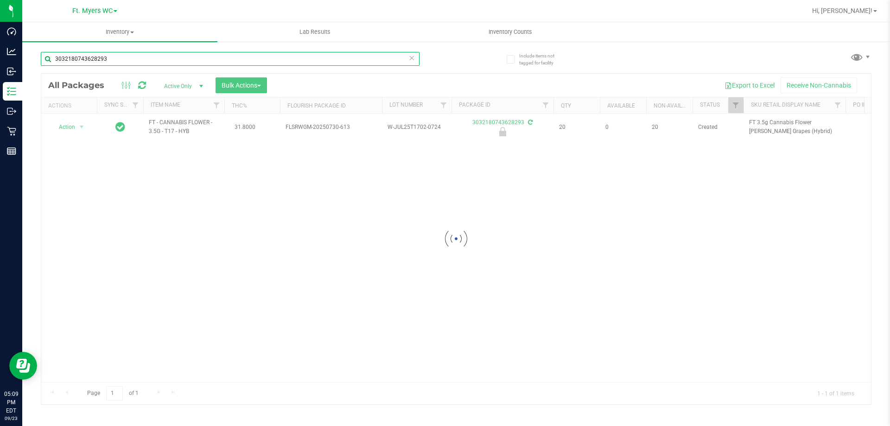
type input "3032180743628293"
click at [76, 130] on div at bounding box center [456, 239] width 830 height 330
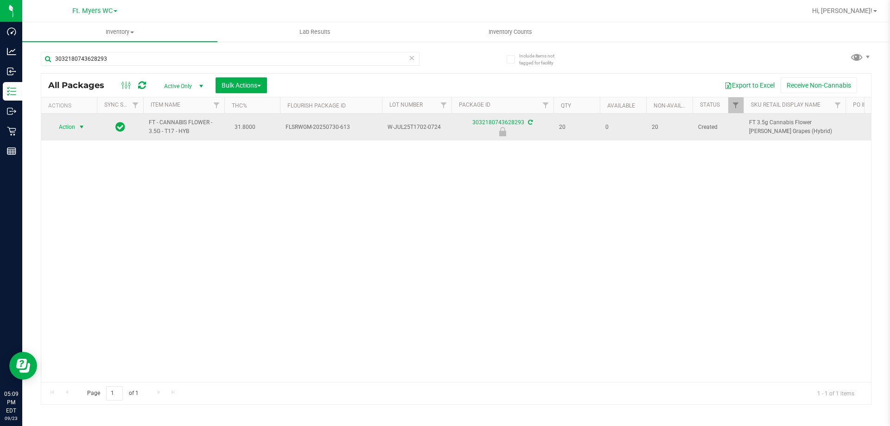
click at [80, 126] on span "select" at bounding box center [81, 126] width 7 height 7
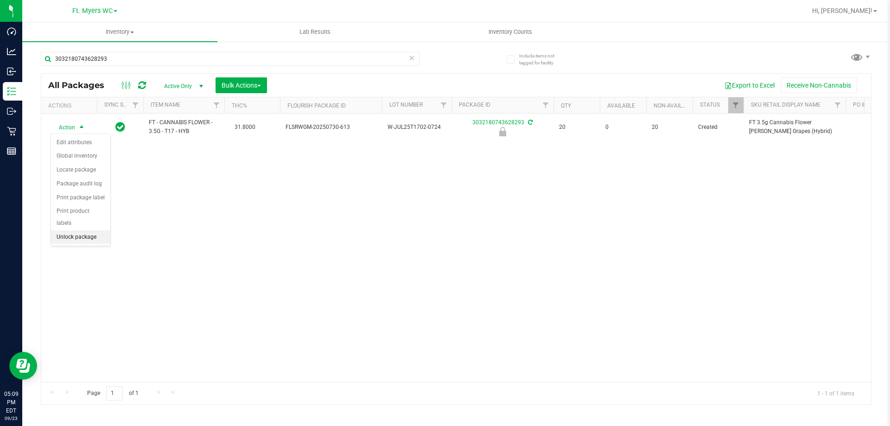
click at [89, 230] on li "Unlock package" at bounding box center [80, 237] width 59 height 14
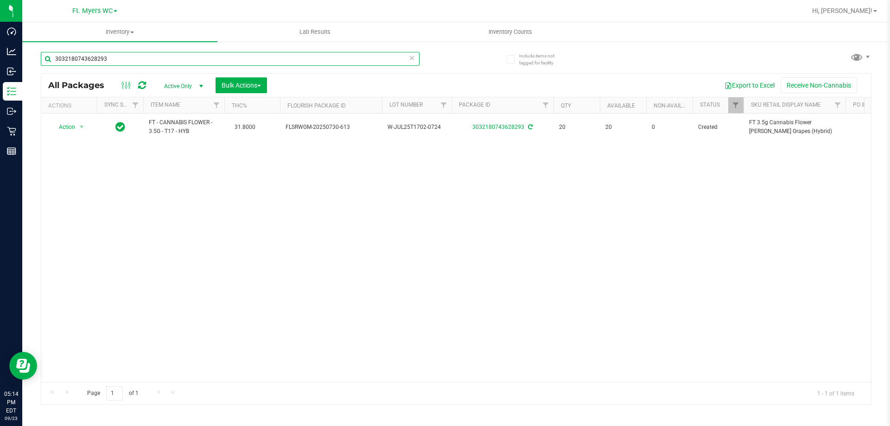
drag, startPoint x: 239, startPoint y: 53, endPoint x: 246, endPoint y: 94, distance: 41.0
click at [1, 75] on div "Dashboard Analytics Inbound Inventory Outbound Retail Reports 05:14 PM EDT [DAT…" at bounding box center [445, 213] width 890 height 426
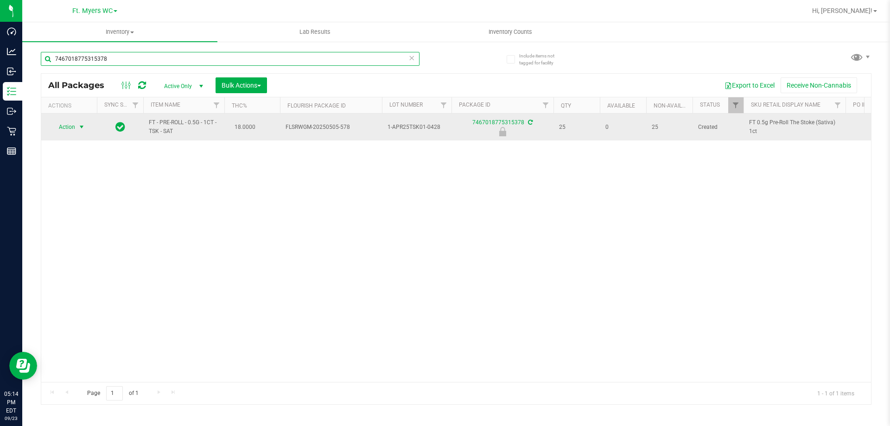
type input "7467018775315378"
click at [84, 126] on span "select" at bounding box center [81, 126] width 7 height 7
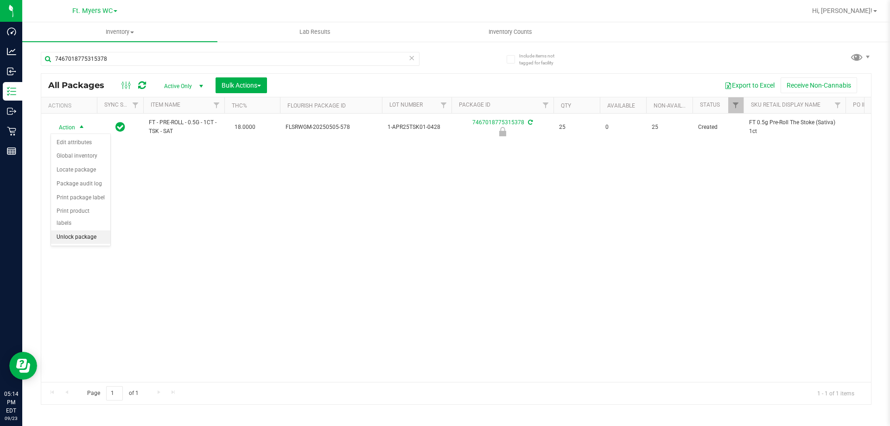
click at [84, 230] on li "Unlock package" at bounding box center [80, 237] width 59 height 14
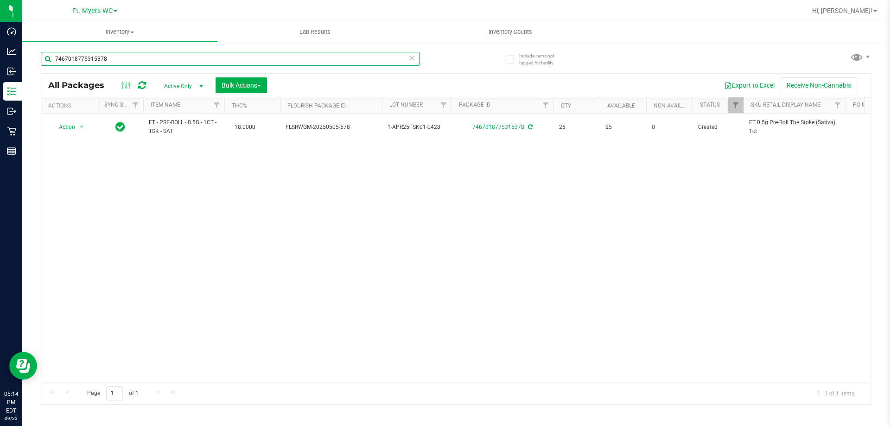
drag, startPoint x: 139, startPoint y: 62, endPoint x: 373, endPoint y: 47, distance: 234.5
click at [33, 95] on div "Dashboard Analytics Inbound Inventory Outbound Retail Reports 05:14 PM EDT [DAT…" at bounding box center [445, 213] width 890 height 426
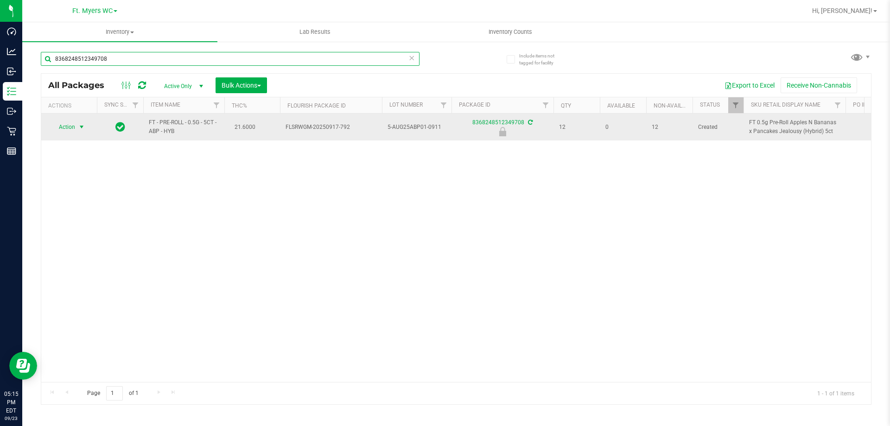
type input "8368248512349708"
click at [77, 131] on span "select" at bounding box center [82, 127] width 12 height 13
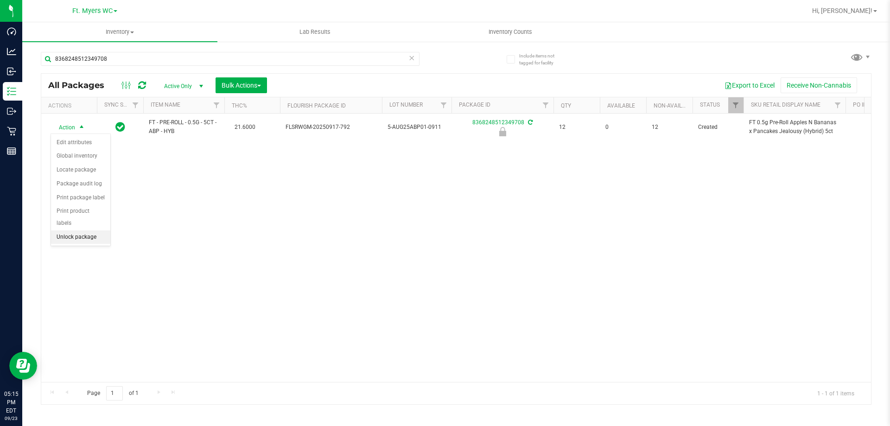
click at [74, 230] on li "Unlock package" at bounding box center [80, 237] width 59 height 14
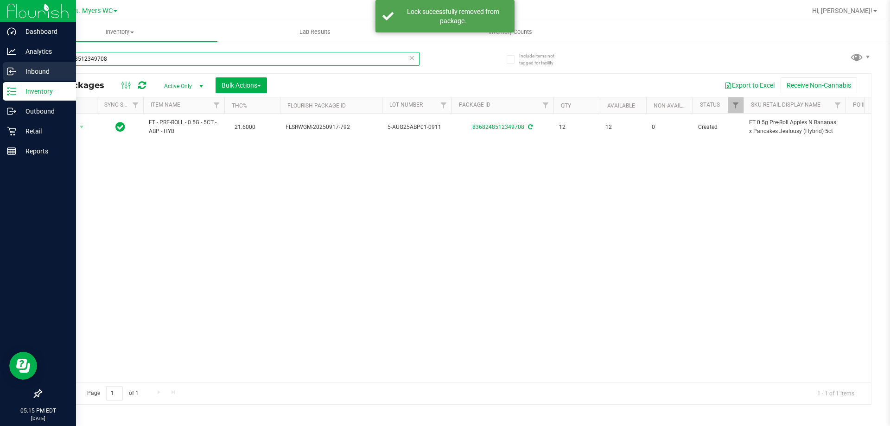
drag, startPoint x: 188, startPoint y: 56, endPoint x: 0, endPoint y: 66, distance: 188.5
click at [0, 66] on div "Dashboard Analytics Inbound Inventory Outbound Retail Reports 05:15 PM EDT [DAT…" at bounding box center [445, 213] width 890 height 426
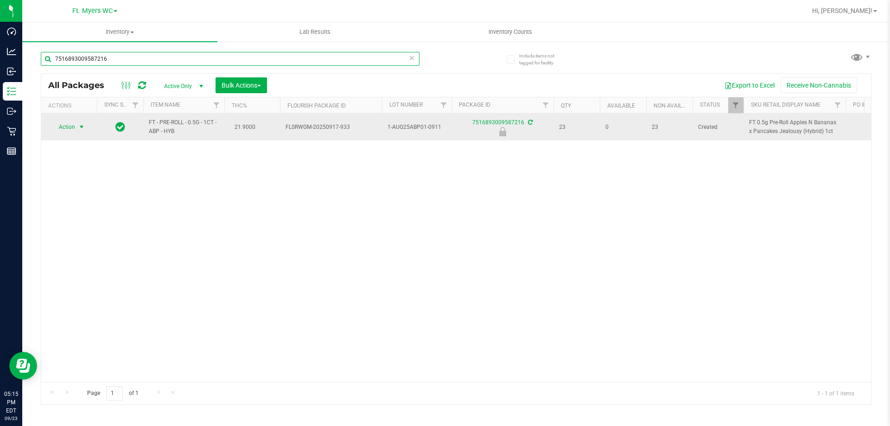
type input "7516893009587216"
click at [73, 130] on span "Action" at bounding box center [63, 127] width 25 height 13
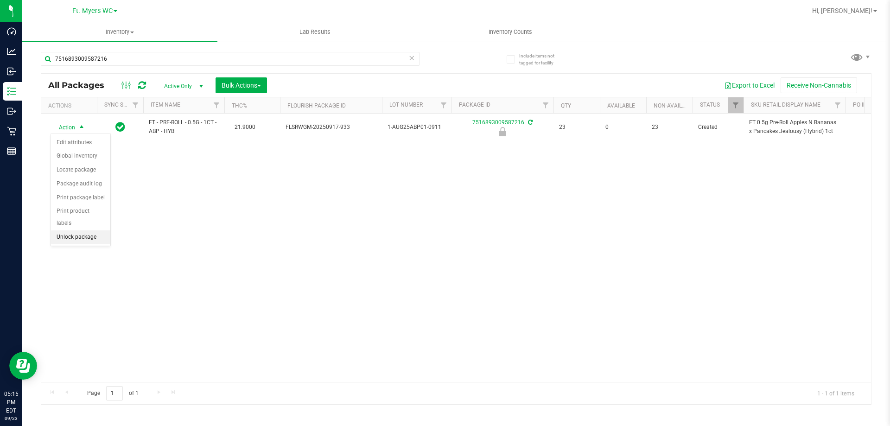
click at [86, 230] on li "Unlock package" at bounding box center [80, 237] width 59 height 14
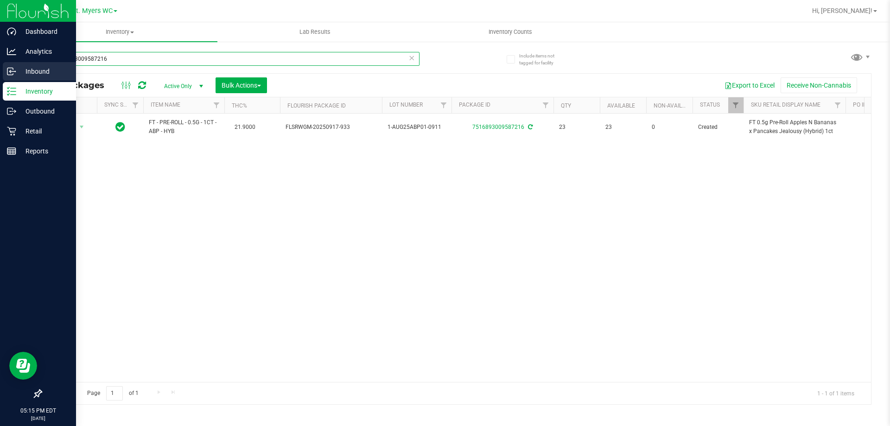
drag, startPoint x: 127, startPoint y: 59, endPoint x: 22, endPoint y: 72, distance: 106.5
click at [0, 69] on div "Dashboard Analytics Inbound Inventory Outbound Retail Reports 05:15 PM EDT [DAT…" at bounding box center [445, 213] width 890 height 426
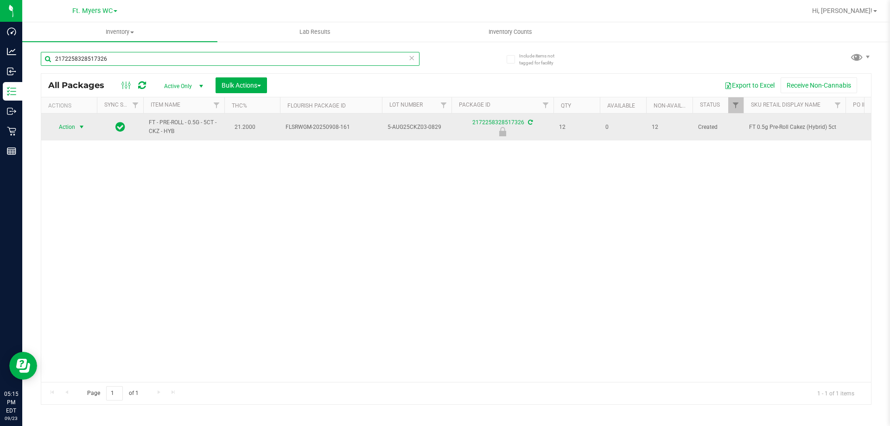
type input "2172258328517326"
click at [72, 121] on span "Action" at bounding box center [63, 127] width 25 height 13
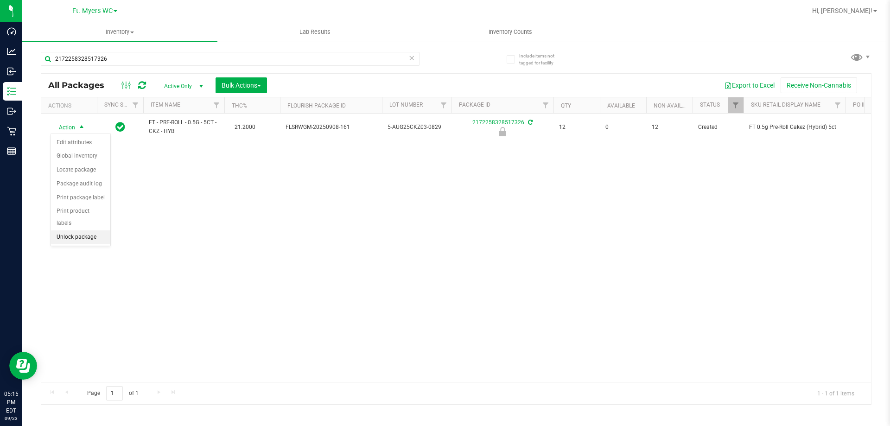
click at [69, 230] on li "Unlock package" at bounding box center [80, 237] width 59 height 14
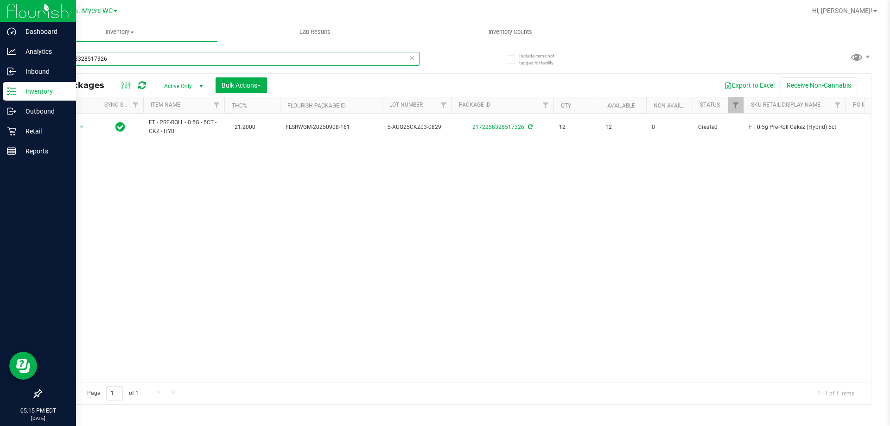
drag, startPoint x: 120, startPoint y: 62, endPoint x: 6, endPoint y: 96, distance: 118.8
click at [0, 96] on div "Dashboard Analytics Inbound Inventory Outbound Retail Reports 05:15 PM EDT [DAT…" at bounding box center [445, 213] width 890 height 426
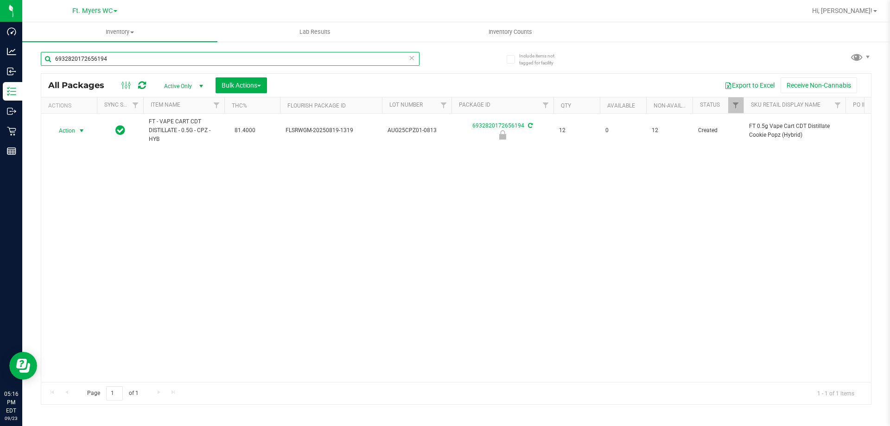
type input "6932820172656194"
click at [79, 125] on span "select" at bounding box center [82, 130] width 12 height 13
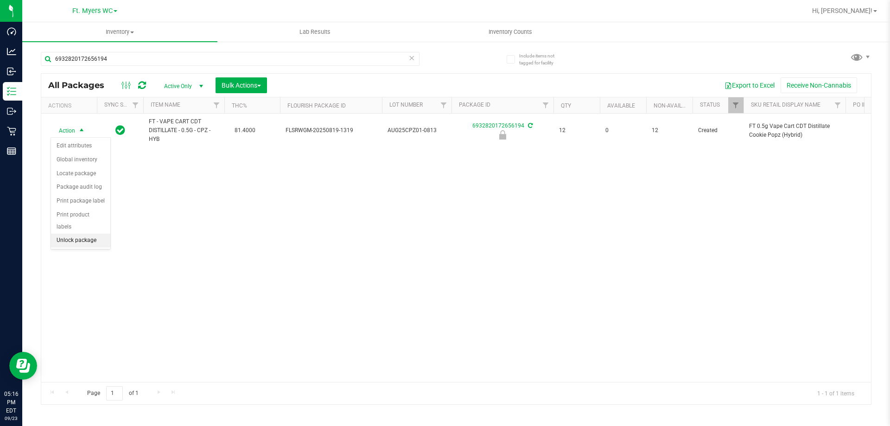
click at [81, 234] on li "Unlock package" at bounding box center [80, 241] width 59 height 14
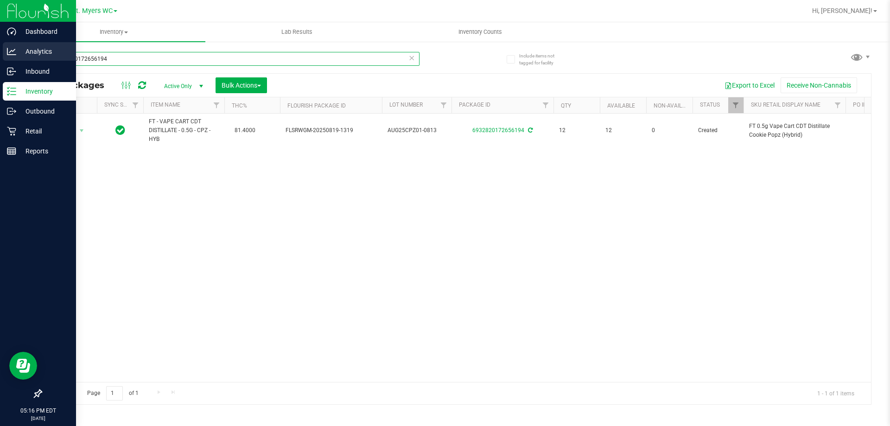
drag, startPoint x: 145, startPoint y: 58, endPoint x: 0, endPoint y: 57, distance: 145.1
click at [0, 57] on div "Dashboard Analytics Inbound Inventory Outbound Retail Reports 05:16 PM EDT [DAT…" at bounding box center [445, 213] width 890 height 426
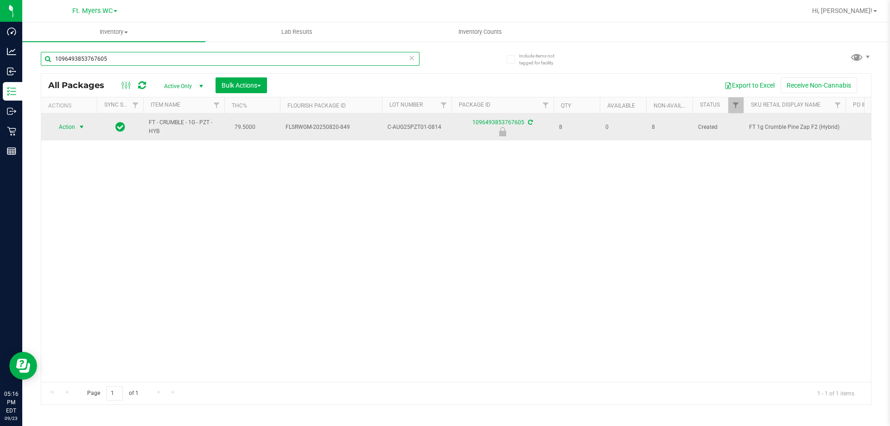
type input "1096493853767605"
click at [74, 123] on span "Action" at bounding box center [63, 127] width 25 height 13
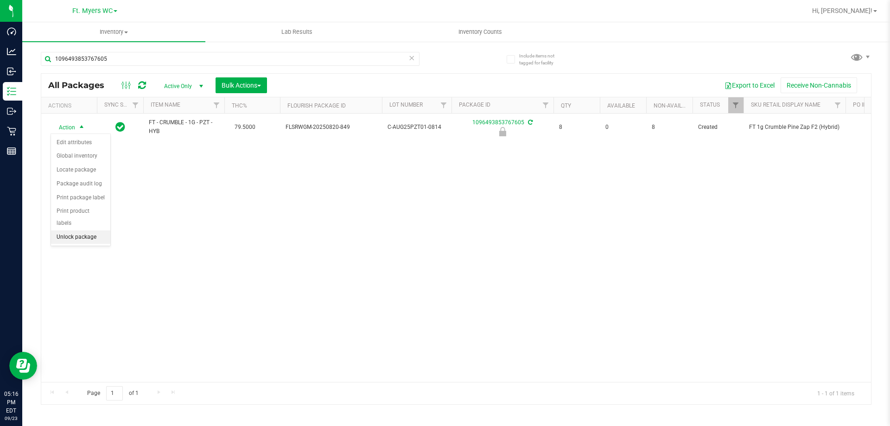
click at [78, 230] on li "Unlock package" at bounding box center [80, 237] width 59 height 14
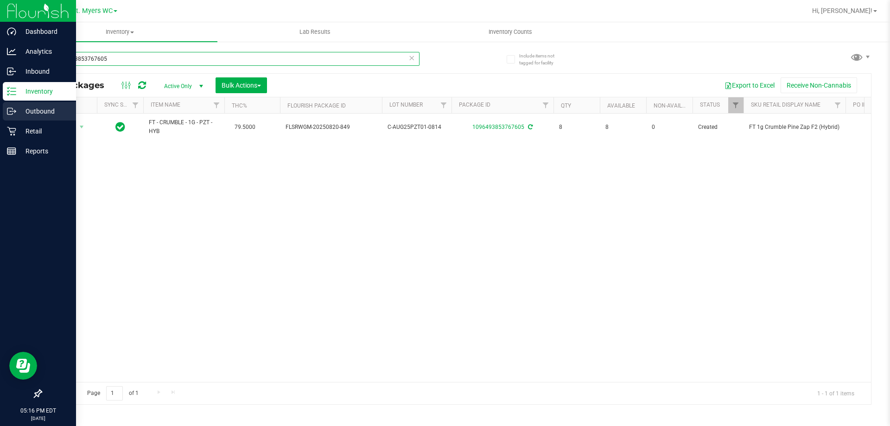
drag, startPoint x: 141, startPoint y: 54, endPoint x: 0, endPoint y: 112, distance: 152.6
click at [0, 112] on div "Dashboard Analytics Inbound Inventory Outbound Retail Reports 05:16 PM EDT [DAT…" at bounding box center [445, 213] width 890 height 426
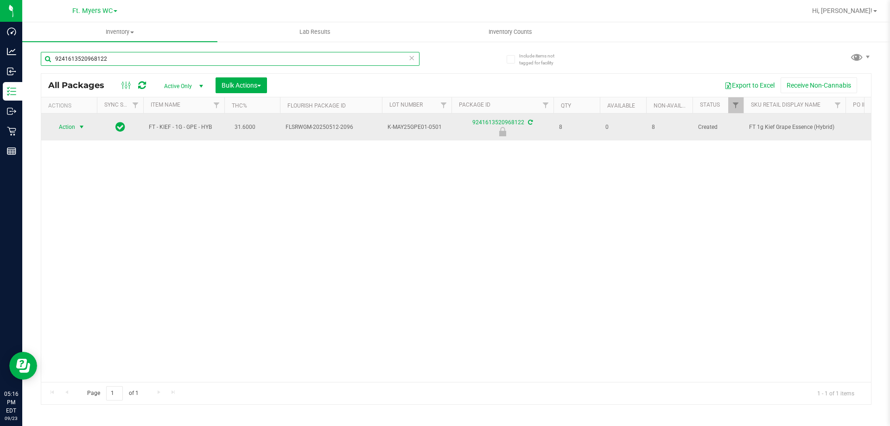
type input "9241613520968122"
click at [82, 131] on span "select" at bounding box center [81, 126] width 7 height 7
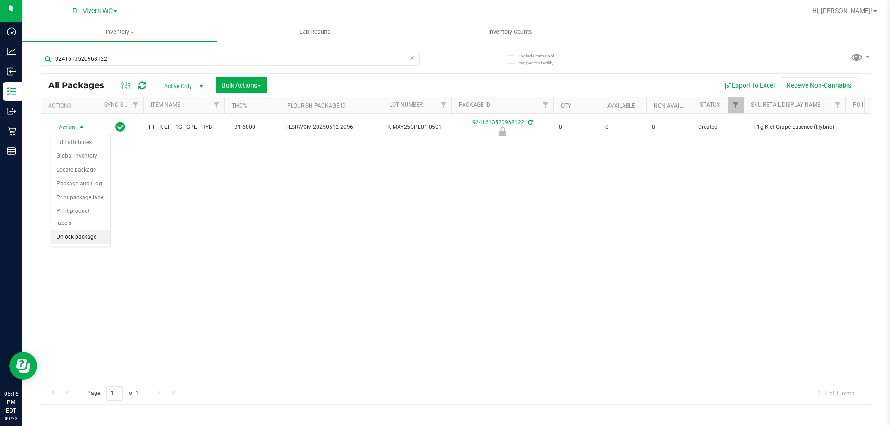
click at [66, 230] on li "Unlock package" at bounding box center [80, 237] width 59 height 14
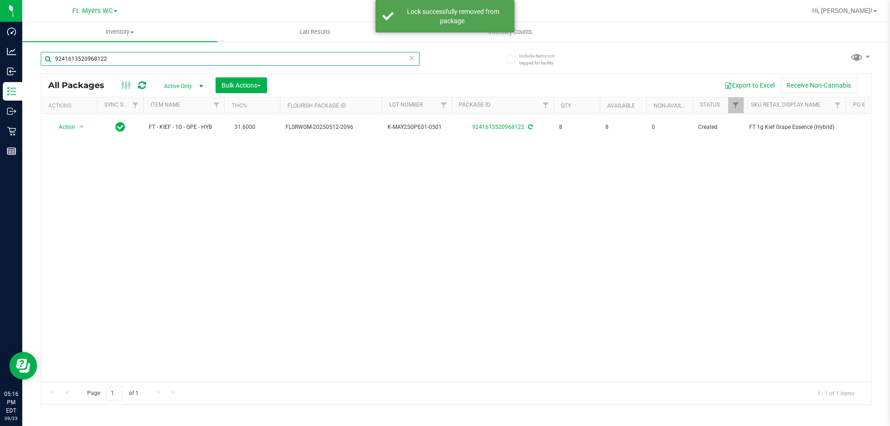
drag, startPoint x: 116, startPoint y: 53, endPoint x: 301, endPoint y: 113, distance: 194.4
click at [0, 103] on div "Dashboard Analytics Inbound Inventory Outbound Retail Reports 05:16 PM EDT [DAT…" at bounding box center [445, 213] width 890 height 426
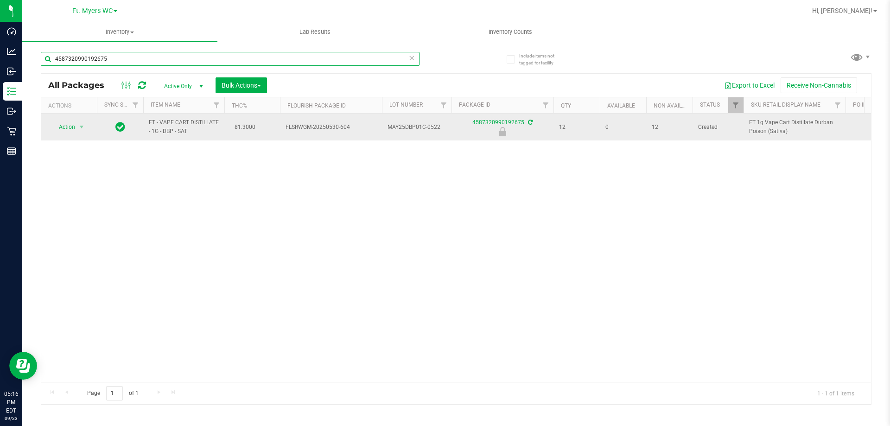
type input "4587320990192675"
click at [66, 123] on span "Action" at bounding box center [63, 127] width 25 height 13
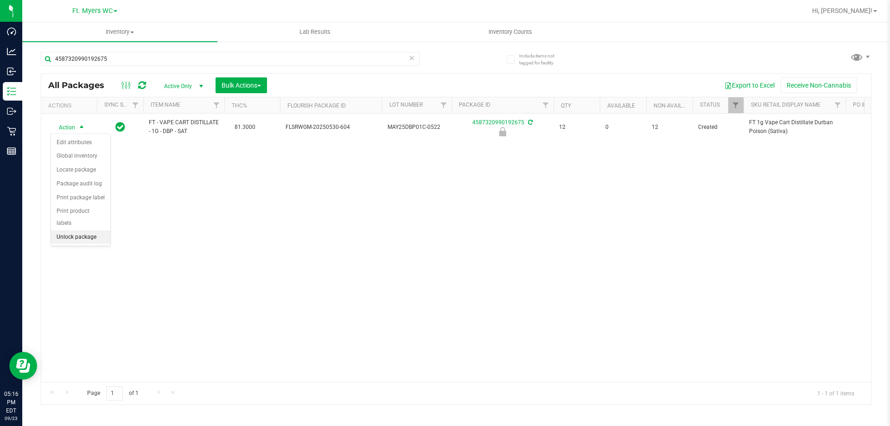
click at [74, 230] on li "Unlock package" at bounding box center [80, 237] width 59 height 14
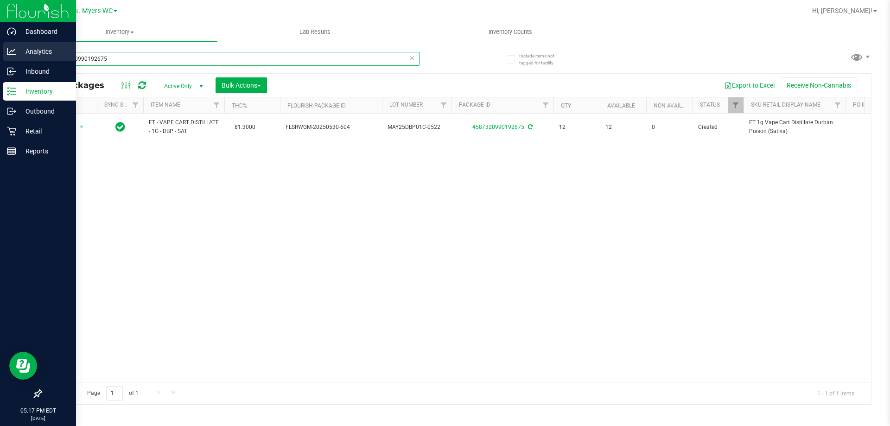
drag, startPoint x: 228, startPoint y: 53, endPoint x: 32, endPoint y: 56, distance: 195.6
click at [32, 56] on div "Dashboard Analytics Inbound Inventory Outbound Retail Reports 05:17 PM EDT [DAT…" at bounding box center [445, 213] width 890 height 426
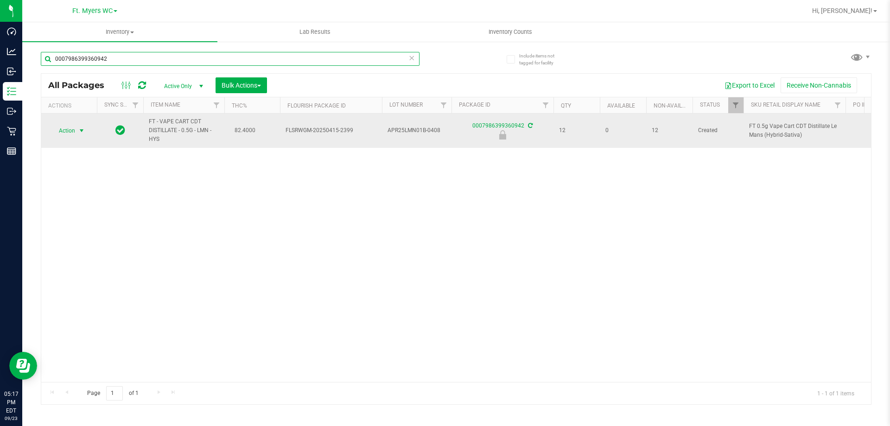
type input "0007986399360942"
click at [85, 130] on span "select" at bounding box center [81, 130] width 7 height 7
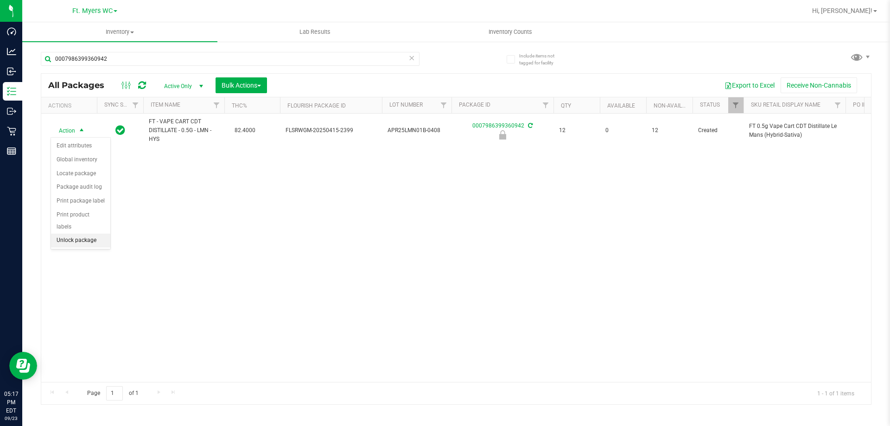
drag, startPoint x: 84, startPoint y: 220, endPoint x: 82, endPoint y: 229, distance: 9.6
click at [82, 229] on ul "Edit attributes Global inventory Locate package Package audit log Print package…" at bounding box center [80, 193] width 59 height 108
click at [82, 234] on li "Unlock package" at bounding box center [80, 241] width 59 height 14
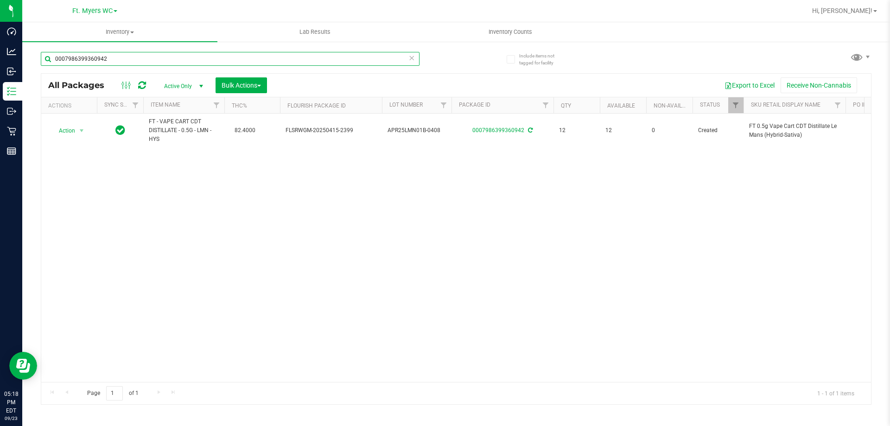
drag, startPoint x: 173, startPoint y: 54, endPoint x: 477, endPoint y: 1, distance: 308.1
click at [0, 69] on div "Dashboard Analytics Inbound Inventory Outbound Retail Reports 05:18 PM EDT [DAT…" at bounding box center [445, 213] width 890 height 426
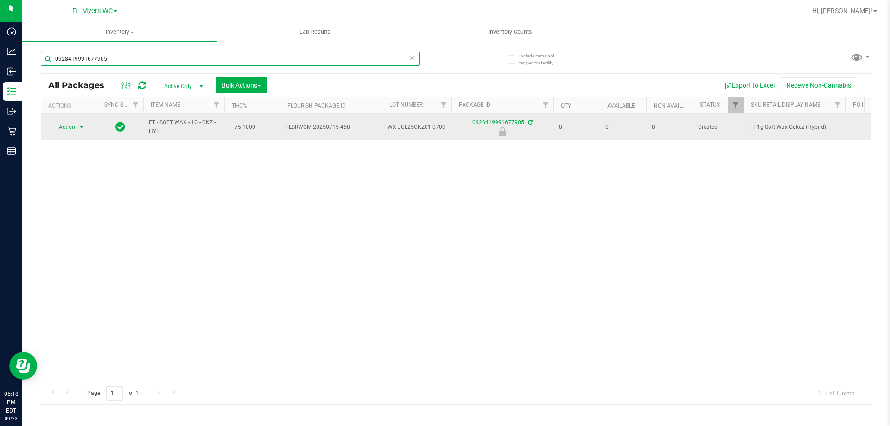
type input "0928419991677905"
click at [84, 125] on span "select" at bounding box center [81, 126] width 7 height 7
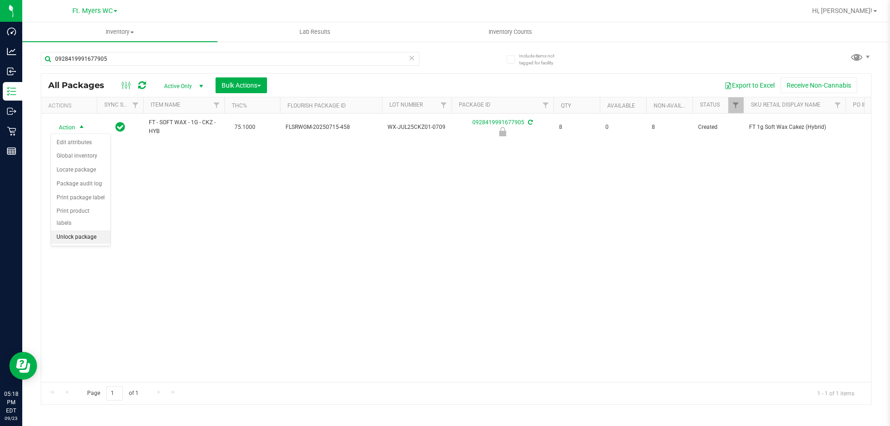
click at [79, 231] on li "Unlock package" at bounding box center [80, 237] width 59 height 14
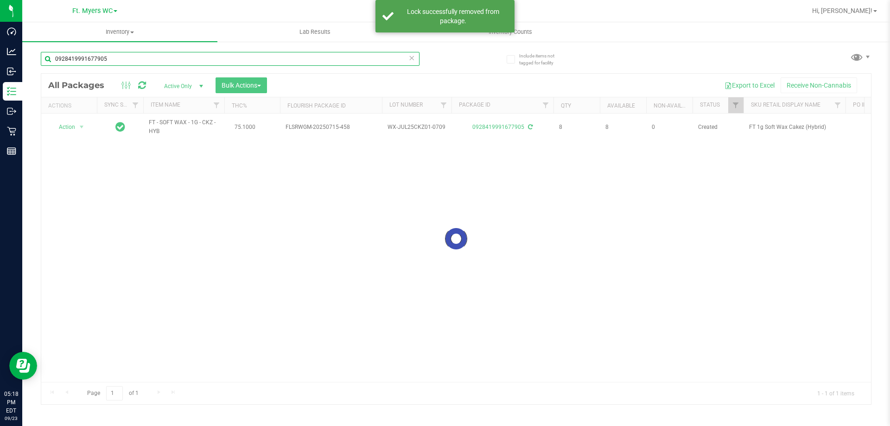
drag, startPoint x: 184, startPoint y: 59, endPoint x: 624, endPoint y: 105, distance: 442.3
click at [0, 88] on div "Dashboard Analytics Inbound Inventory Outbound Retail Reports 05:18 PM EDT [DAT…" at bounding box center [445, 213] width 890 height 426
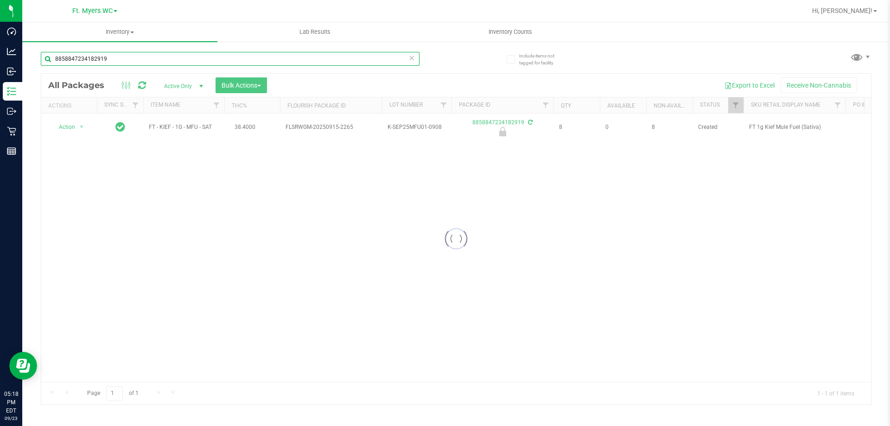
type input "8858847234182919"
click at [77, 130] on div at bounding box center [456, 239] width 830 height 330
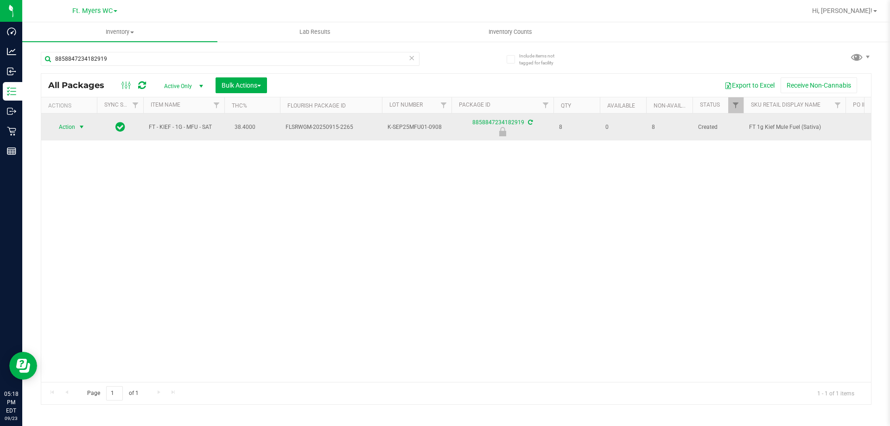
click at [77, 127] on span "select" at bounding box center [82, 127] width 12 height 13
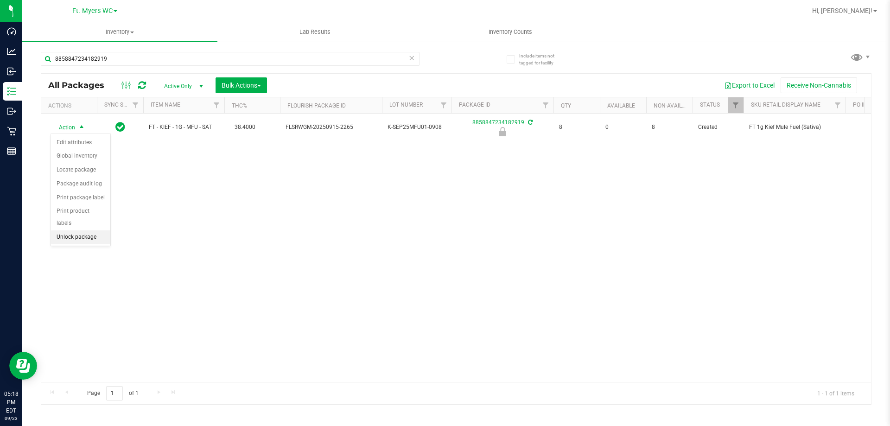
click at [79, 230] on li "Unlock package" at bounding box center [80, 237] width 59 height 14
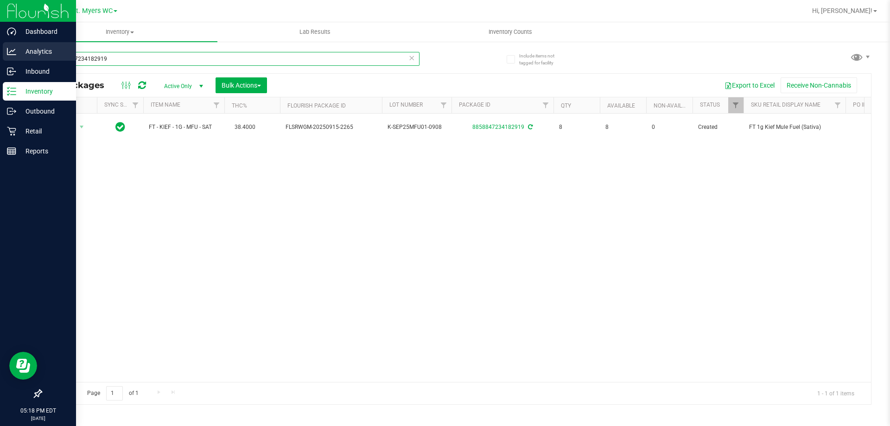
drag, startPoint x: 181, startPoint y: 57, endPoint x: 0, endPoint y: 56, distance: 180.8
click at [0, 56] on div "Dashboard Analytics Inbound Inventory Outbound Retail Reports 05:18 PM EDT [DAT…" at bounding box center [445, 213] width 890 height 426
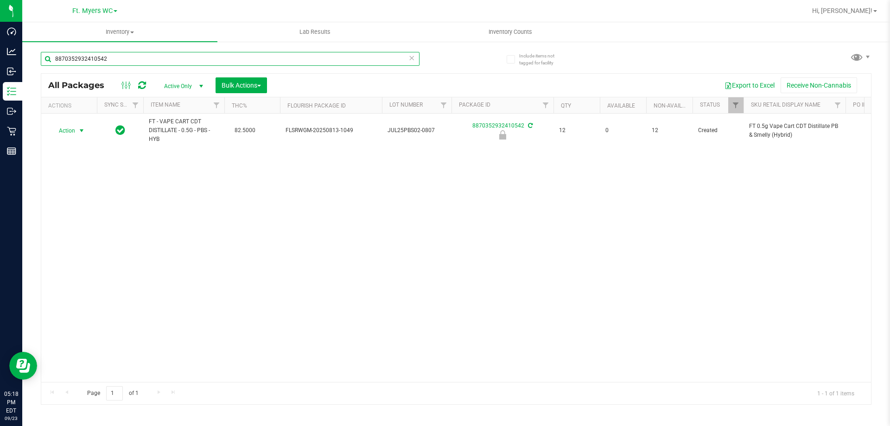
type input "8870352932410542"
click at [78, 129] on span "select" at bounding box center [81, 130] width 7 height 7
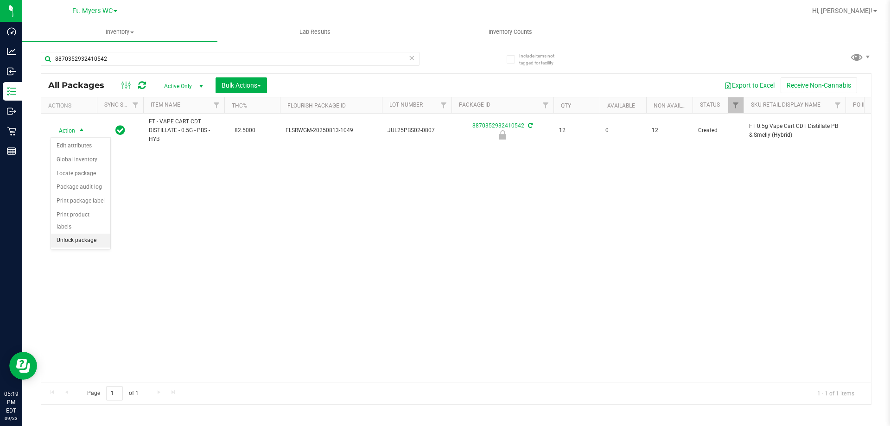
click at [89, 235] on li "Unlock package" at bounding box center [80, 241] width 59 height 14
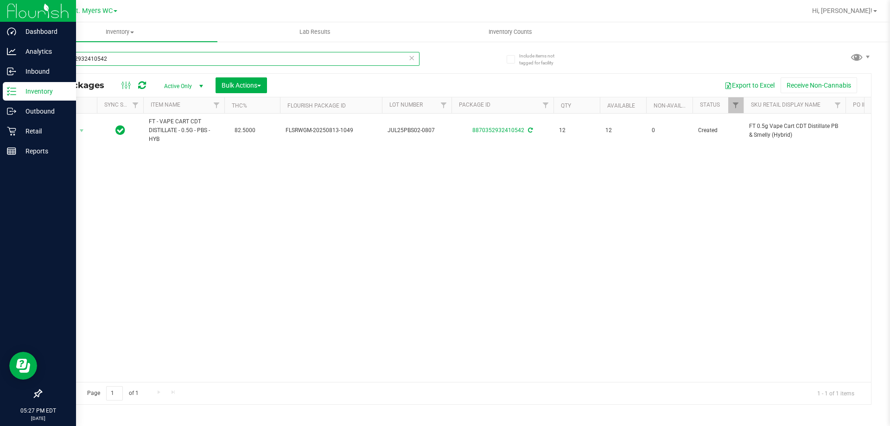
drag, startPoint x: 140, startPoint y: 57, endPoint x: 32, endPoint y: 82, distance: 110.9
click at [3, 99] on div "Dashboard Analytics Inbound Inventory Outbound Retail Reports 05:27 PM EDT [DAT…" at bounding box center [445, 213] width 890 height 426
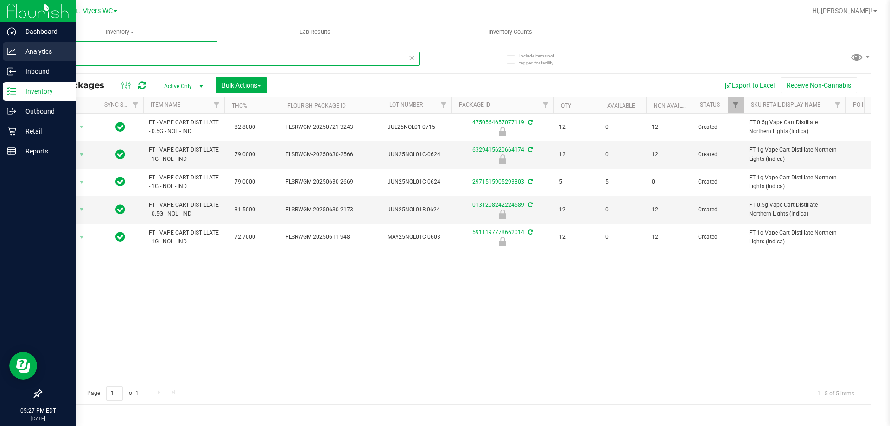
drag, startPoint x: 146, startPoint y: 59, endPoint x: 0, endPoint y: 61, distance: 146.5
click at [0, 61] on div "Dashboard Analytics Inbound Inventory Outbound Retail Reports 05:27 PM EDT [DAT…" at bounding box center [445, 213] width 890 height 426
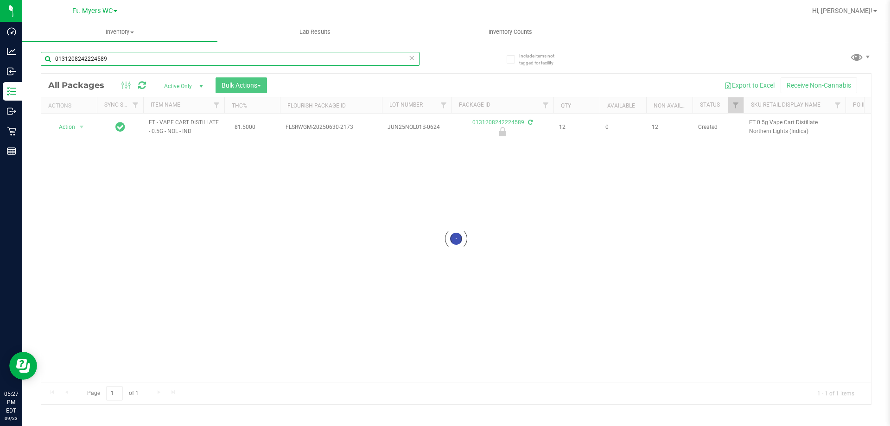
type input "0131208242224589"
click at [76, 131] on div at bounding box center [456, 239] width 830 height 330
click at [75, 128] on div at bounding box center [456, 239] width 830 height 330
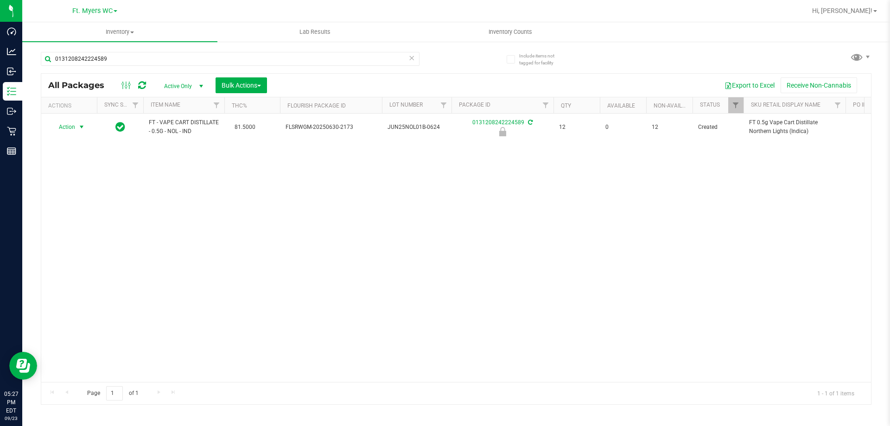
click at [76, 127] on span "select" at bounding box center [82, 127] width 12 height 13
click at [79, 230] on li "Unlock package" at bounding box center [80, 237] width 59 height 14
drag, startPoint x: 215, startPoint y: 65, endPoint x: 76, endPoint y: 69, distance: 139.6
click at [76, 69] on div "0131208242224589" at bounding box center [230, 62] width 379 height 21
click at [180, 62] on input "0131208242224589" at bounding box center [230, 59] width 379 height 14
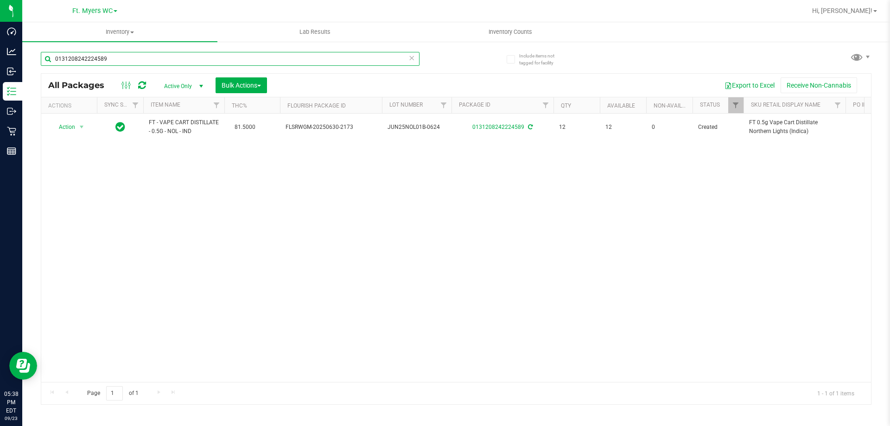
click at [180, 62] on input "0131208242224589" at bounding box center [230, 59] width 379 height 14
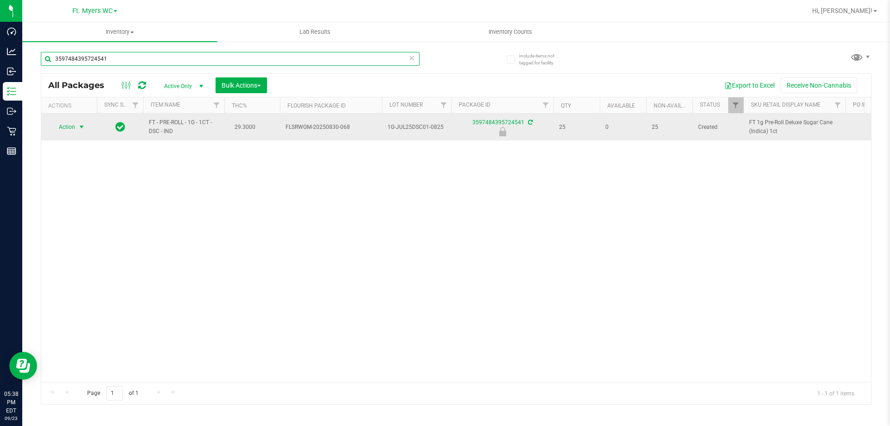
type input "3597484395724541"
click at [80, 127] on span "select" at bounding box center [81, 126] width 7 height 7
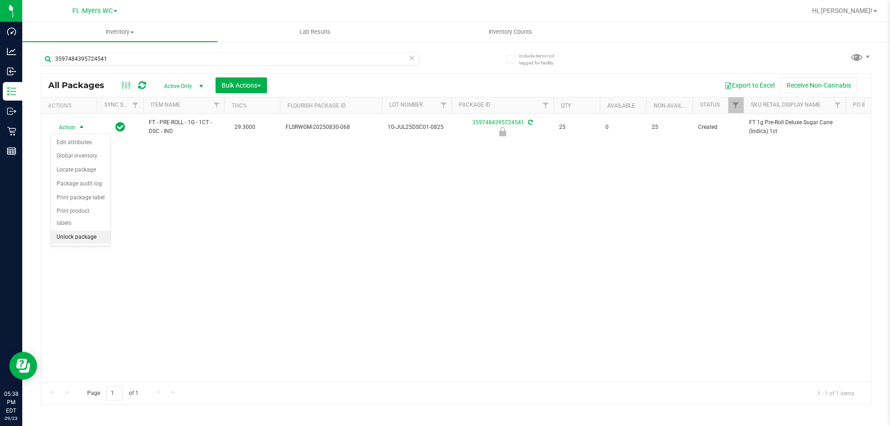
click at [70, 230] on li "Unlock package" at bounding box center [80, 237] width 59 height 14
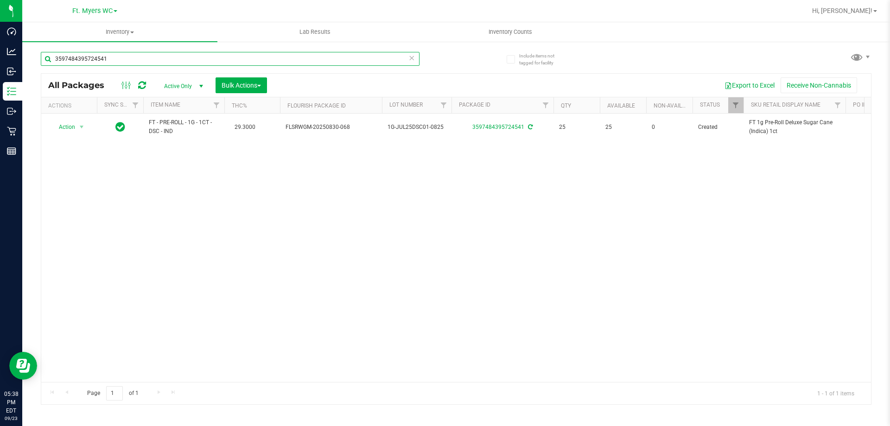
drag, startPoint x: 163, startPoint y: 58, endPoint x: 329, endPoint y: 77, distance: 166.6
click at [0, 76] on div "Dashboard Analytics Inbound Inventory Outbound Retail Reports 05:38 PM EDT [DAT…" at bounding box center [445, 213] width 890 height 426
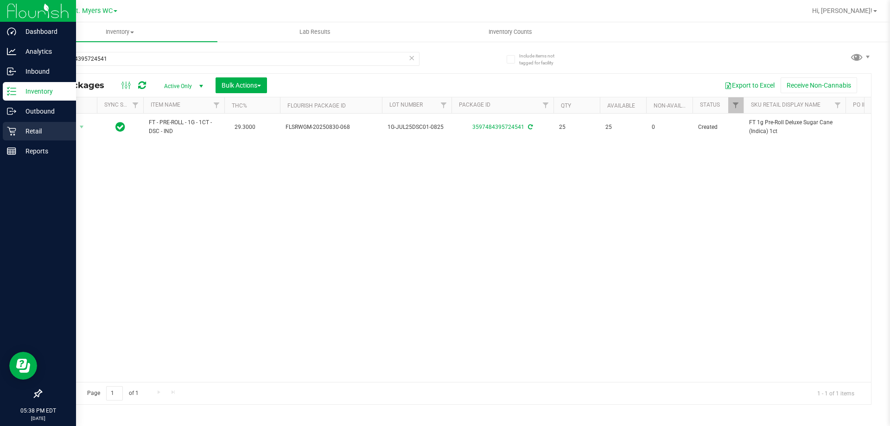
click at [24, 133] on p "Retail" at bounding box center [44, 131] width 56 height 11
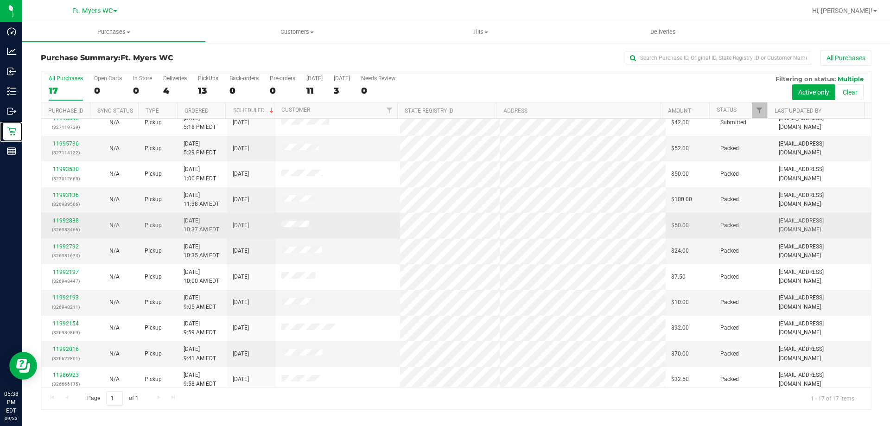
scroll to position [168, 0]
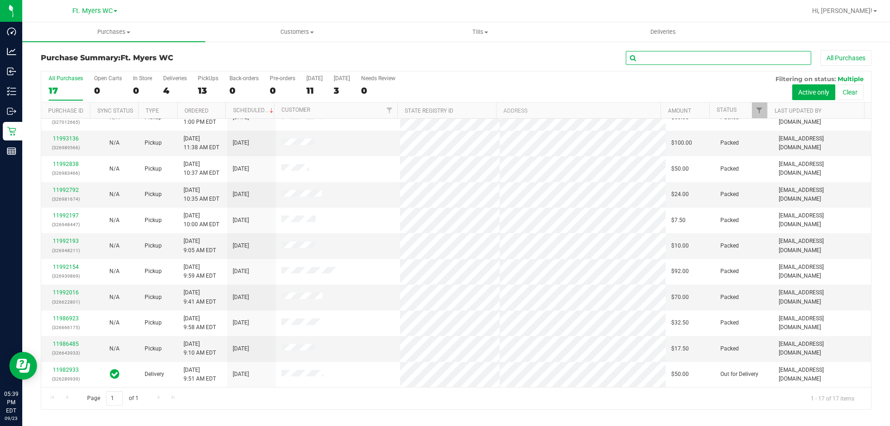
click at [699, 62] on input "text" at bounding box center [718, 58] width 185 height 14
type input "[PERSON_NAME]"
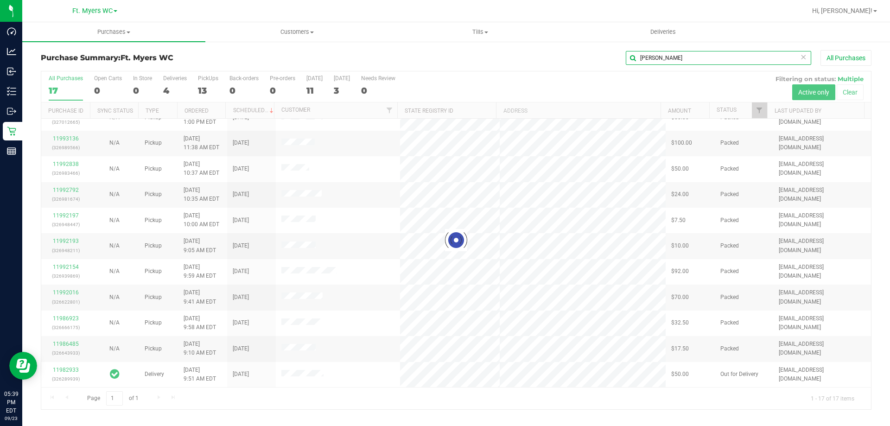
scroll to position [0, 0]
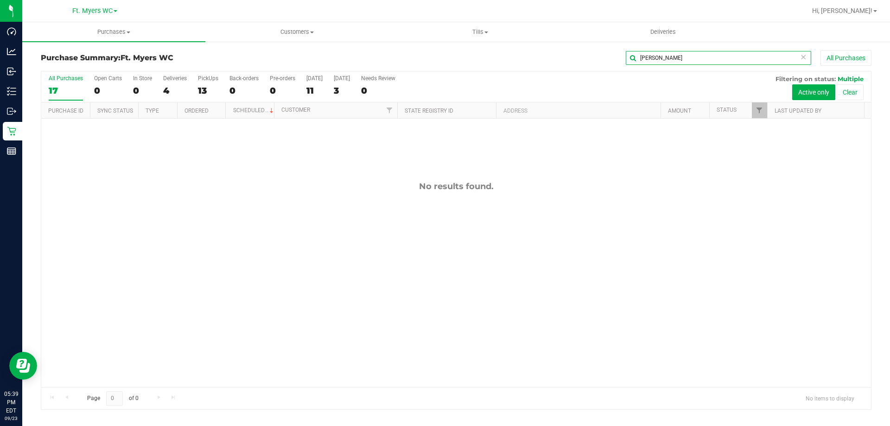
drag, startPoint x: 677, startPoint y: 58, endPoint x: 164, endPoint y: 64, distance: 513.6
click at [164, 64] on div "Purchase Summary: Ft. [PERSON_NAME] [PERSON_NAME] All Purchases" at bounding box center [456, 60] width 831 height 20
